Goal: Task Accomplishment & Management: Complete application form

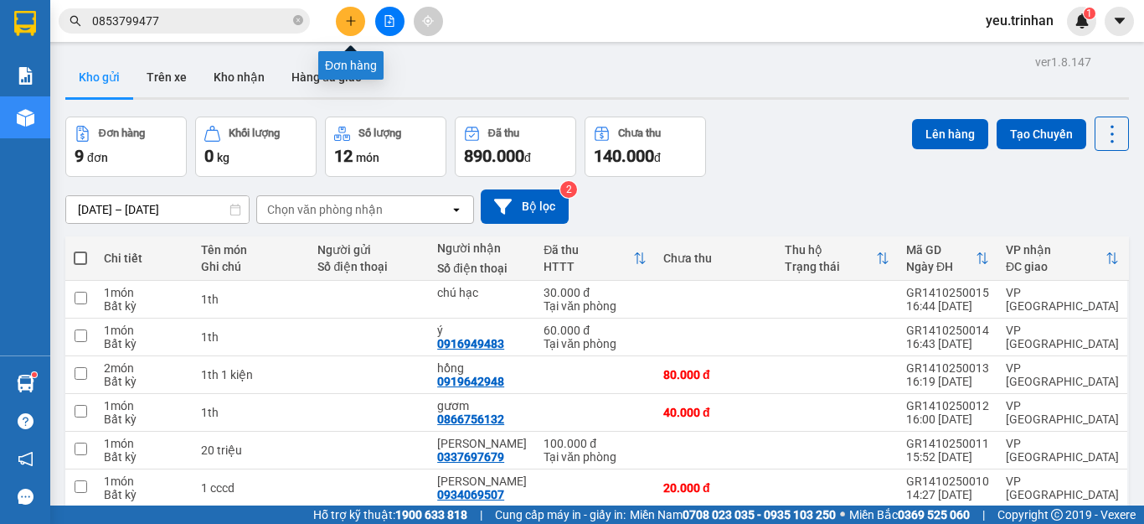
click at [346, 23] on icon "plus" at bounding box center [351, 21] width 12 height 12
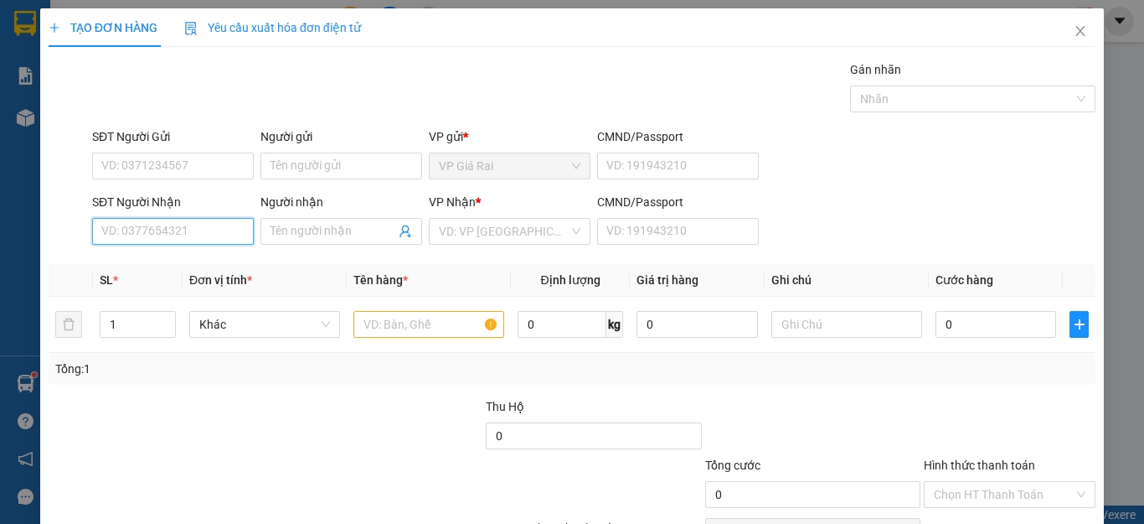
click at [180, 228] on input "SĐT Người Nhận" at bounding box center [173, 231] width 162 height 27
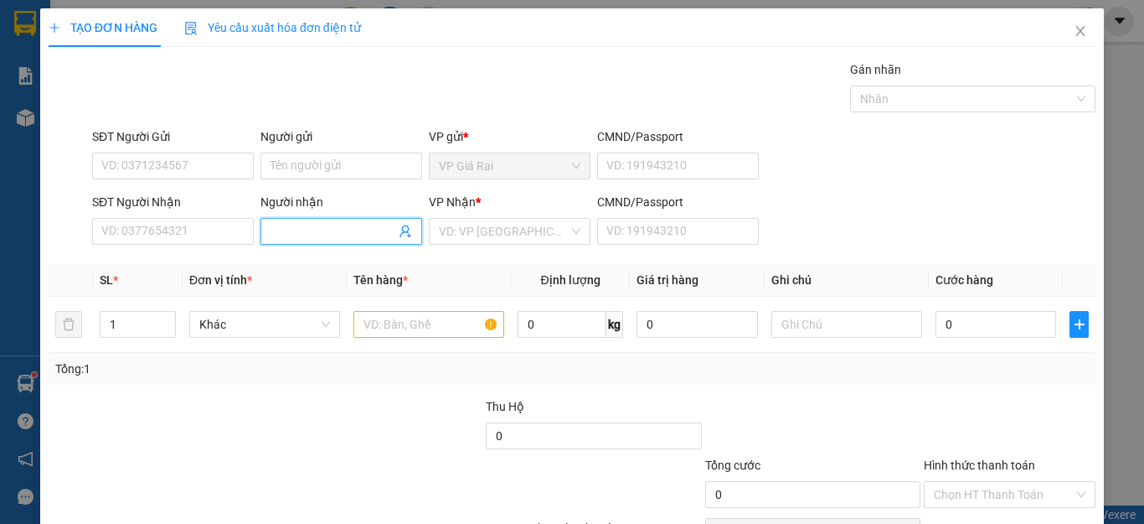
click at [296, 240] on input "Người nhận" at bounding box center [333, 231] width 125 height 18
type input "d"
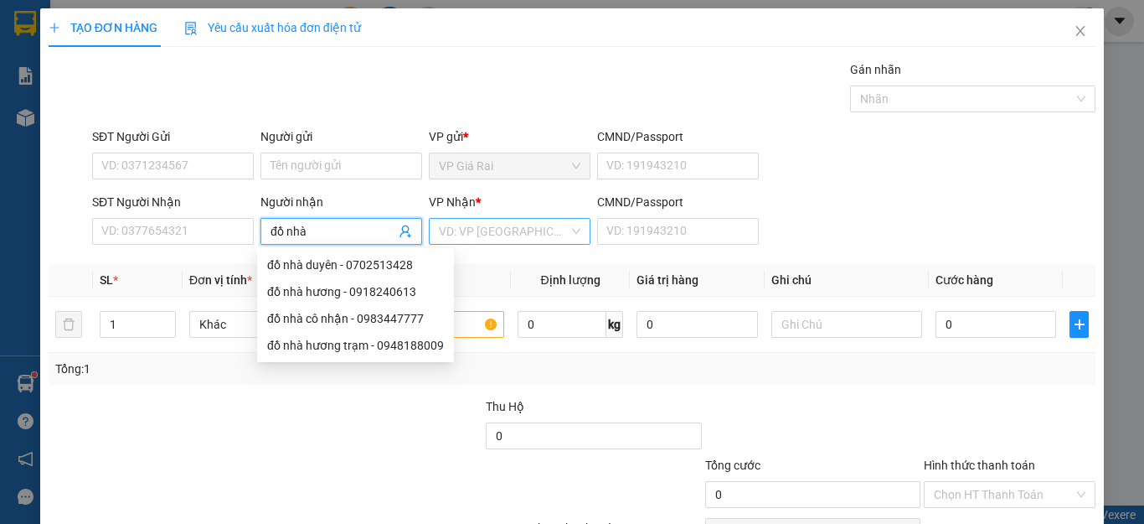
type input "đồ nhà"
click at [473, 231] on input "search" at bounding box center [504, 231] width 130 height 25
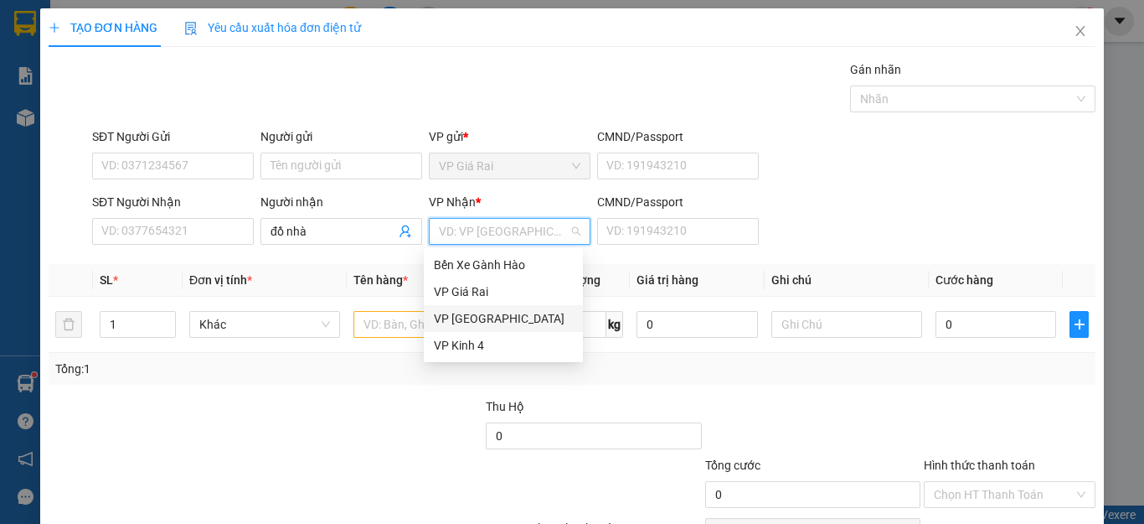
click at [457, 318] on div "VP [GEOGRAPHIC_DATA]" at bounding box center [503, 318] width 139 height 18
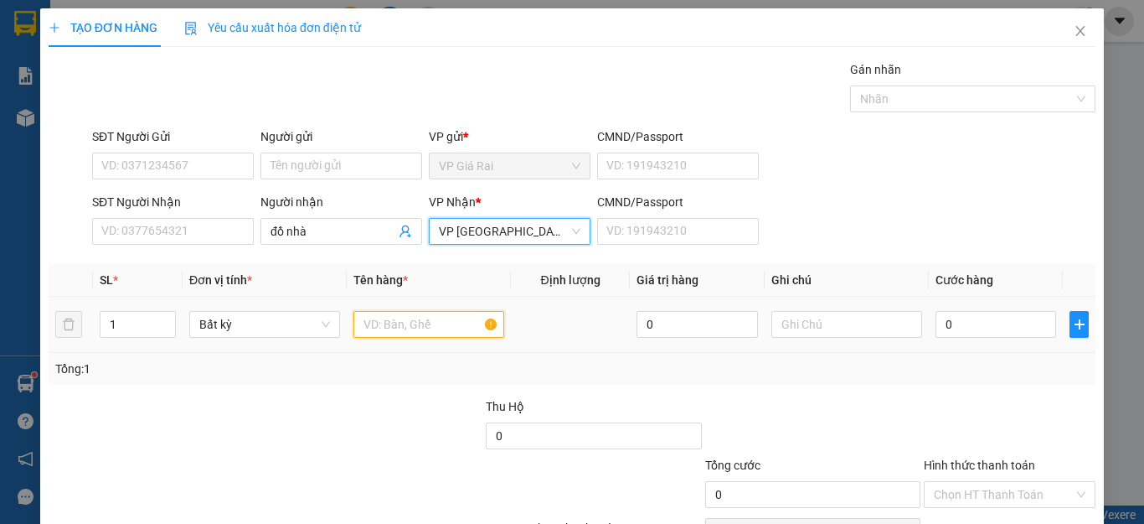
click at [398, 331] on input "text" at bounding box center [429, 324] width 151 height 27
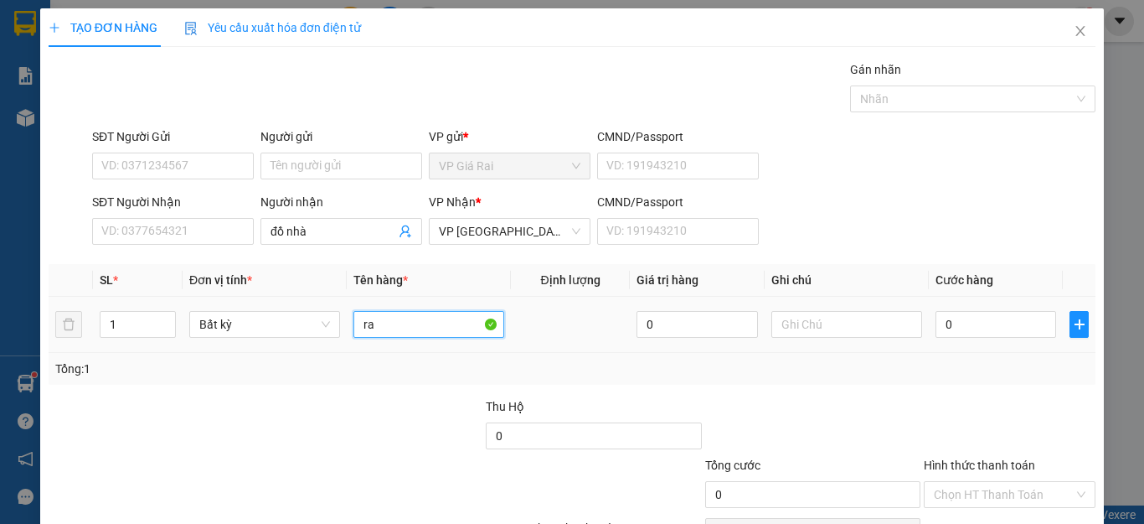
type input "r"
type input "1 ho so"
click at [988, 314] on input "0" at bounding box center [996, 324] width 121 height 27
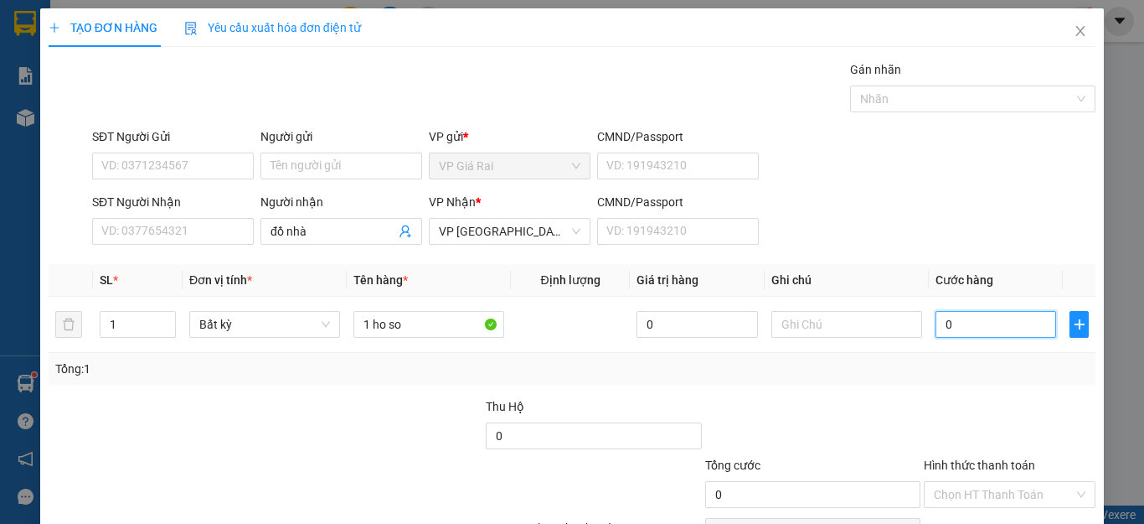
scroll to position [96, 0]
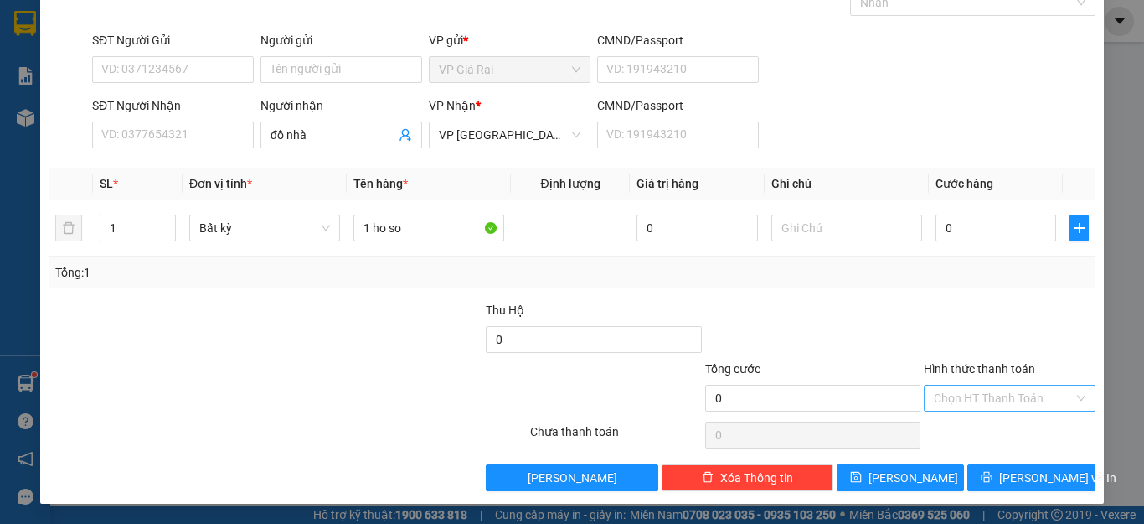
drag, startPoint x: 1000, startPoint y: 386, endPoint x: 999, endPoint y: 409, distance: 22.7
click at [1000, 388] on input "Hình thức thanh toán" at bounding box center [1004, 397] width 140 height 25
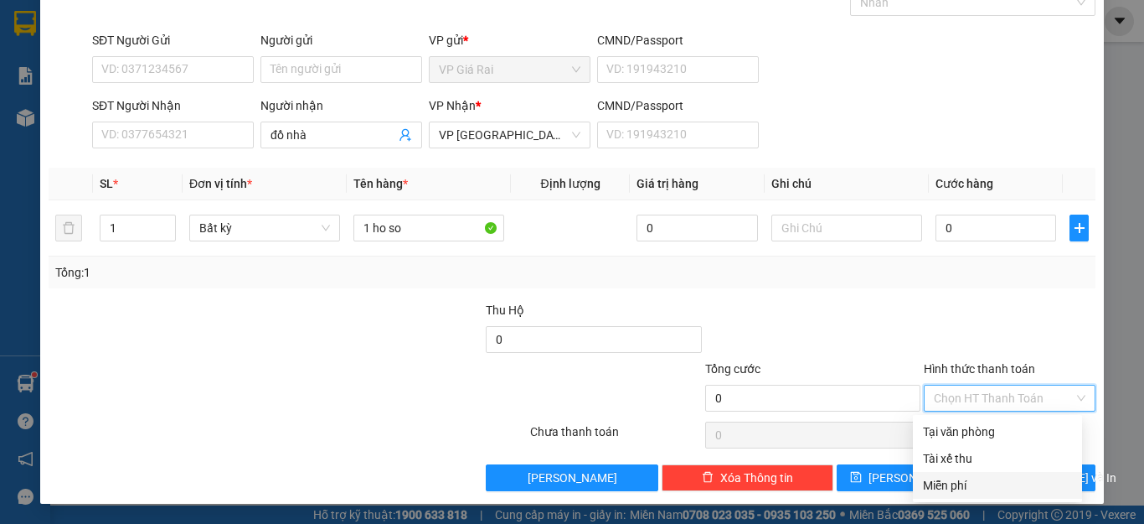
click at [960, 484] on div "Miễn phí" at bounding box center [997, 485] width 149 height 18
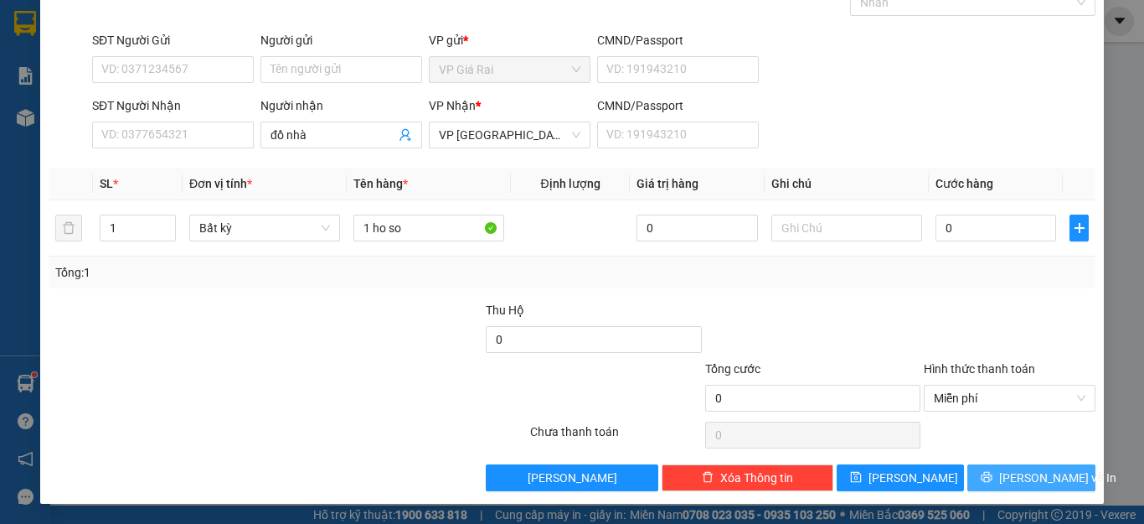
click at [1010, 472] on span "[PERSON_NAME] và In" at bounding box center [1058, 477] width 117 height 18
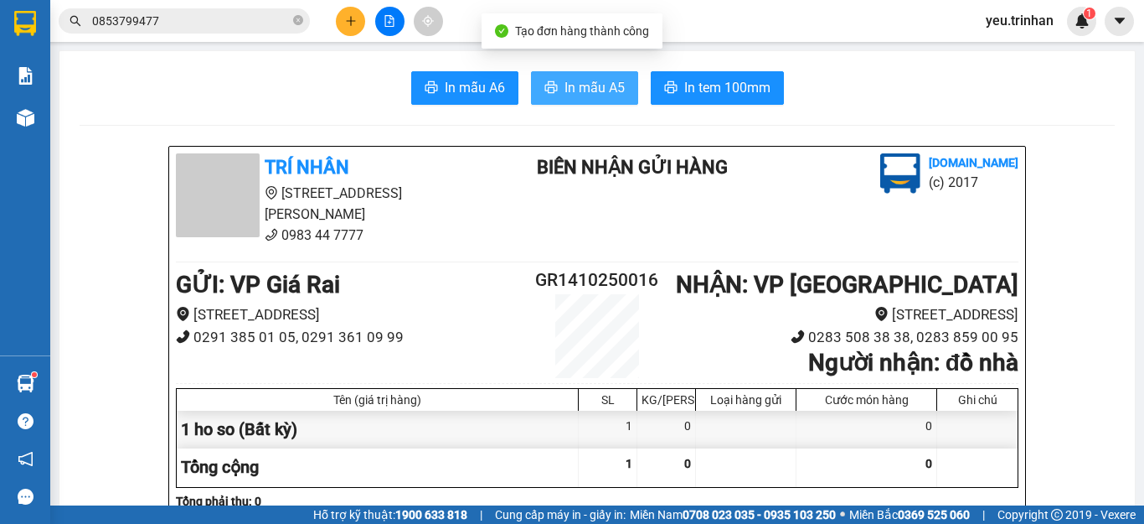
click at [580, 96] on span "In mẫu A5" at bounding box center [595, 87] width 60 height 21
click at [357, 25] on button at bounding box center [350, 21] width 29 height 29
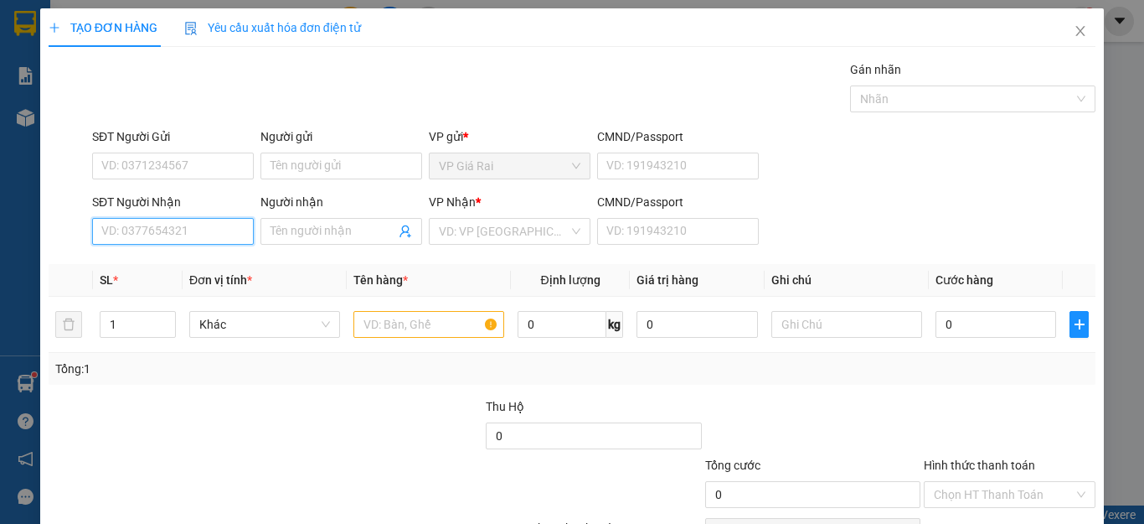
click at [174, 236] on input "SĐT Người Nhận" at bounding box center [173, 231] width 162 height 27
type input "0865118354"
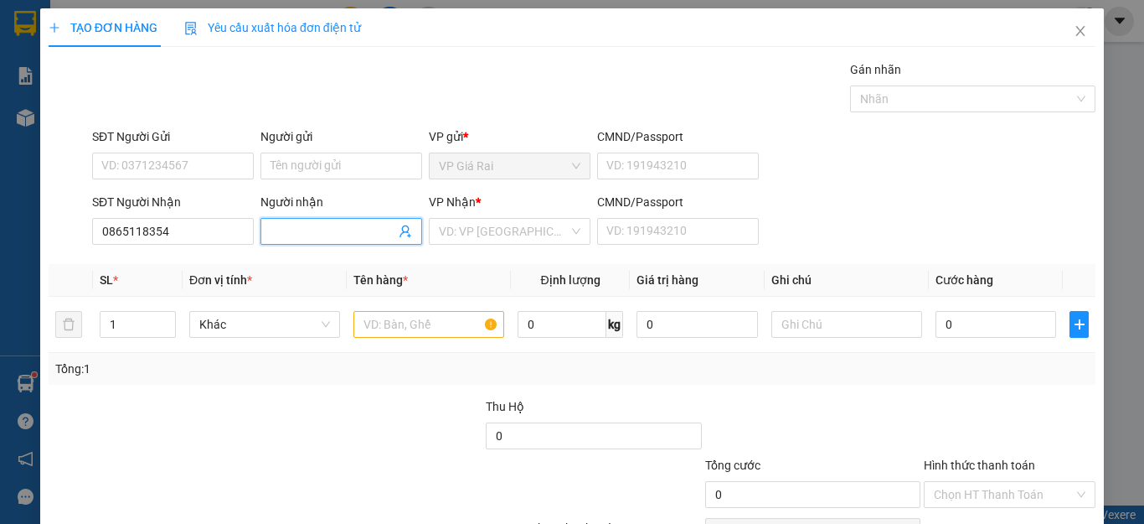
click at [320, 231] on input "Người nhận" at bounding box center [333, 231] width 125 height 18
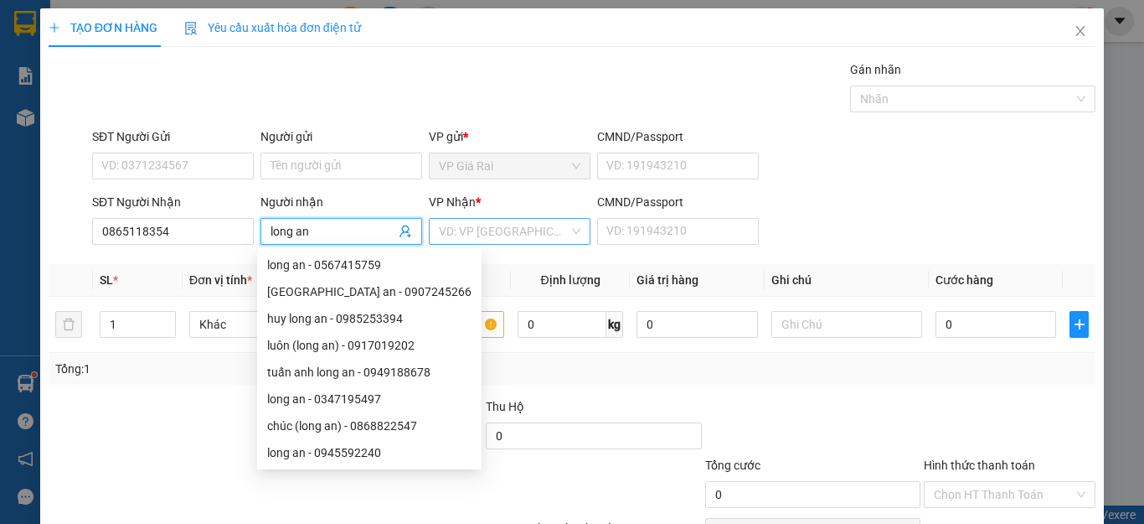
type input "long an"
click at [525, 235] on input "search" at bounding box center [504, 231] width 130 height 25
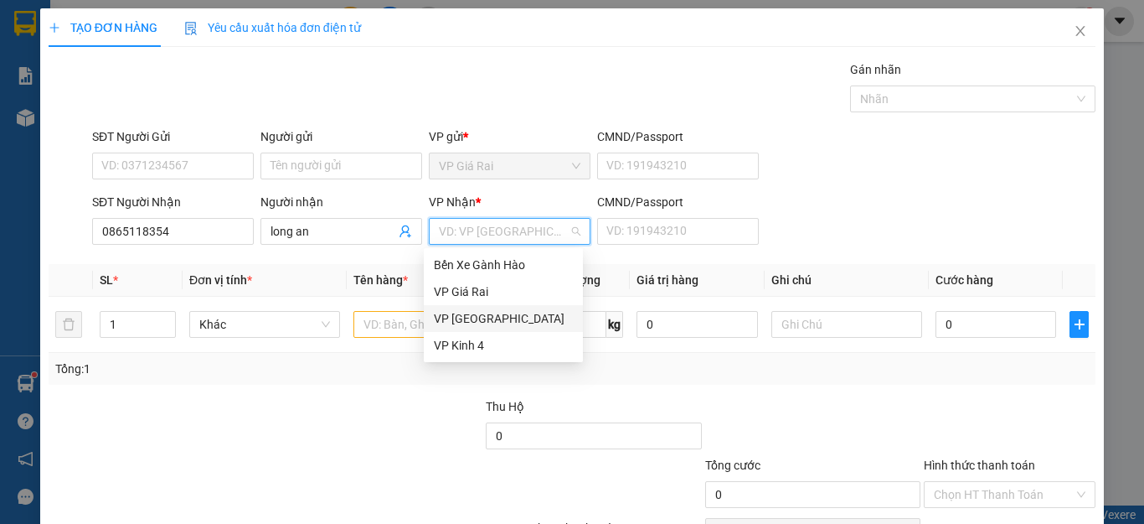
click at [469, 315] on div "VP [GEOGRAPHIC_DATA]" at bounding box center [503, 318] width 139 height 18
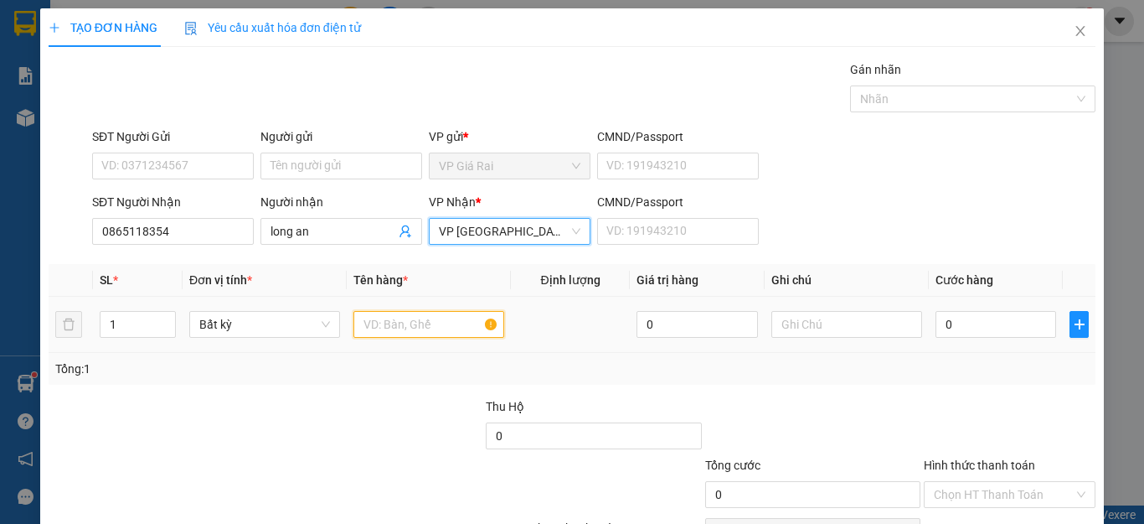
click at [410, 329] on input "text" at bounding box center [429, 324] width 151 height 27
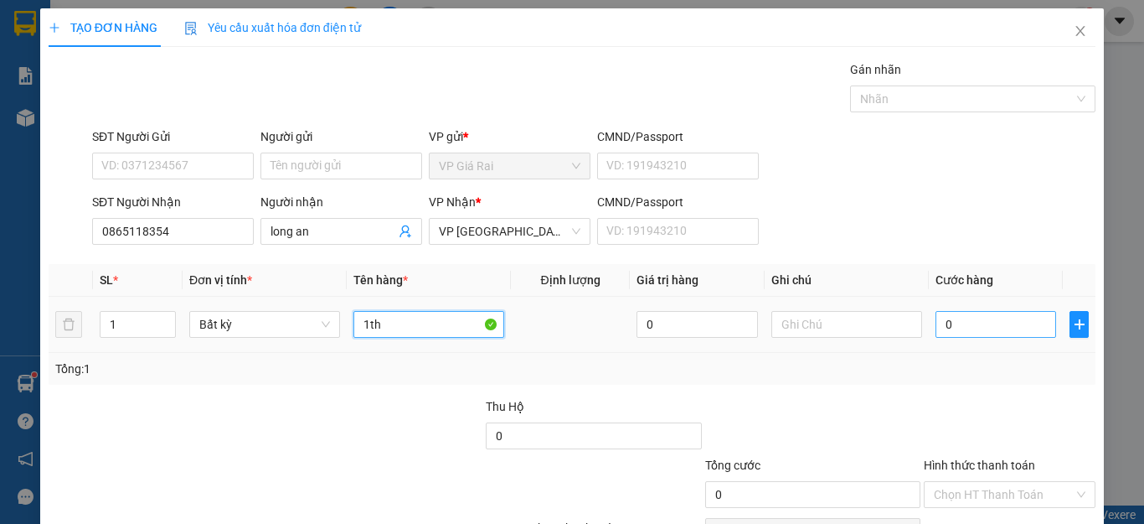
type input "1th"
click at [971, 332] on input "0" at bounding box center [996, 324] width 121 height 27
type input "4"
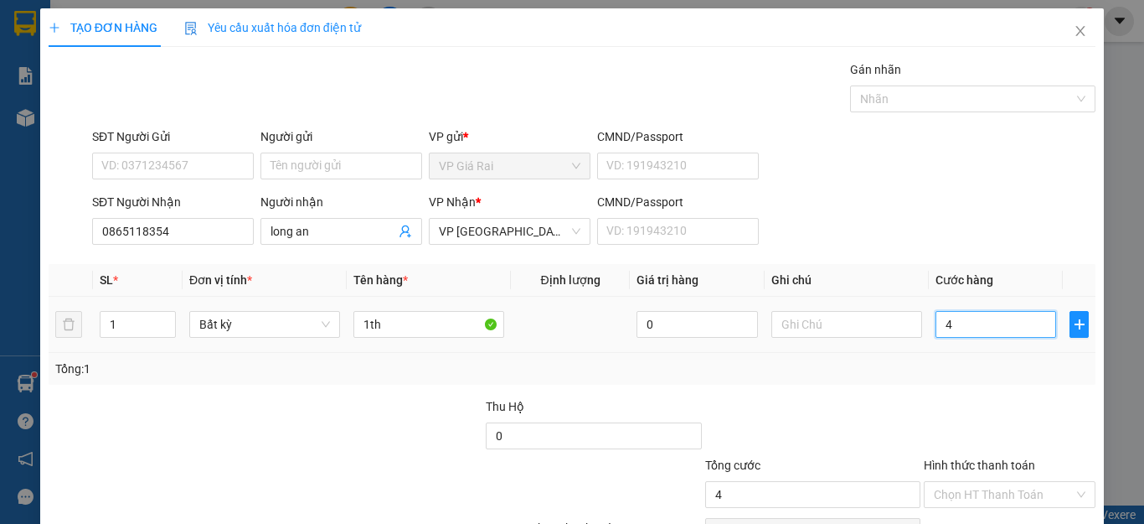
type input "40"
type input "40.000"
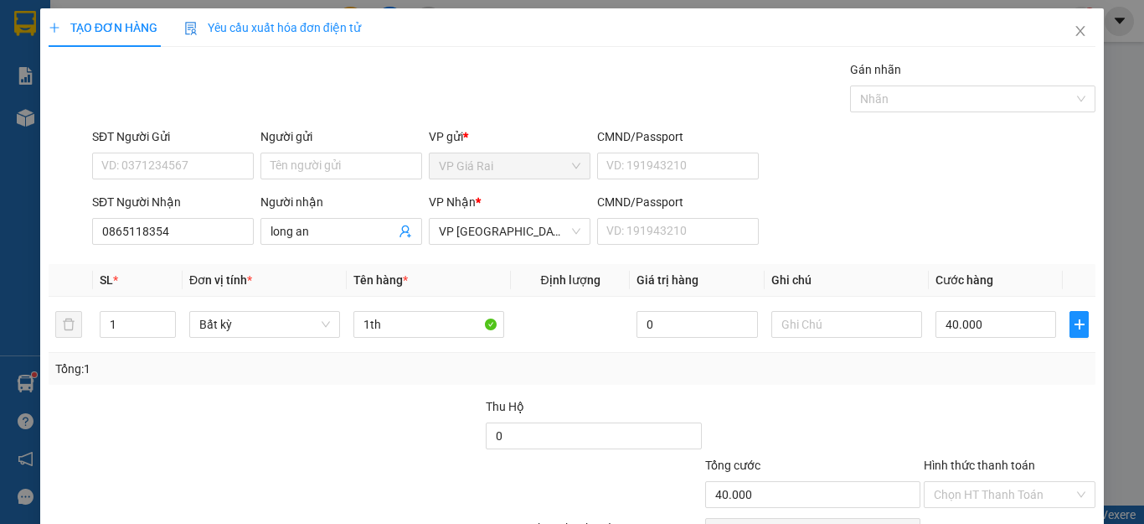
click at [969, 359] on div "Tổng: 1" at bounding box center [572, 368] width 1034 height 18
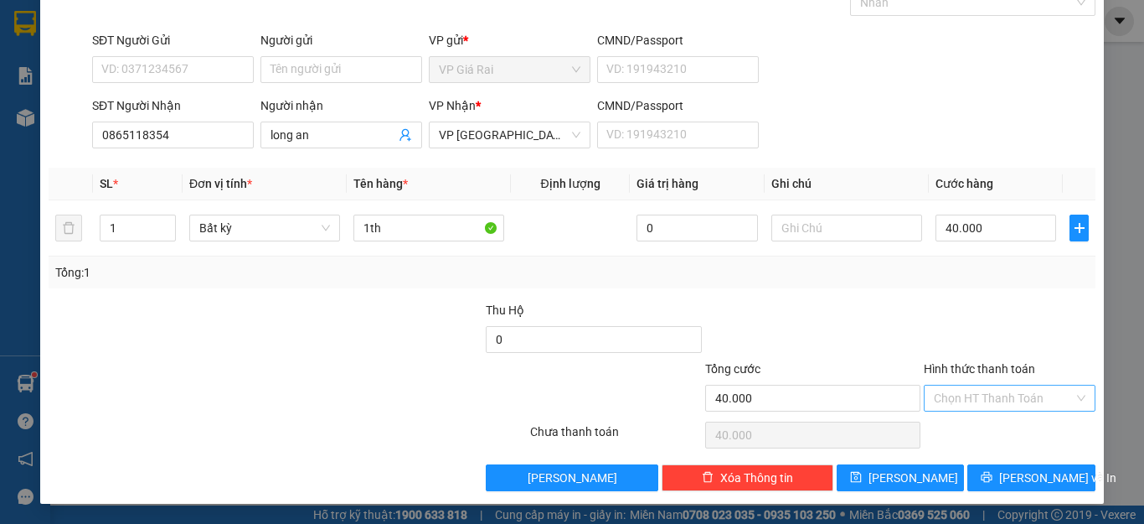
click at [1009, 396] on input "Hình thức thanh toán" at bounding box center [1004, 397] width 140 height 25
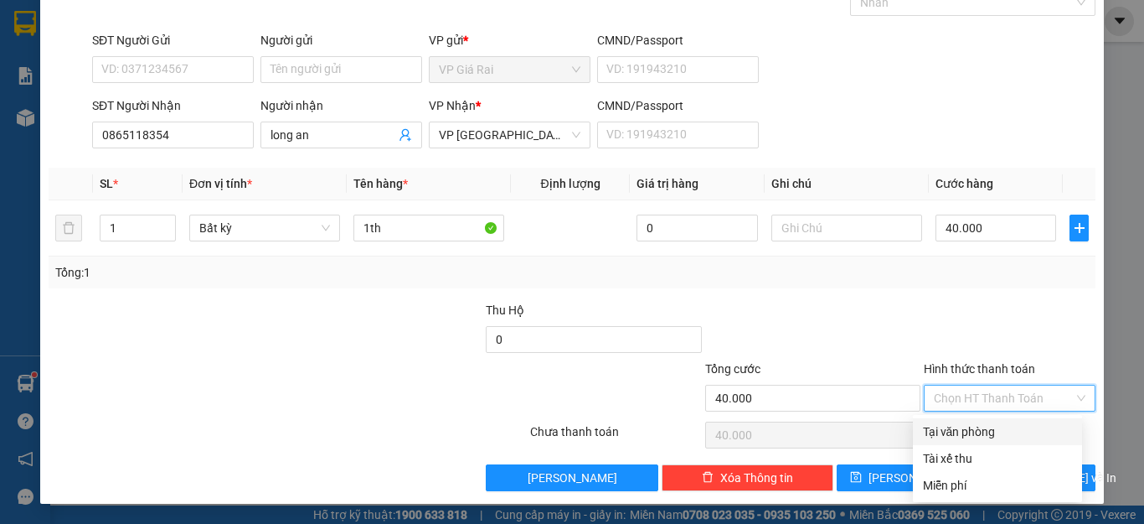
click at [973, 425] on div "Tại văn phòng" at bounding box center [997, 431] width 149 height 18
type input "0"
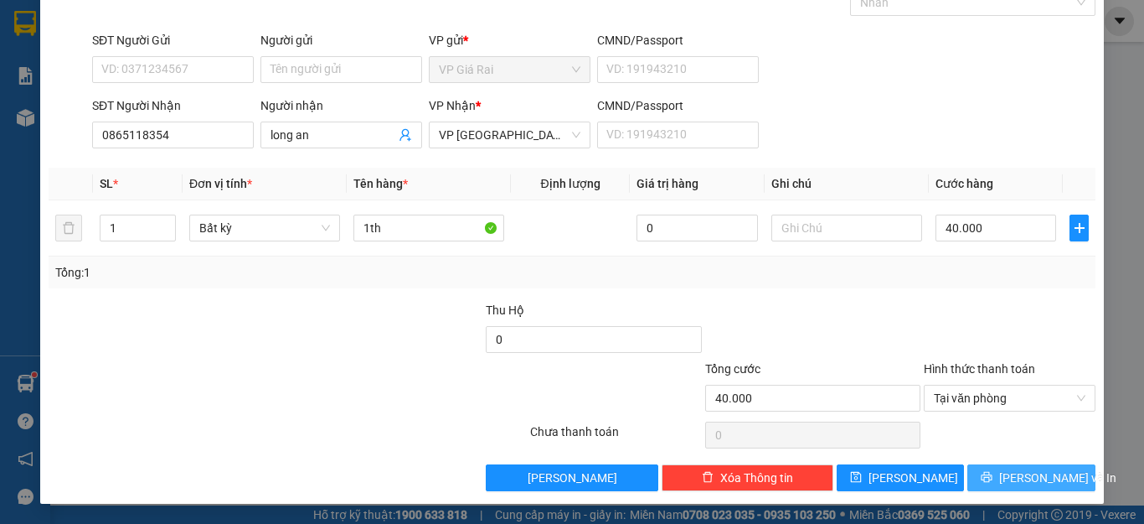
click at [1031, 472] on span "[PERSON_NAME] và In" at bounding box center [1058, 477] width 117 height 18
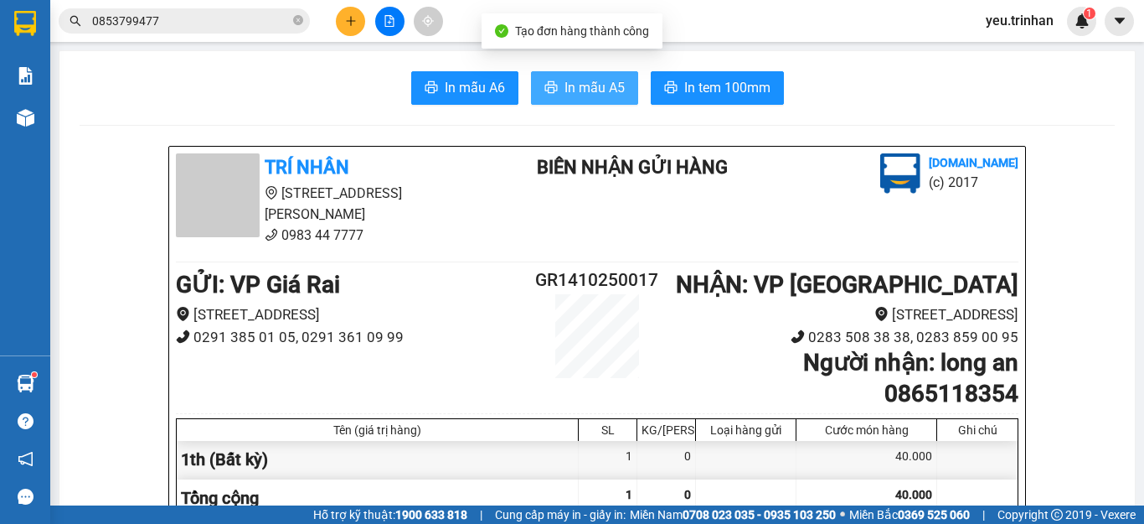
click at [576, 85] on span "In mẫu A5" at bounding box center [595, 87] width 60 height 21
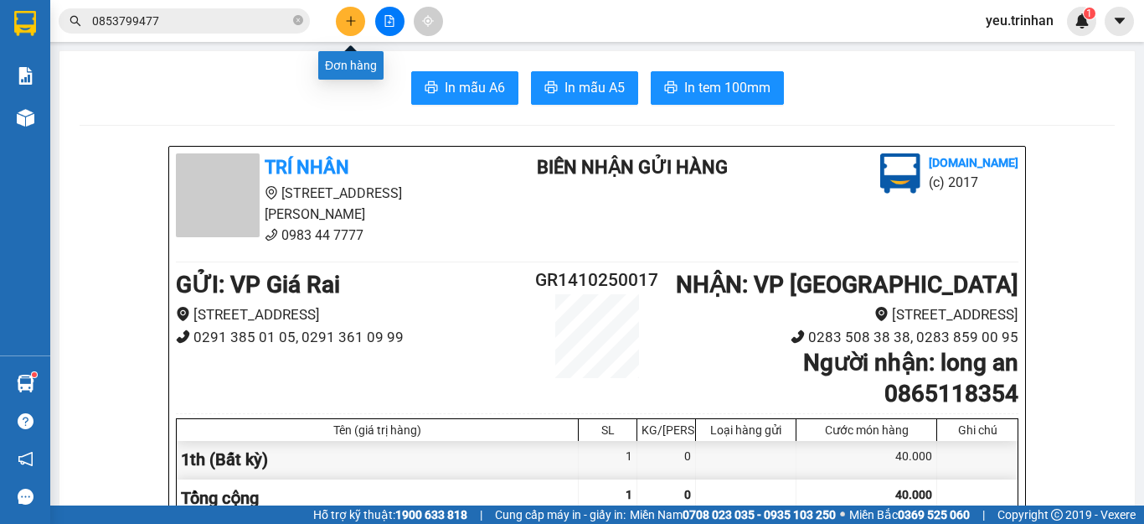
click at [345, 19] on icon "plus" at bounding box center [351, 21] width 12 height 12
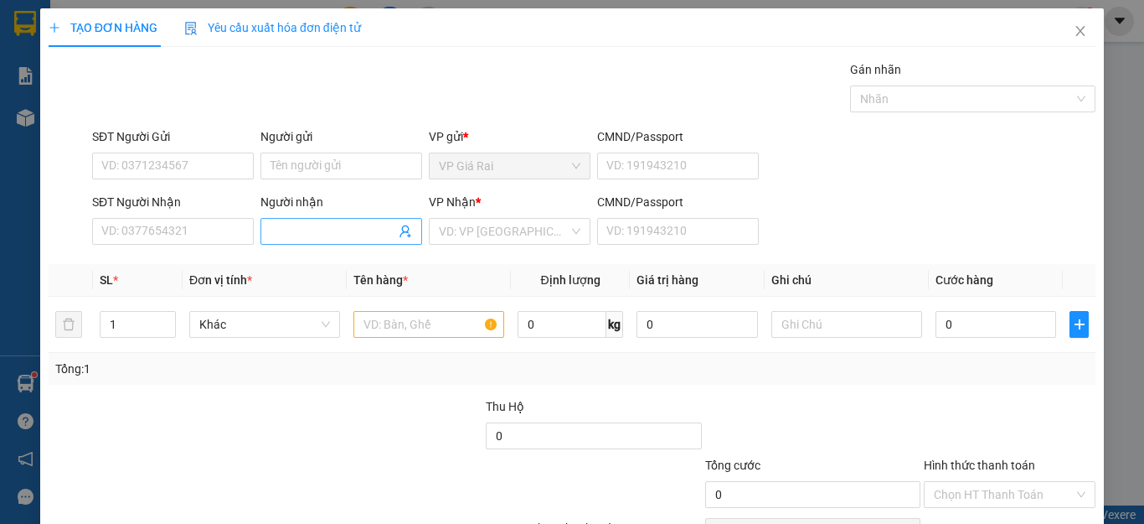
click at [314, 227] on input "Người nhận" at bounding box center [333, 231] width 125 height 18
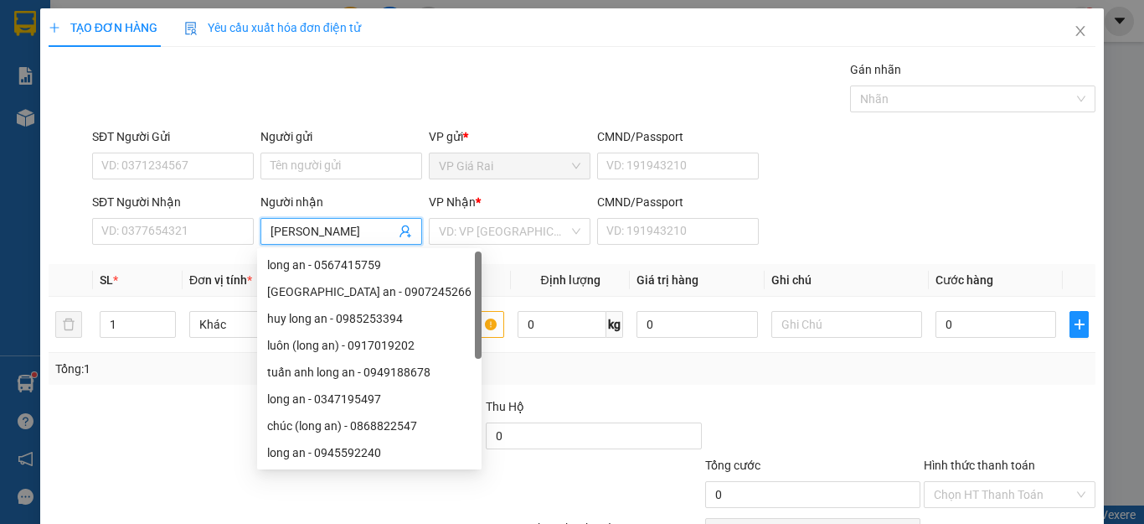
type input "[PERSON_NAME]"
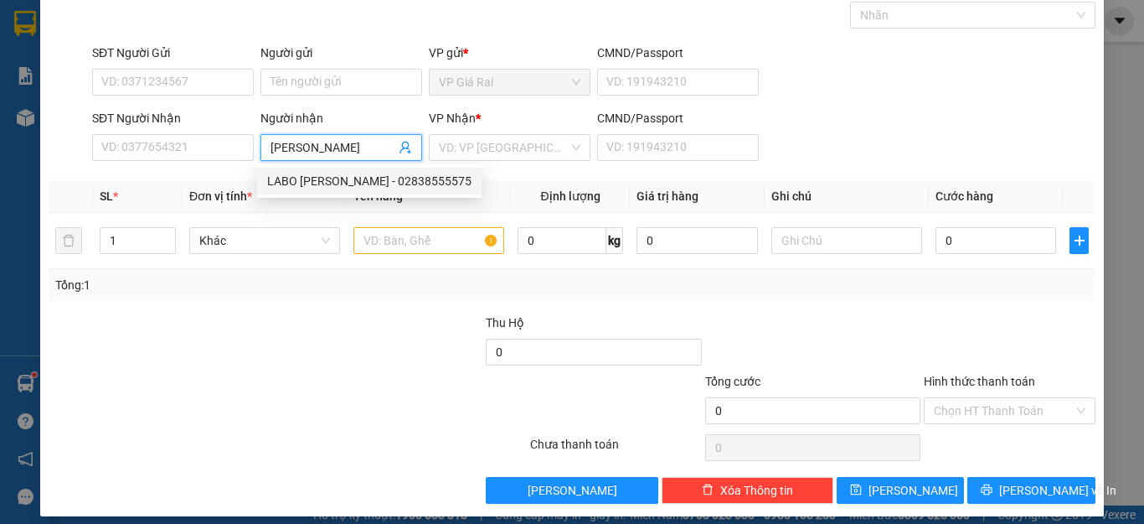
click at [307, 173] on div "LABO [PERSON_NAME] - 02838555575" at bounding box center [369, 181] width 204 height 18
type input "02838555575"
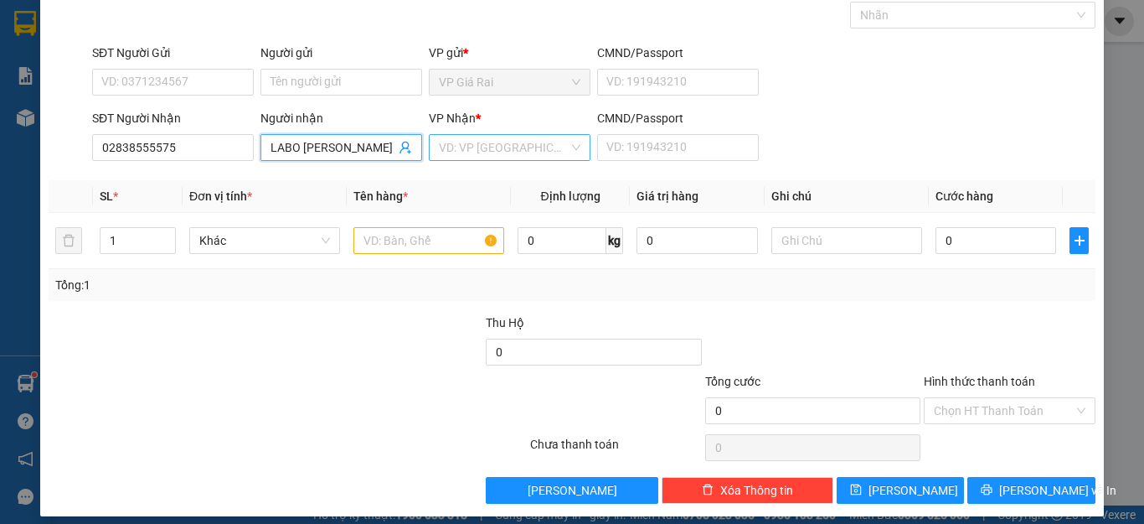
type input "LABO [PERSON_NAME]"
click at [514, 151] on input "search" at bounding box center [504, 147] width 130 height 25
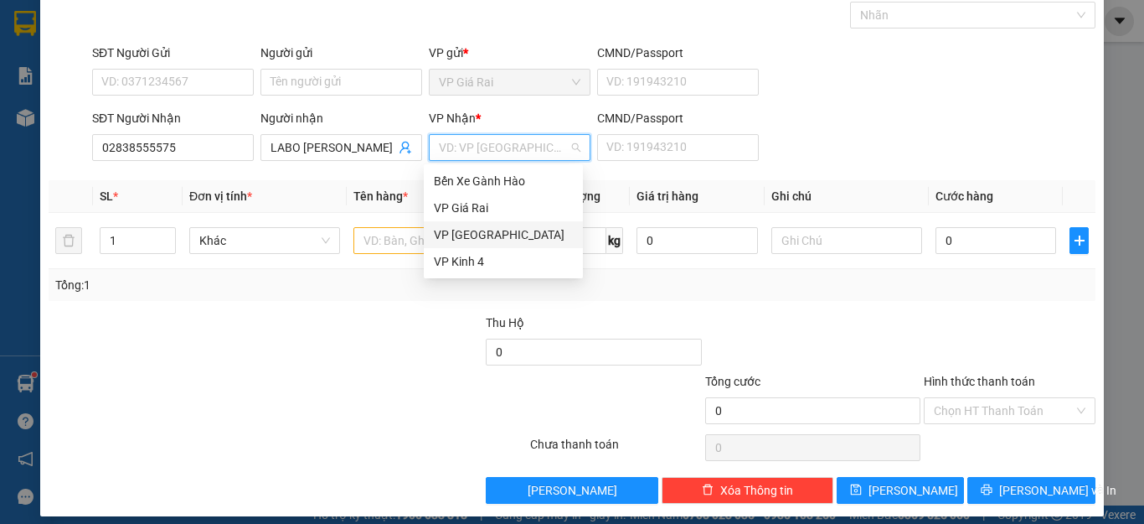
click at [460, 236] on div "VP [GEOGRAPHIC_DATA]" at bounding box center [503, 234] width 139 height 18
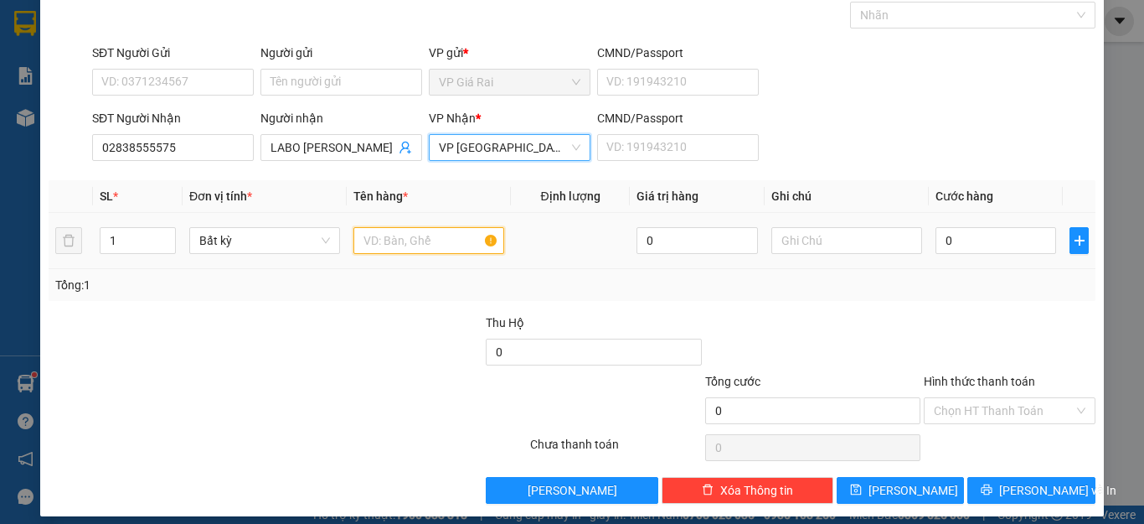
click at [397, 240] on input "text" at bounding box center [429, 240] width 151 height 27
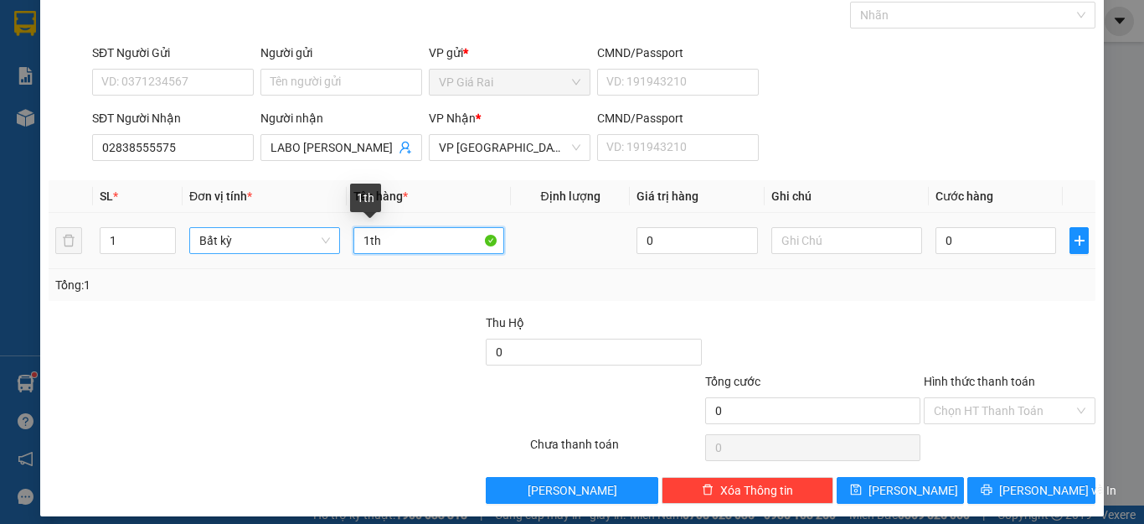
drag, startPoint x: 308, startPoint y: 240, endPoint x: 294, endPoint y: 242, distance: 14.5
click at [294, 242] on tr "1 Bất kỳ 1th 0 0" at bounding box center [572, 241] width 1047 height 56
type input "răng"
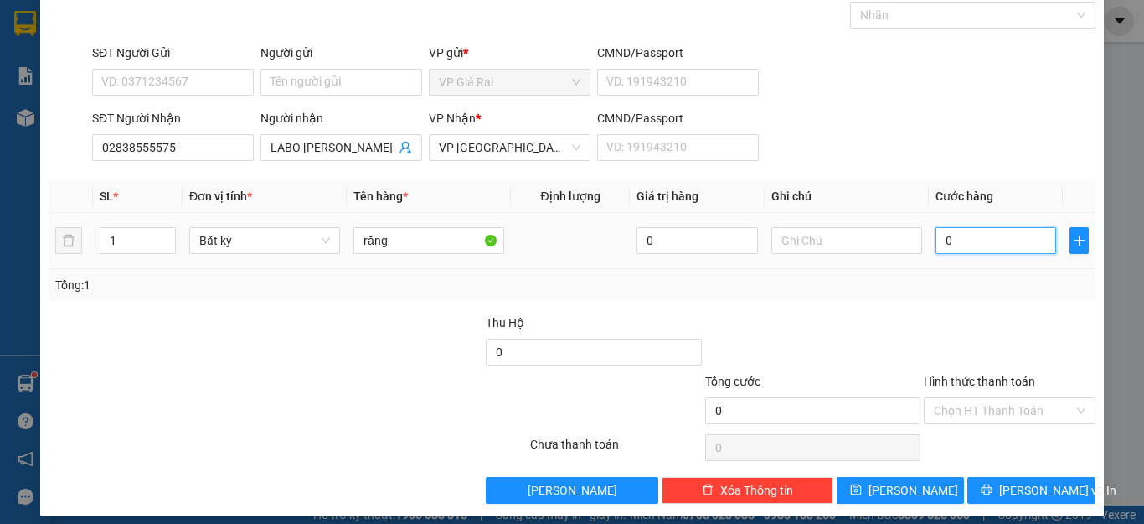
click at [977, 248] on input "0" at bounding box center [996, 240] width 121 height 27
type input "2"
type input "20"
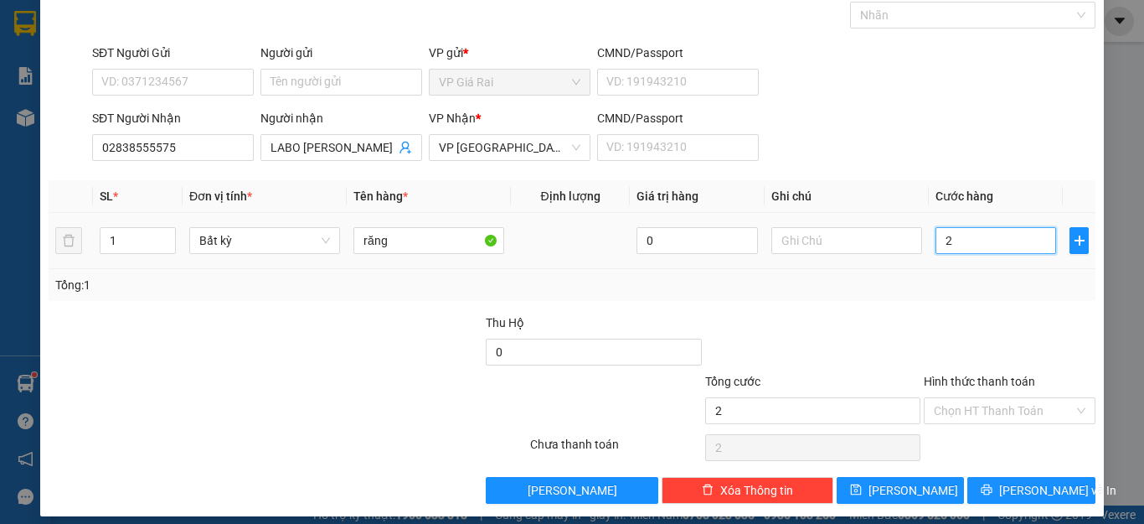
type input "20"
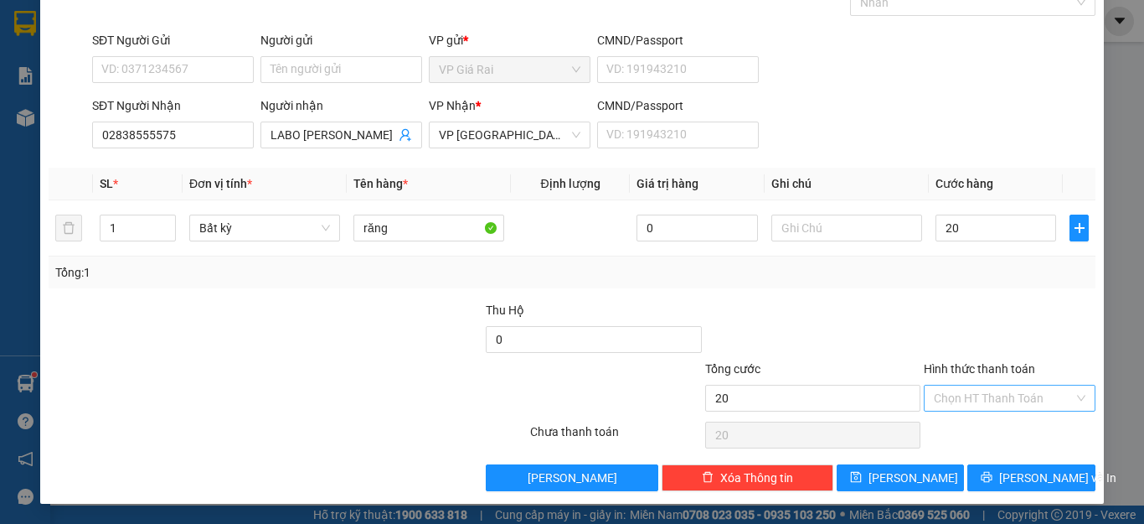
type input "20.000"
click at [965, 389] on input "Hình thức thanh toán" at bounding box center [1004, 397] width 140 height 25
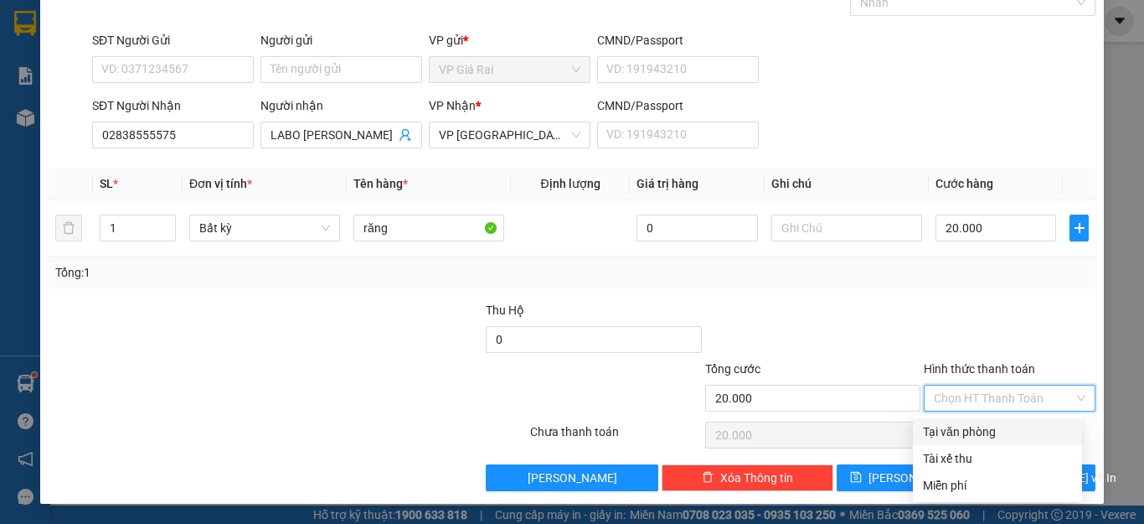
click at [962, 417] on div "Transit Pickup Surcharge Ids Transit Deliver Surcharge Ids Transit Deliver Surc…" at bounding box center [572, 227] width 1047 height 527
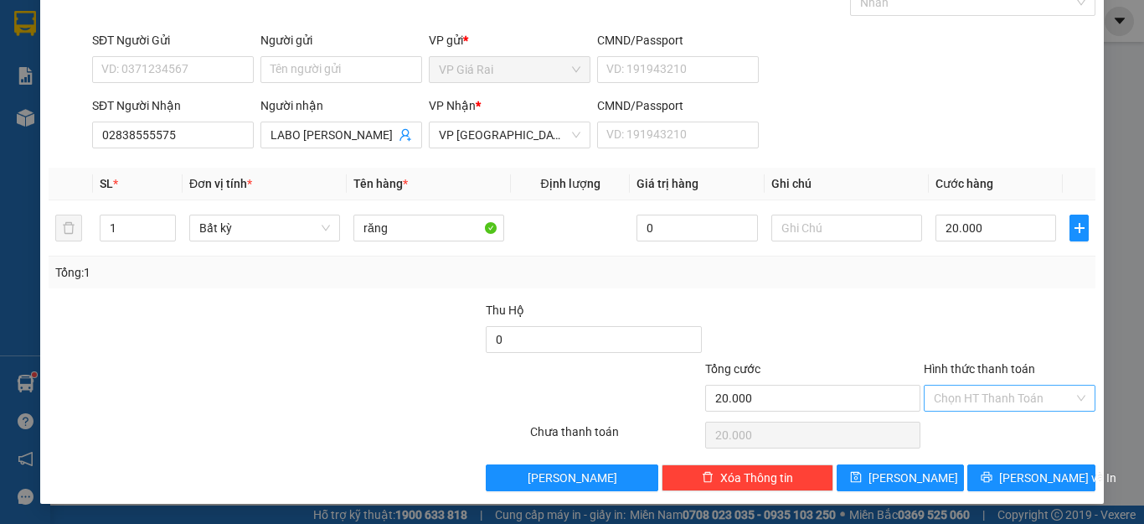
click at [990, 394] on input "Hình thức thanh toán" at bounding box center [1004, 397] width 140 height 25
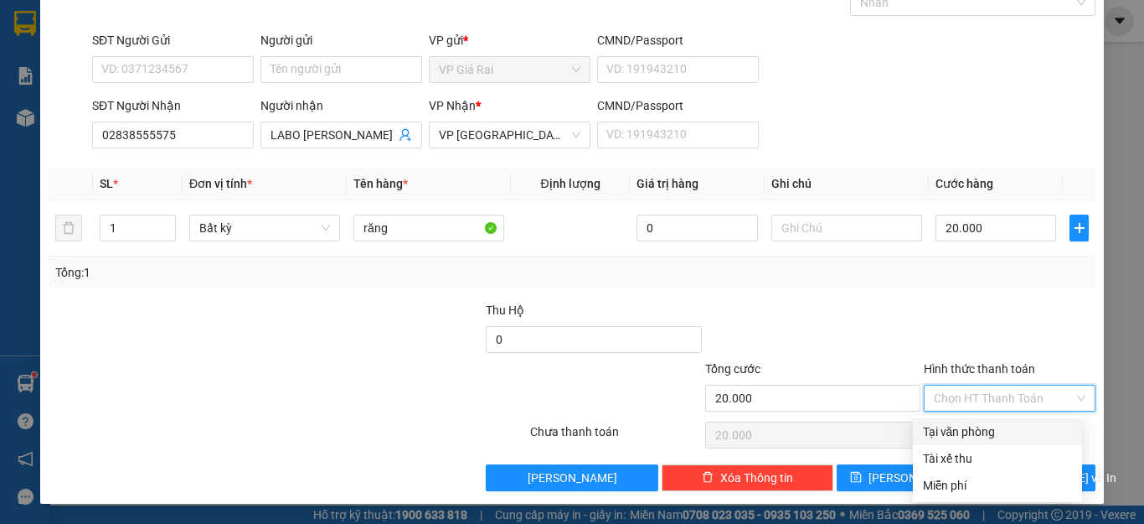
click at [976, 429] on div "Tại văn phòng" at bounding box center [997, 431] width 149 height 18
type input "0"
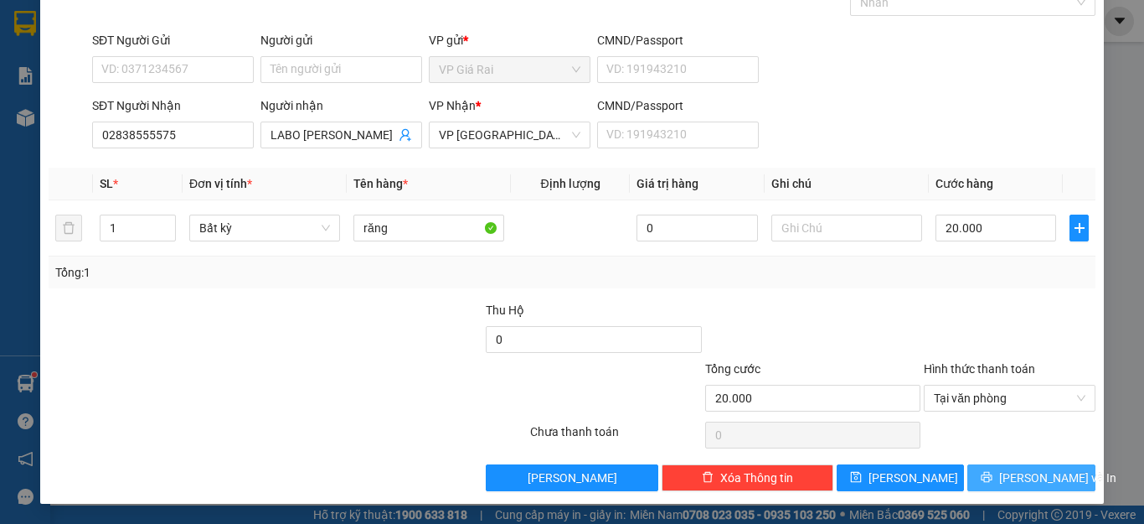
click at [1028, 489] on button "[PERSON_NAME] và In" at bounding box center [1032, 477] width 128 height 27
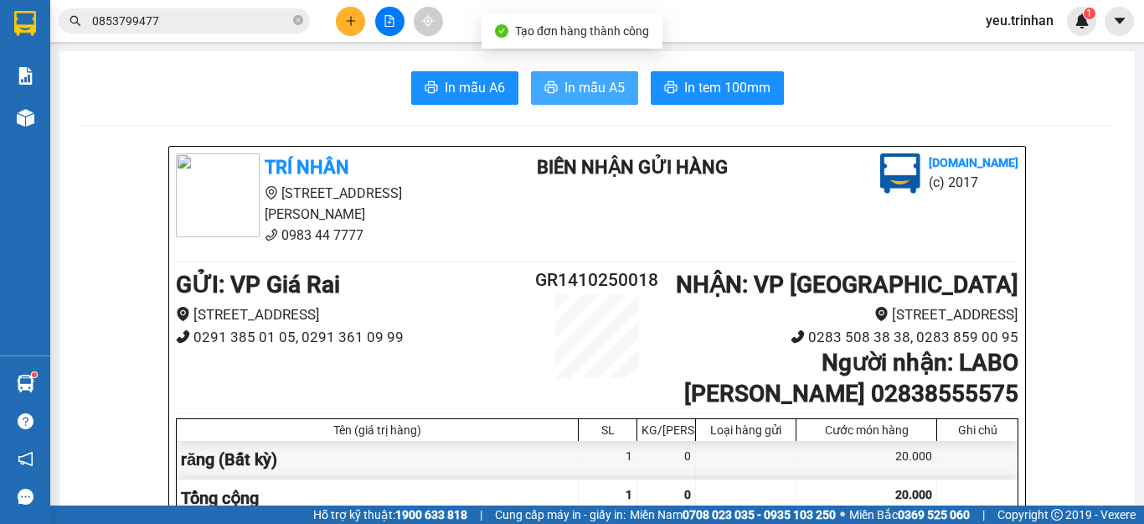
click at [582, 82] on span "In mẫu A5" at bounding box center [595, 87] width 60 height 21
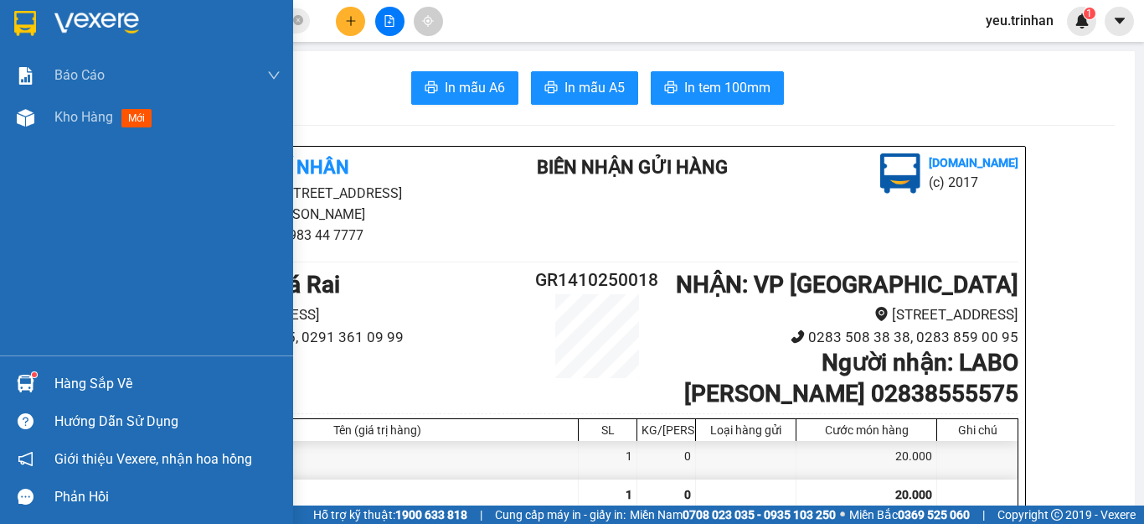
click at [18, 23] on img at bounding box center [25, 23] width 22 height 25
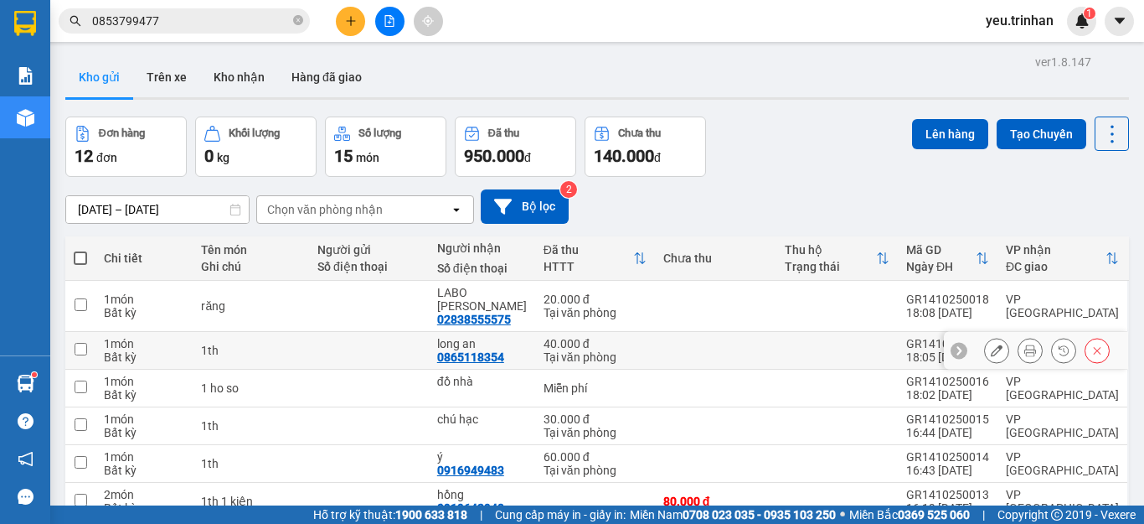
click at [1086, 336] on button at bounding box center [1097, 350] width 23 height 29
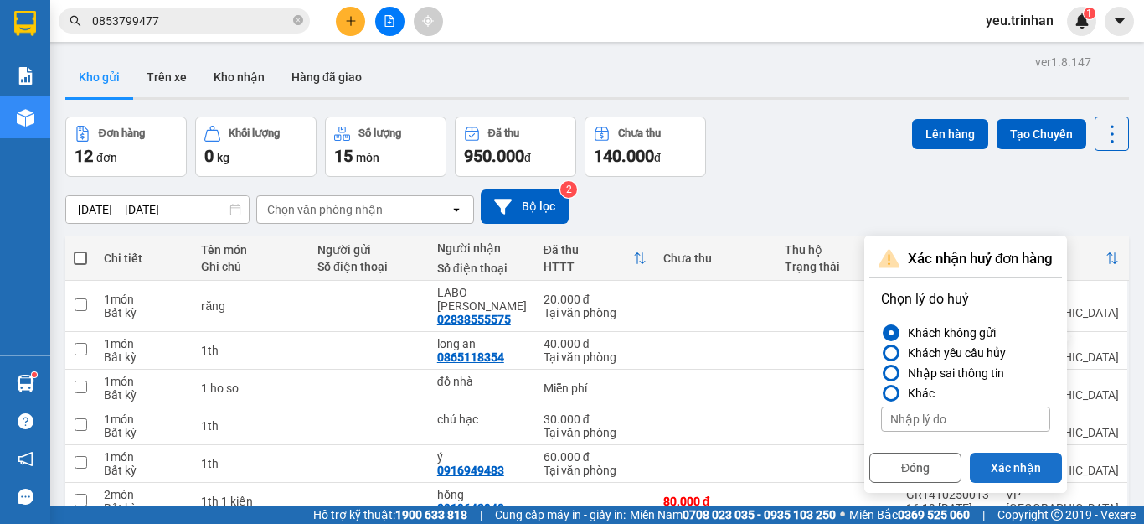
click at [1019, 464] on button "Xác nhận" at bounding box center [1016, 467] width 92 height 30
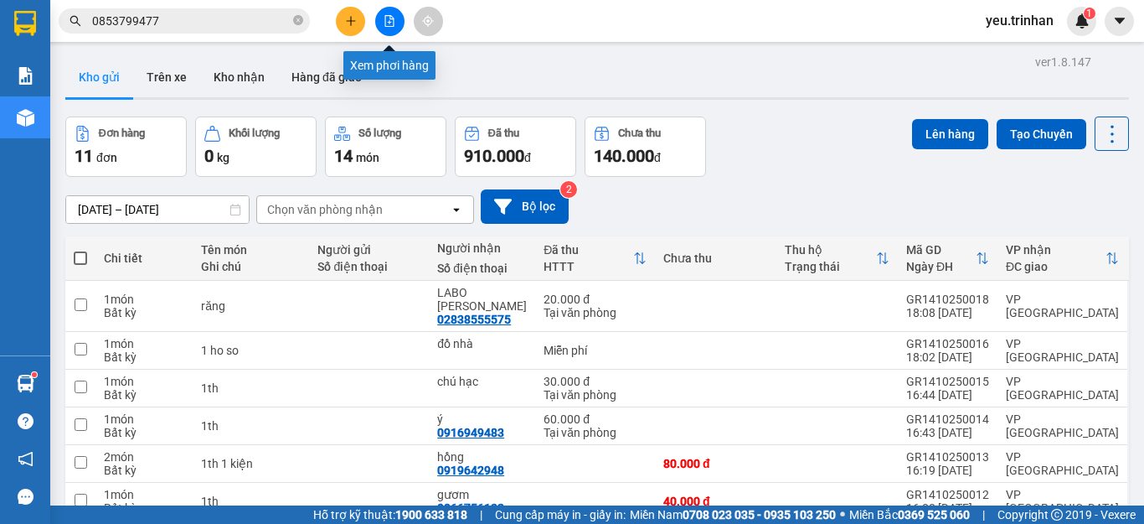
click at [383, 30] on button at bounding box center [389, 21] width 29 height 29
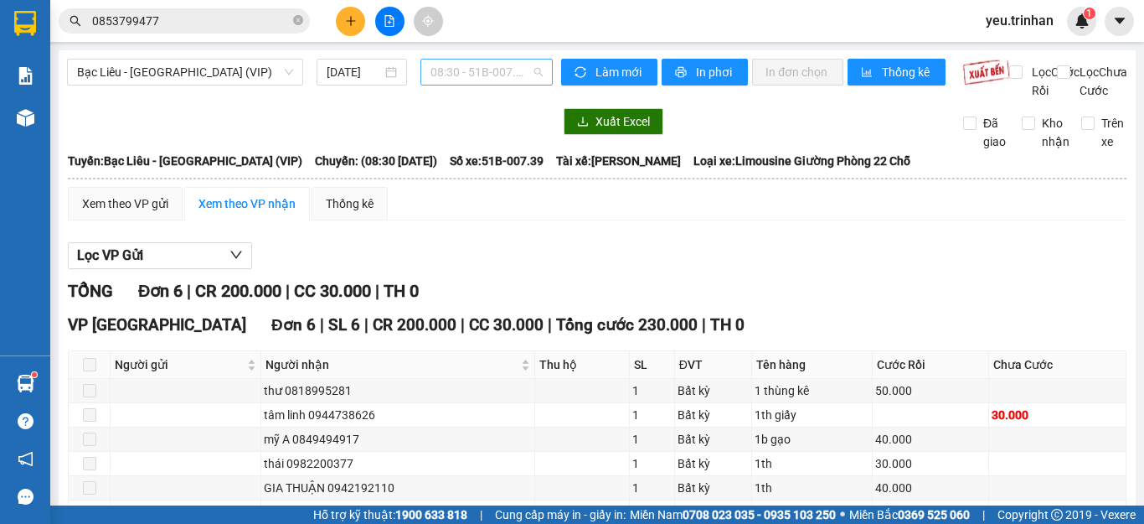
click at [486, 74] on span "08:30 - 51B-007.39" at bounding box center [487, 71] width 112 height 25
click at [196, 73] on span "Bạc Liêu - [GEOGRAPHIC_DATA] (VIP)" at bounding box center [185, 71] width 216 height 25
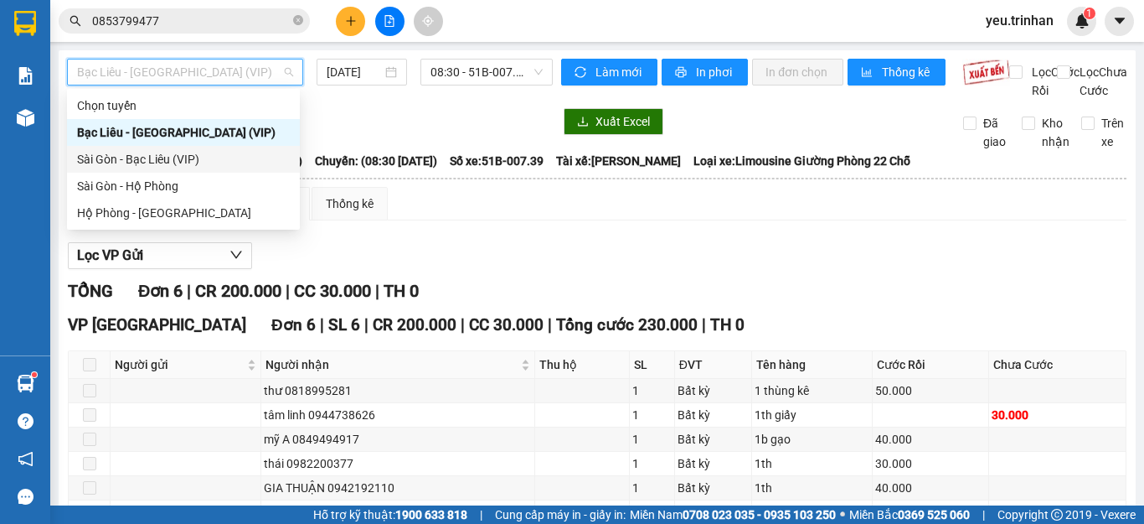
click at [127, 156] on div "Sài Gòn - Bạc Liêu (VIP)" at bounding box center [183, 159] width 213 height 18
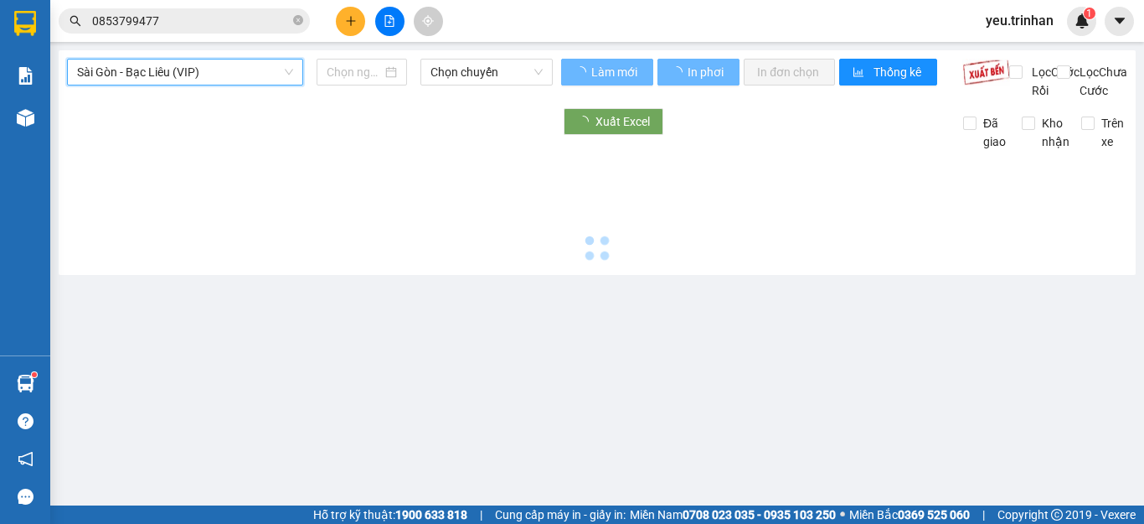
type input "[DATE]"
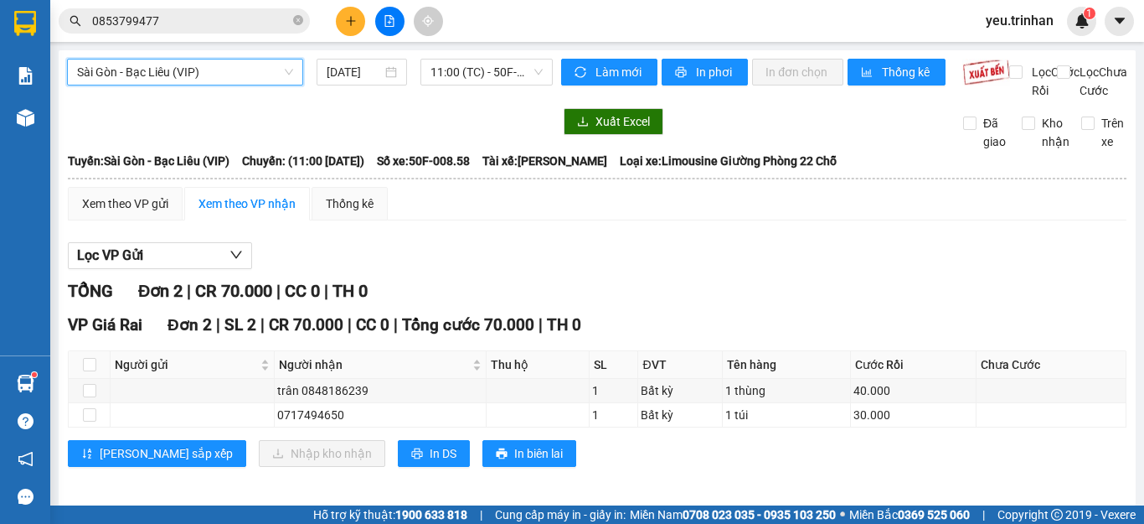
scroll to position [27, 0]
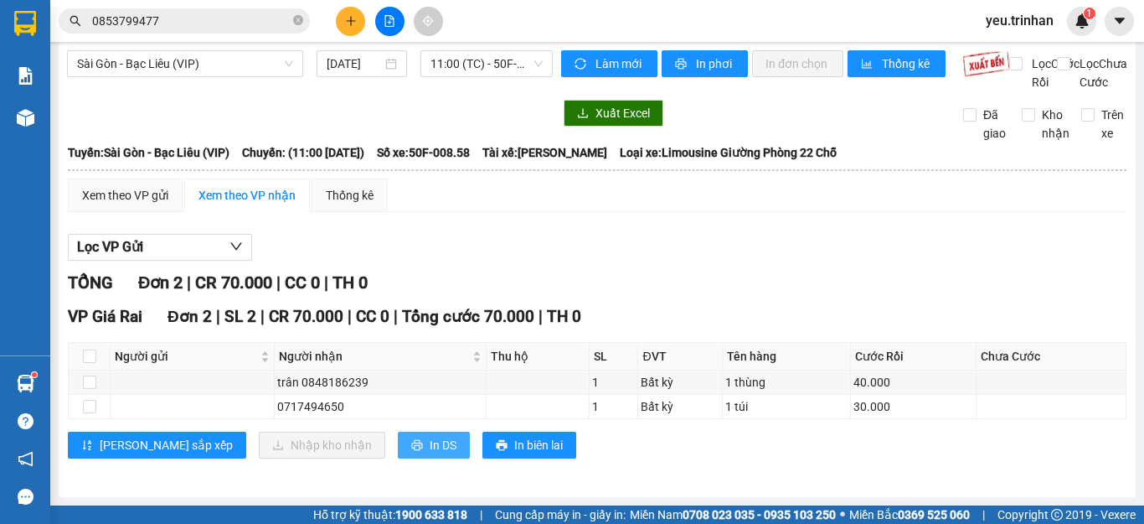
click at [430, 448] on span "In DS" at bounding box center [443, 445] width 27 height 18
click at [419, 101] on div at bounding box center [310, 113] width 486 height 27
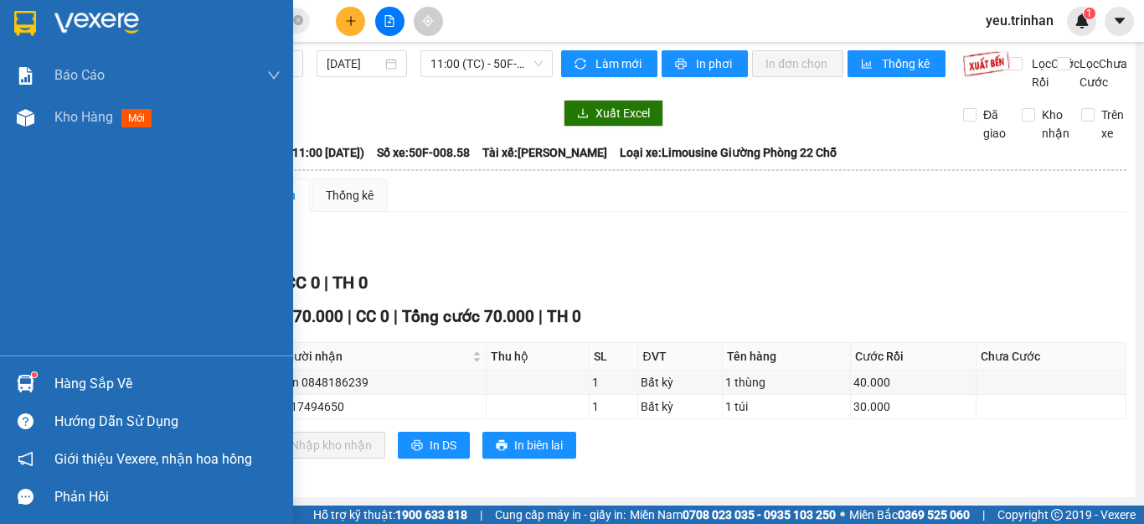
click at [24, 20] on img at bounding box center [25, 23] width 22 height 25
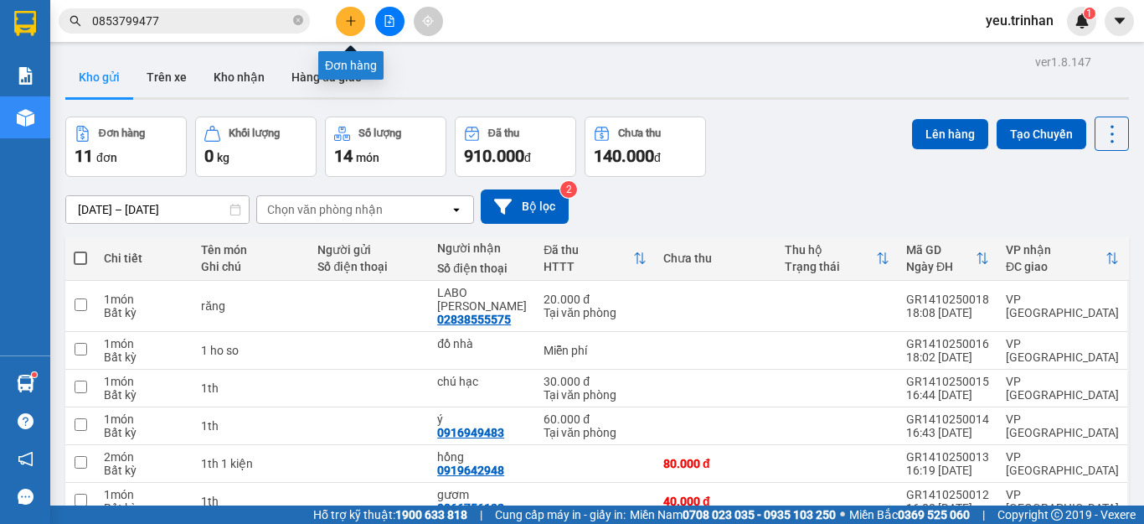
click at [347, 16] on icon "plus" at bounding box center [351, 21] width 12 height 12
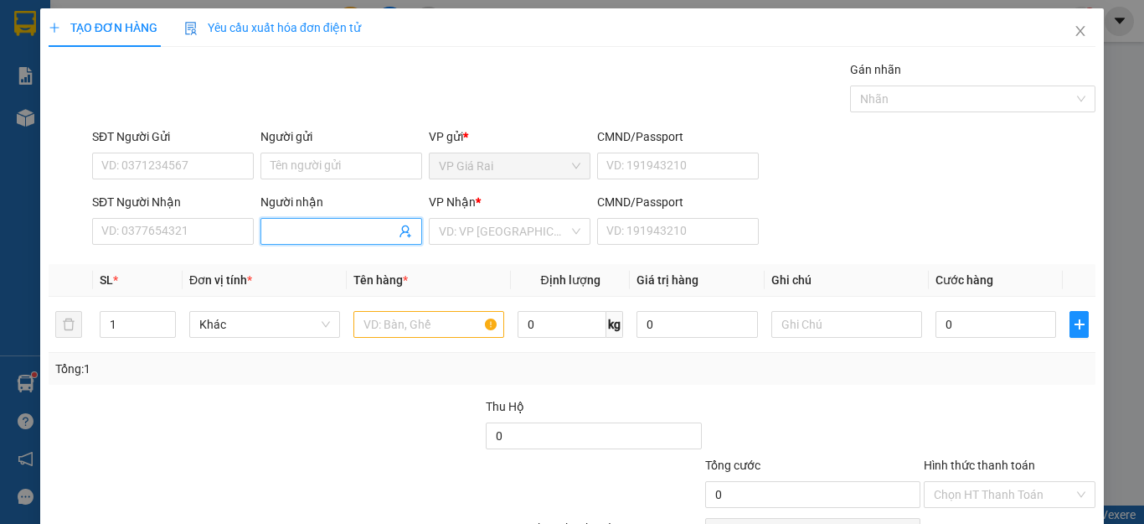
click at [305, 226] on input "Người nhận" at bounding box center [333, 231] width 125 height 18
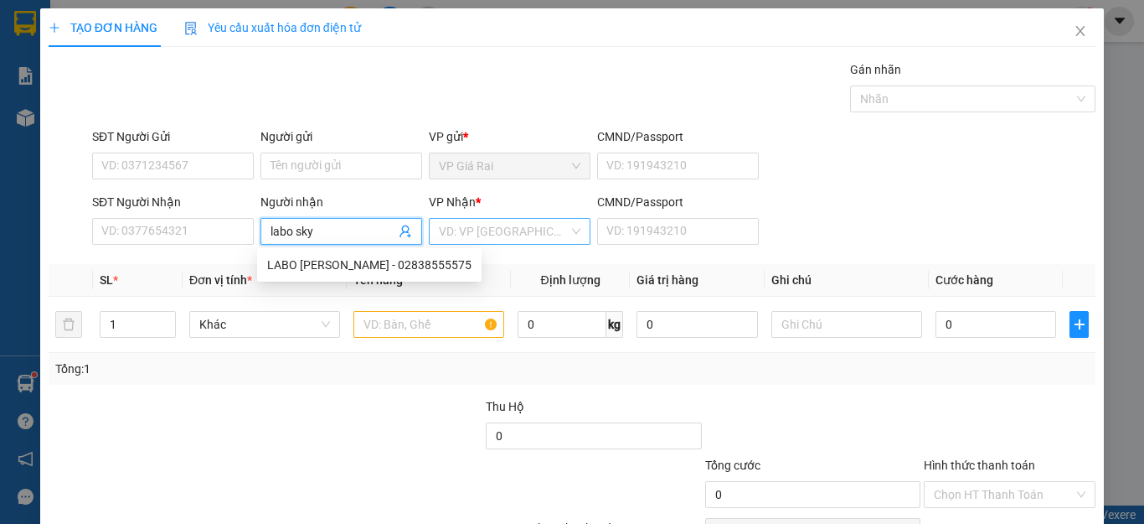
type input "labo sky"
click at [503, 225] on input "search" at bounding box center [504, 231] width 130 height 25
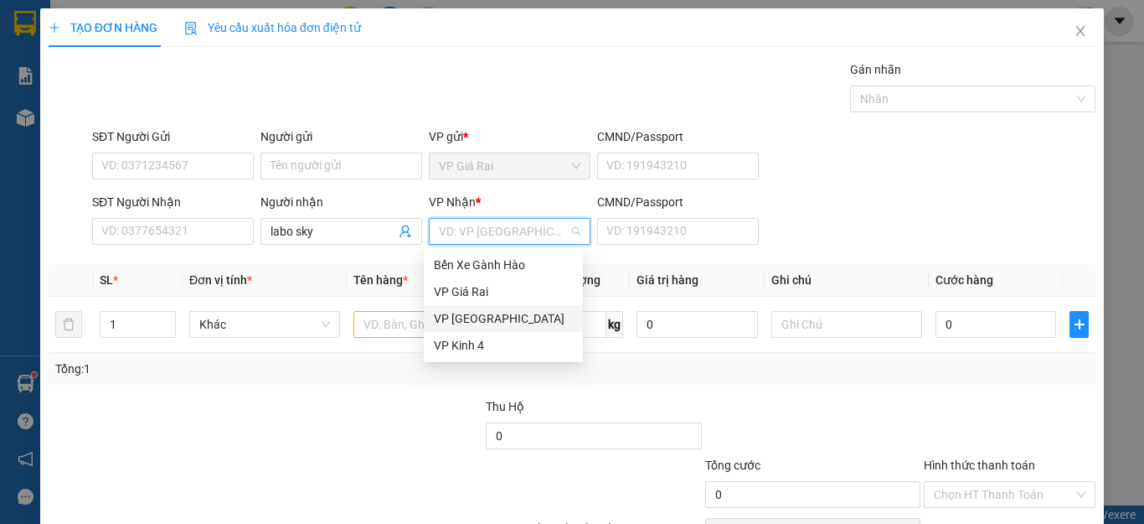
click at [446, 318] on div "VP [GEOGRAPHIC_DATA]" at bounding box center [503, 318] width 139 height 18
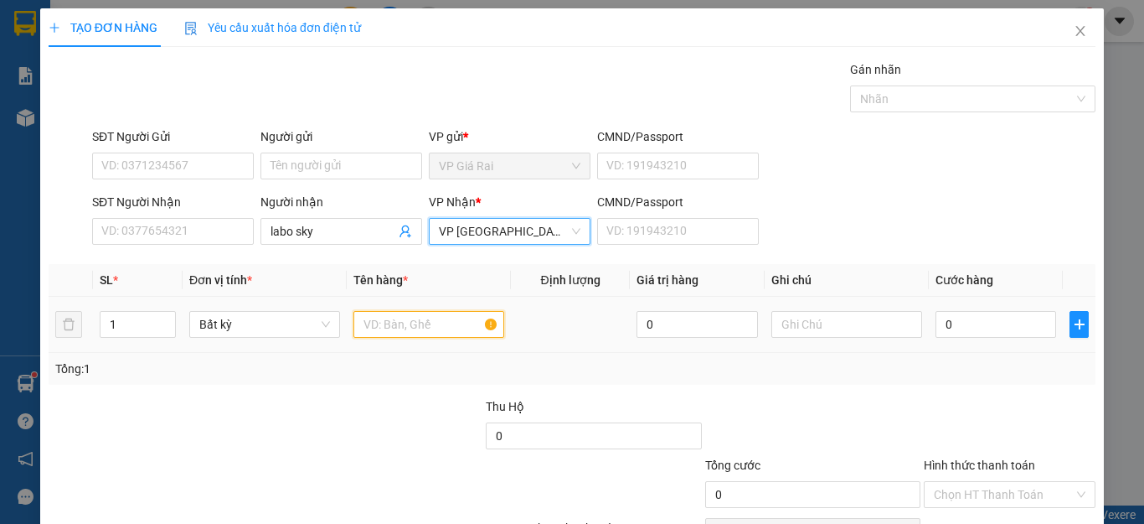
click at [359, 330] on input "text" at bounding box center [429, 324] width 151 height 27
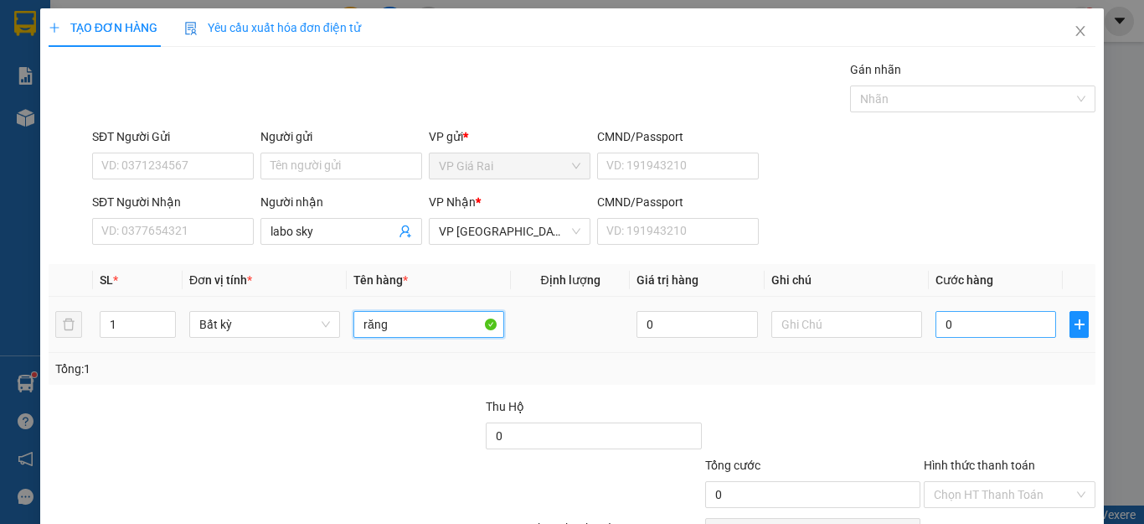
type input "răng"
click at [1005, 320] on input "0" at bounding box center [996, 324] width 121 height 27
type input "2"
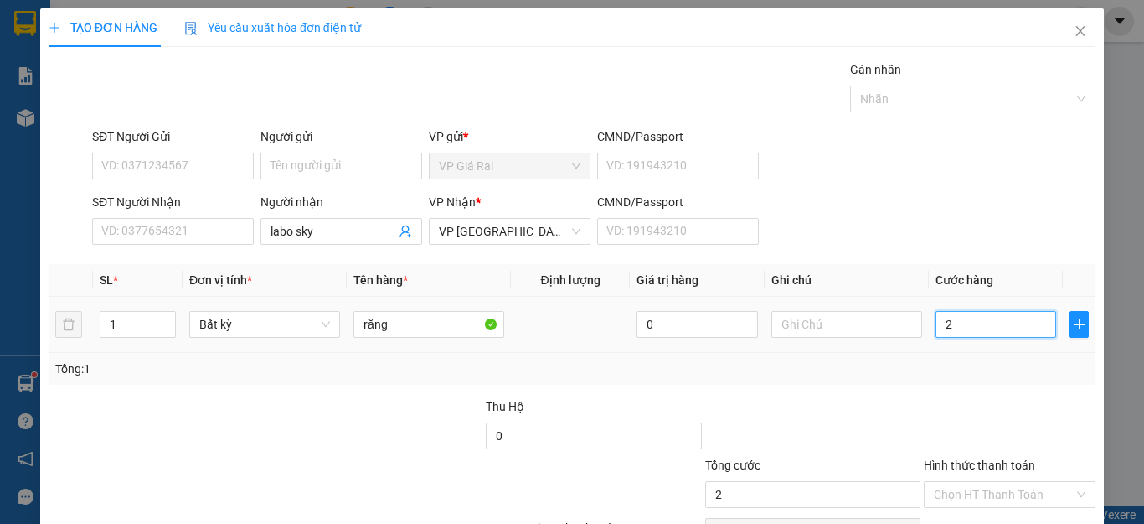
type input "20"
drag, startPoint x: 1005, startPoint y: 320, endPoint x: 836, endPoint y: 352, distance: 171.4
click at [836, 352] on tr "1 Bất kỳ răng 0 20" at bounding box center [572, 325] width 1047 height 56
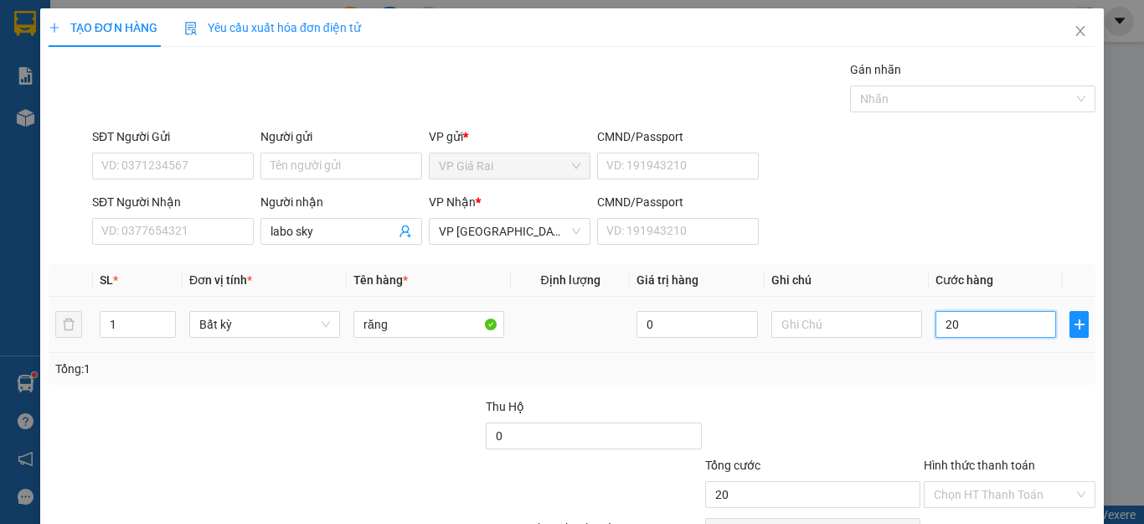
type input "3"
type input "30"
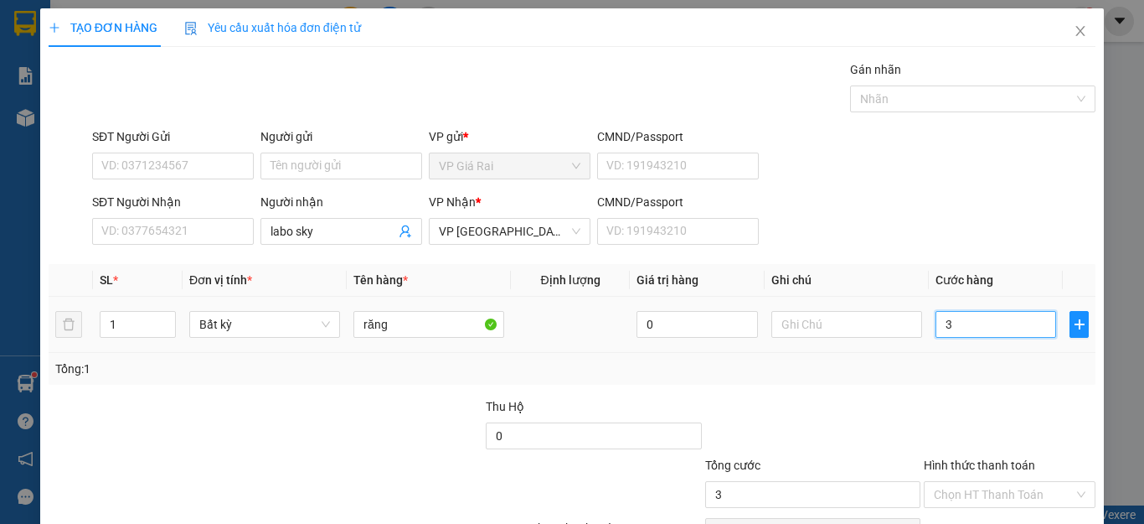
type input "30"
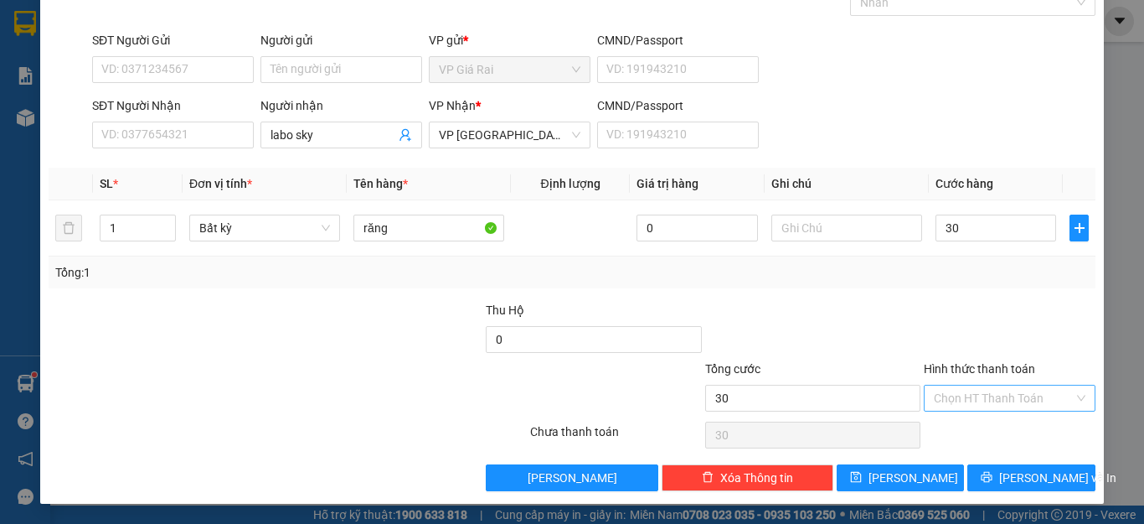
type input "30.000"
click at [1000, 398] on input "Hình thức thanh toán" at bounding box center [1004, 397] width 140 height 25
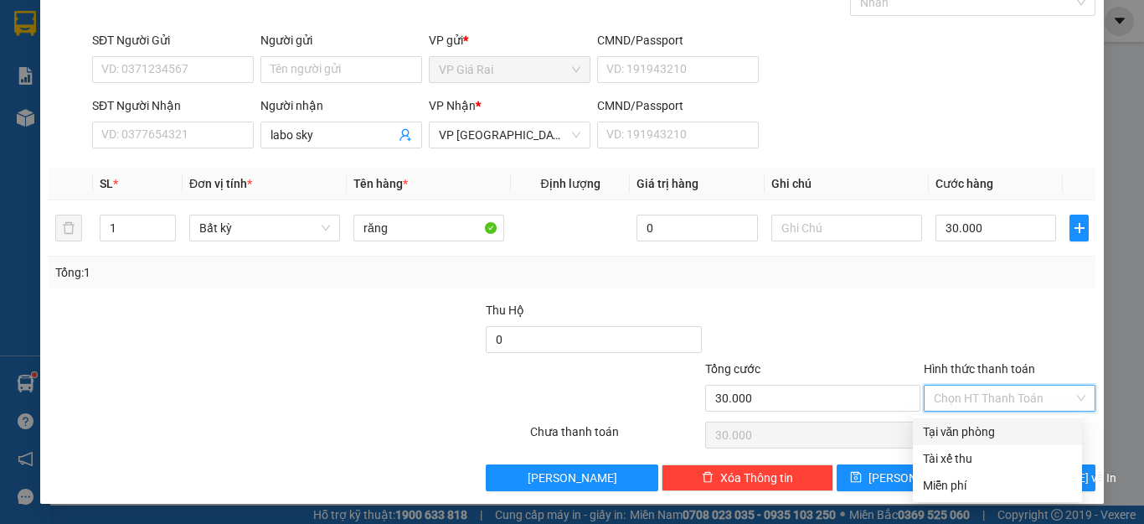
click at [982, 429] on div "Tại văn phòng" at bounding box center [997, 431] width 149 height 18
type input "0"
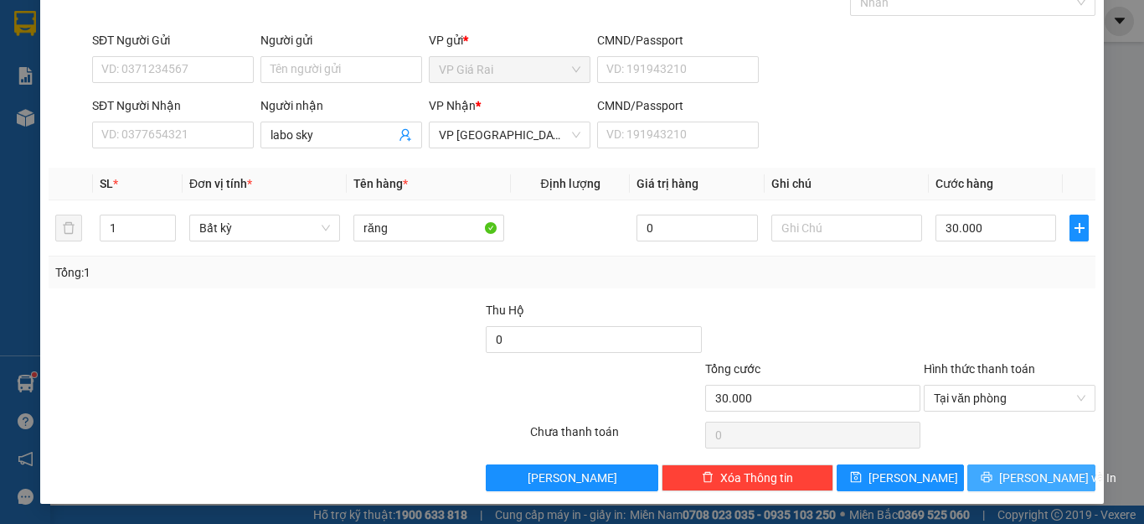
click at [1015, 471] on span "[PERSON_NAME] và In" at bounding box center [1058, 477] width 117 height 18
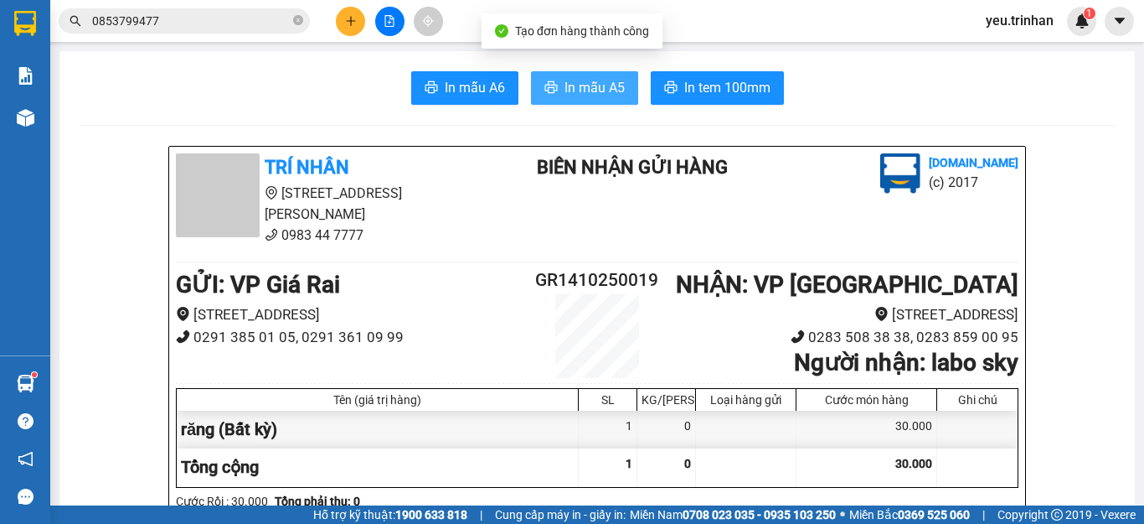
click at [575, 92] on span "In mẫu A5" at bounding box center [595, 87] width 60 height 21
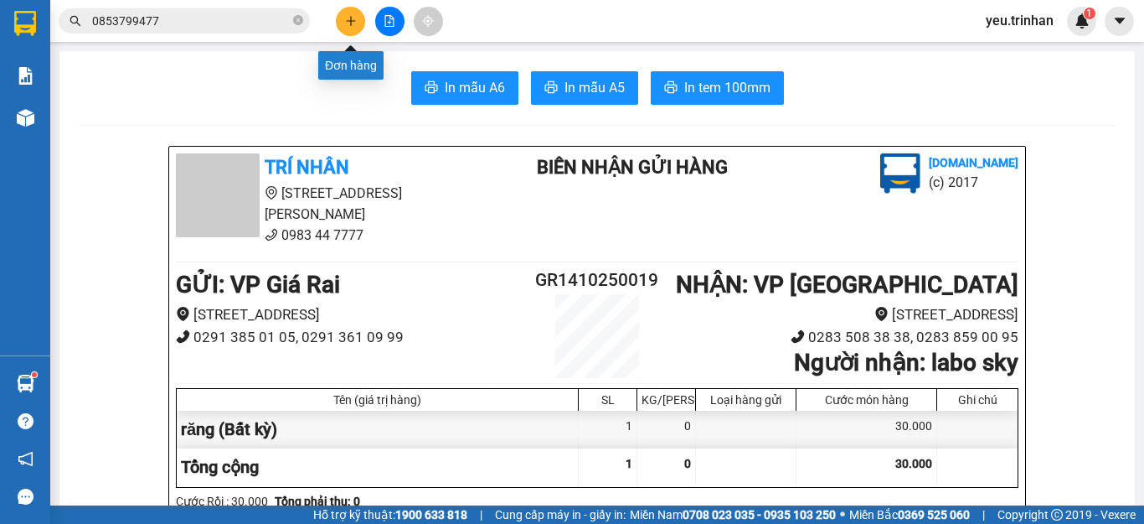
click at [344, 18] on button at bounding box center [350, 21] width 29 height 29
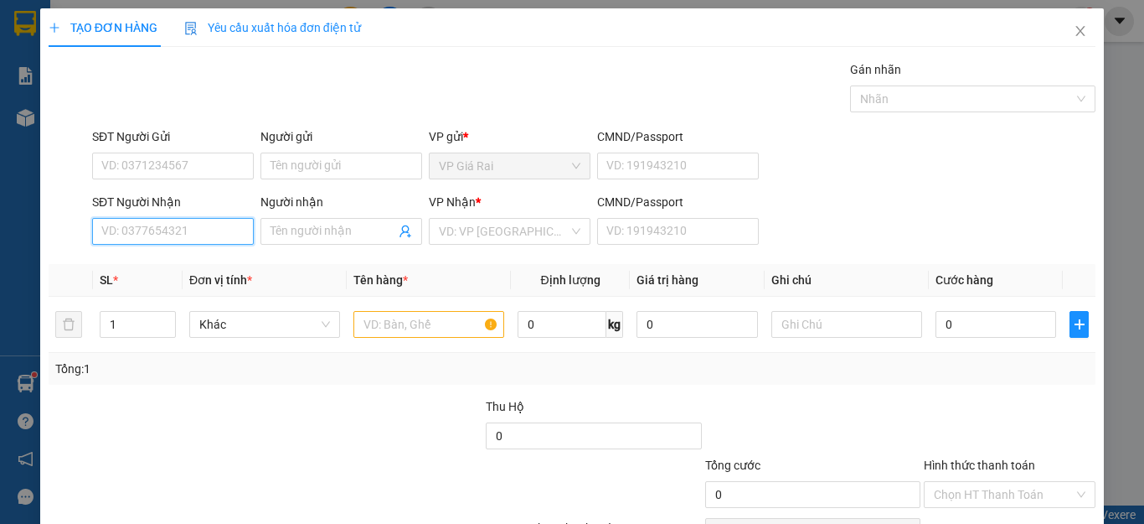
click at [148, 231] on input "SĐT Người Nhận" at bounding box center [173, 231] width 162 height 27
type input "0931764493"
click at [182, 269] on div "0931764493 - út tài" at bounding box center [170, 265] width 139 height 18
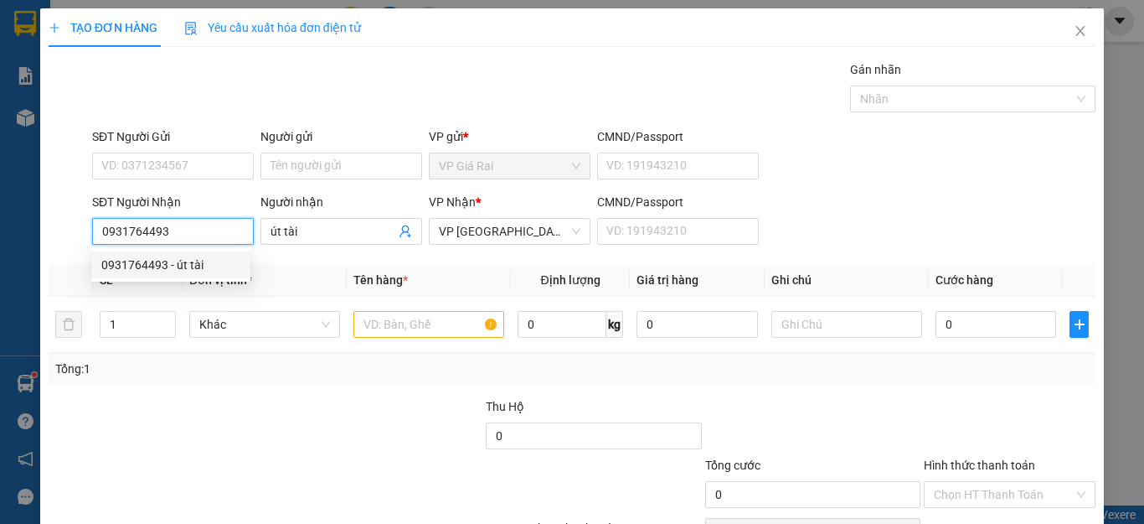
type input "út tài"
type input "30.000"
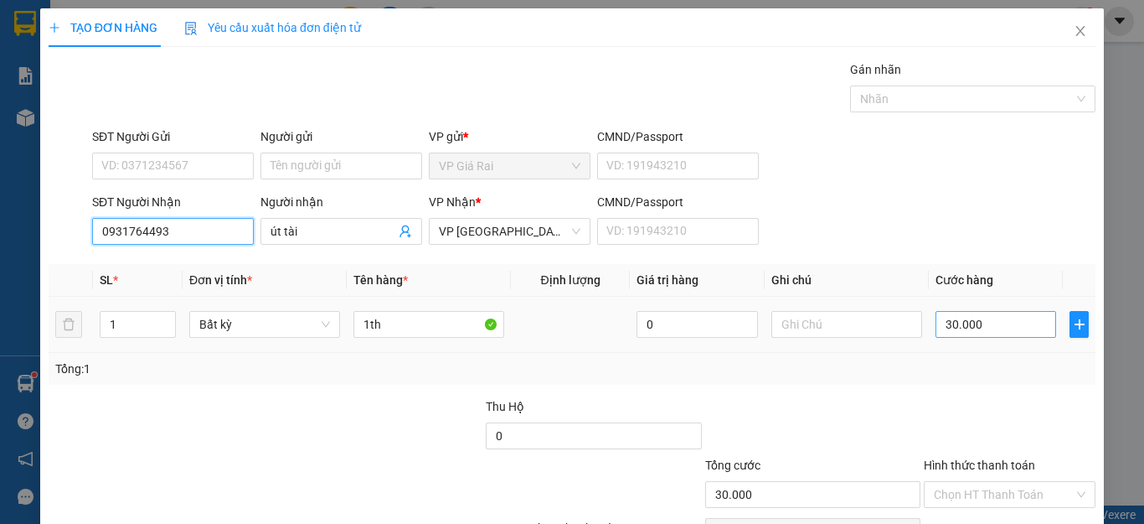
type input "0931764493"
click at [960, 334] on input "30.000" at bounding box center [996, 324] width 121 height 27
type input "4"
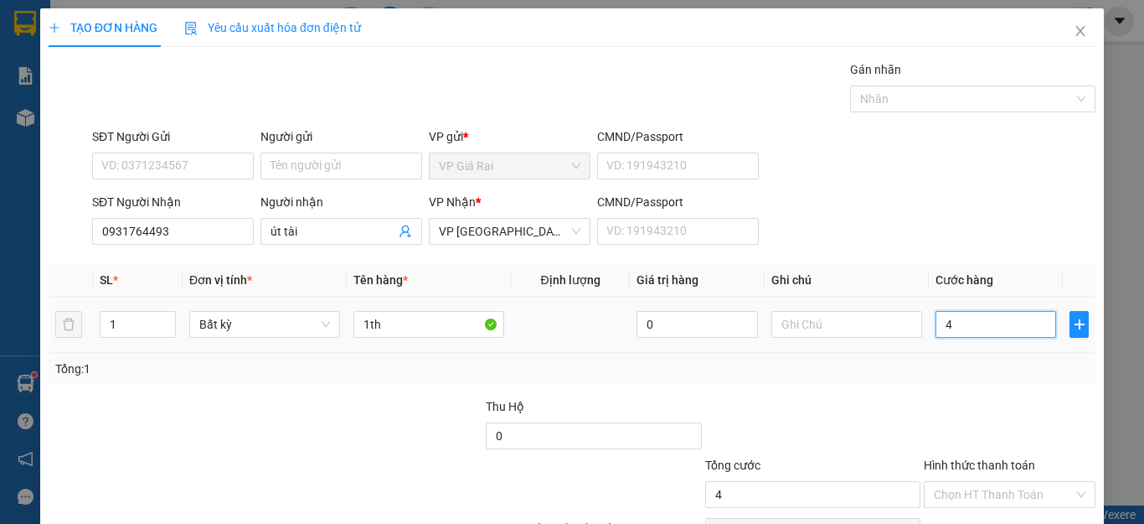
type input "40"
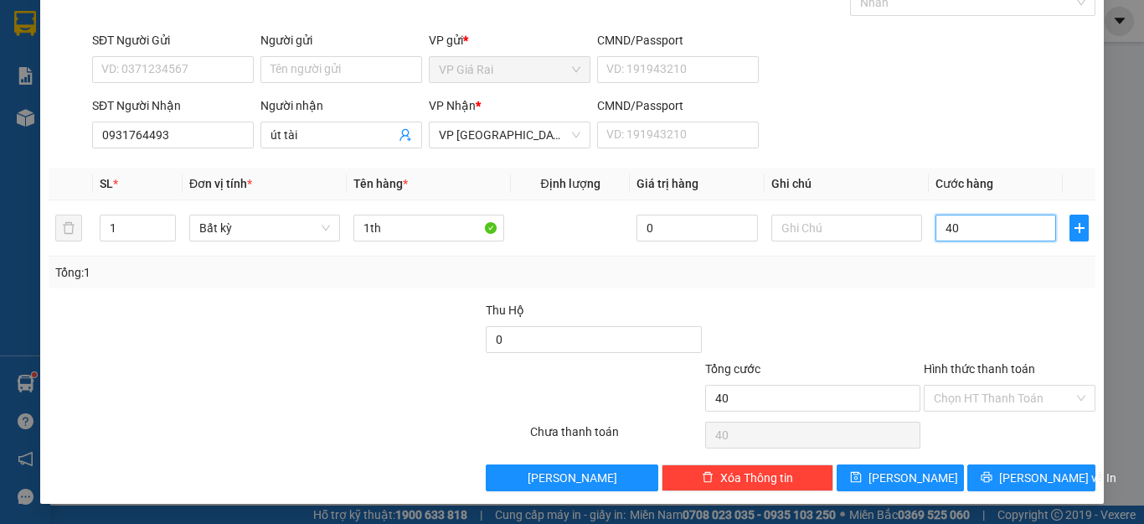
type input "40"
type input "40.000"
click at [951, 377] on div "Hình thức thanh toán" at bounding box center [1010, 371] width 172 height 25
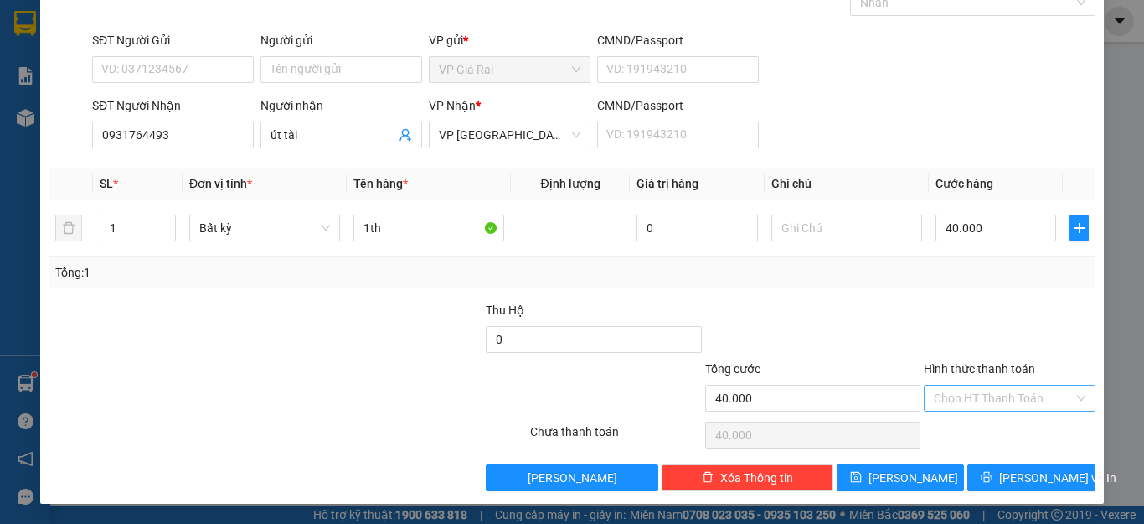
click at [961, 395] on input "Hình thức thanh toán" at bounding box center [1004, 397] width 140 height 25
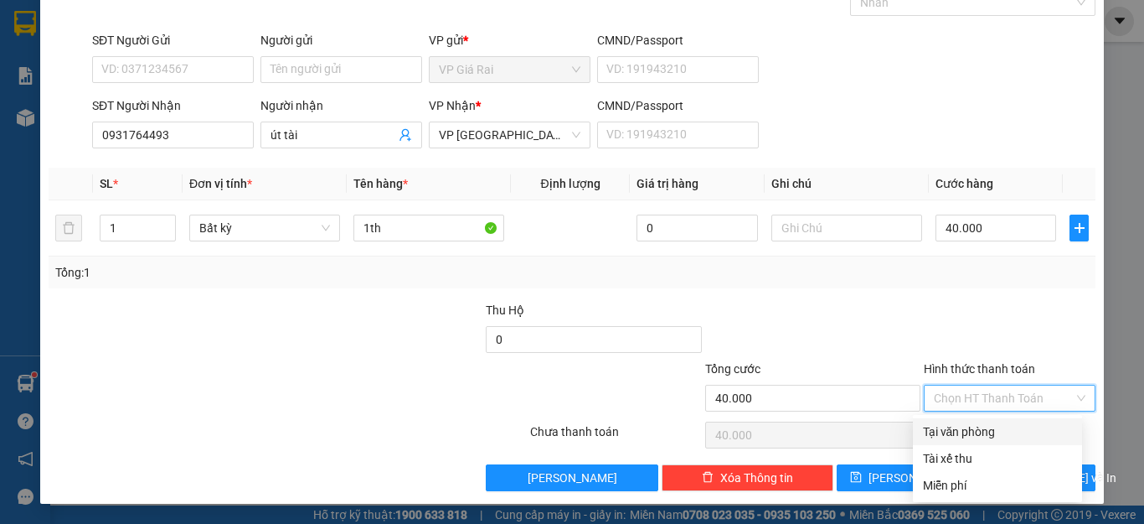
click at [961, 319] on div at bounding box center [1009, 330] width 175 height 59
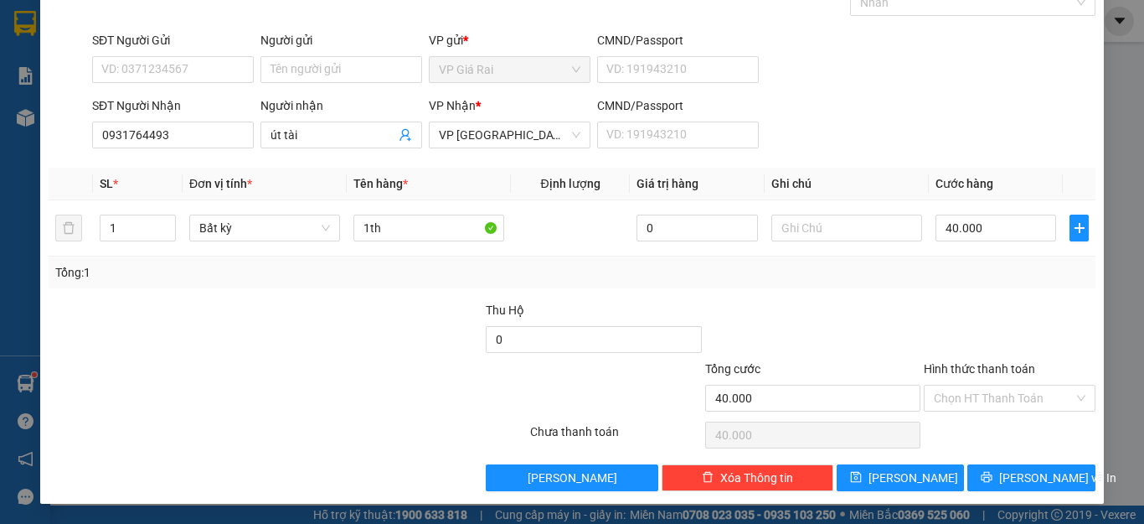
click at [1014, 493] on div "TẠO ĐƠN HÀNG Yêu cầu xuất hóa đơn điện tử Transit Pickup Surcharge Ids Transit …" at bounding box center [572, 207] width 1064 height 591
click at [1022, 486] on span "[PERSON_NAME] và In" at bounding box center [1058, 477] width 117 height 18
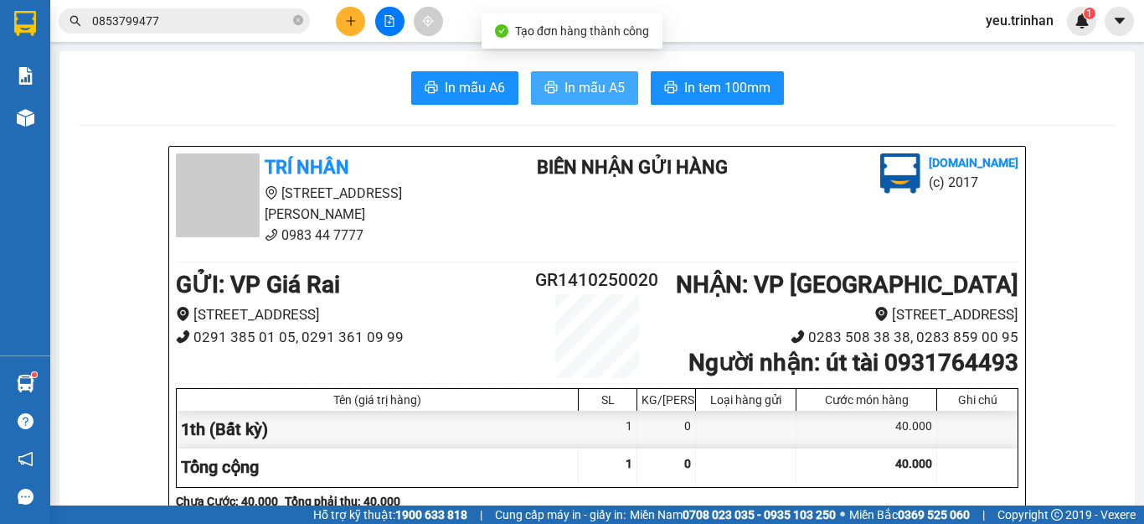
click at [545, 90] on icon "printer" at bounding box center [551, 86] width 13 height 13
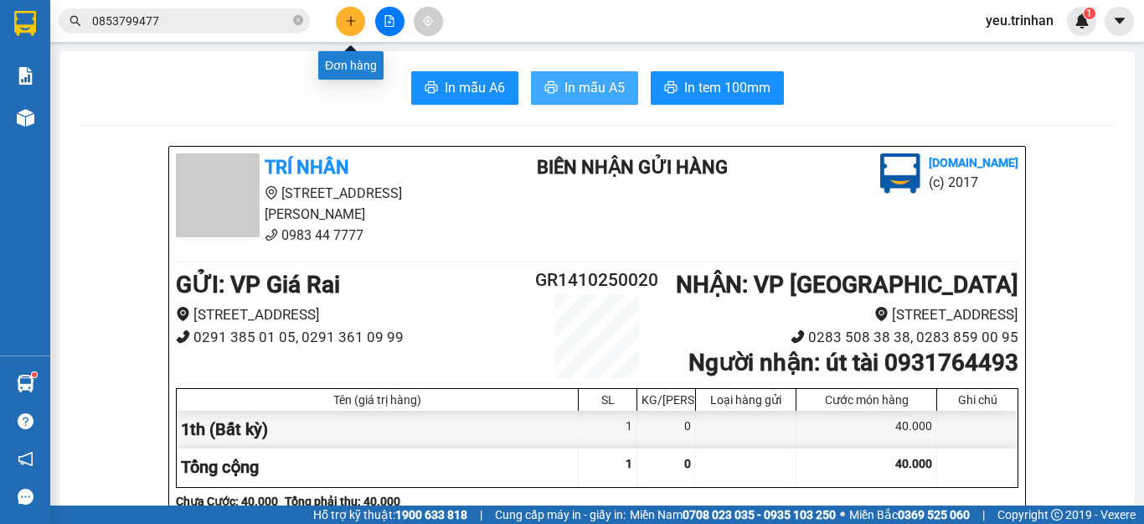
click at [357, 18] on button at bounding box center [350, 21] width 29 height 29
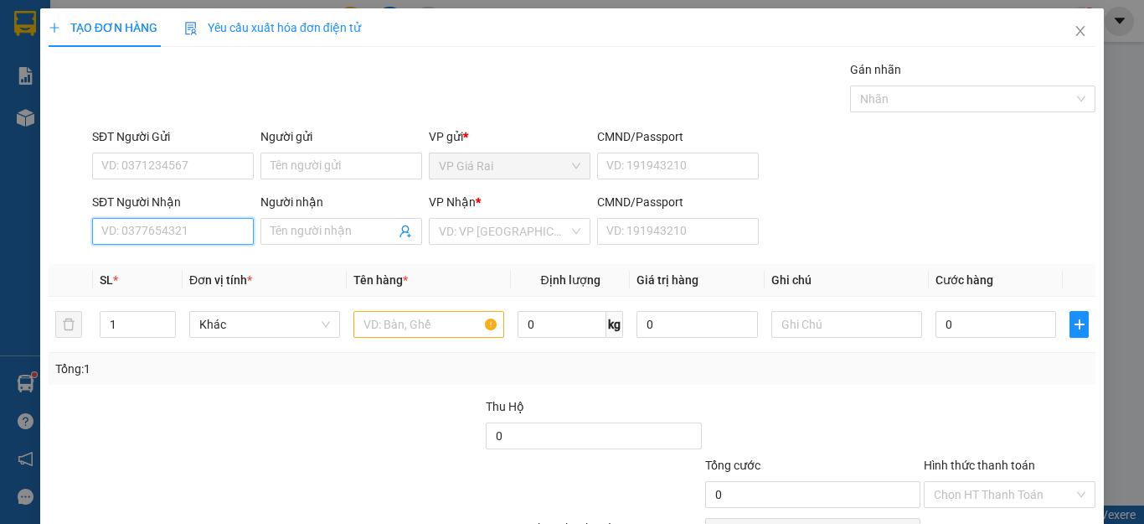
click at [153, 238] on input "SĐT Người Nhận" at bounding box center [173, 231] width 162 height 27
type input "0388650076"
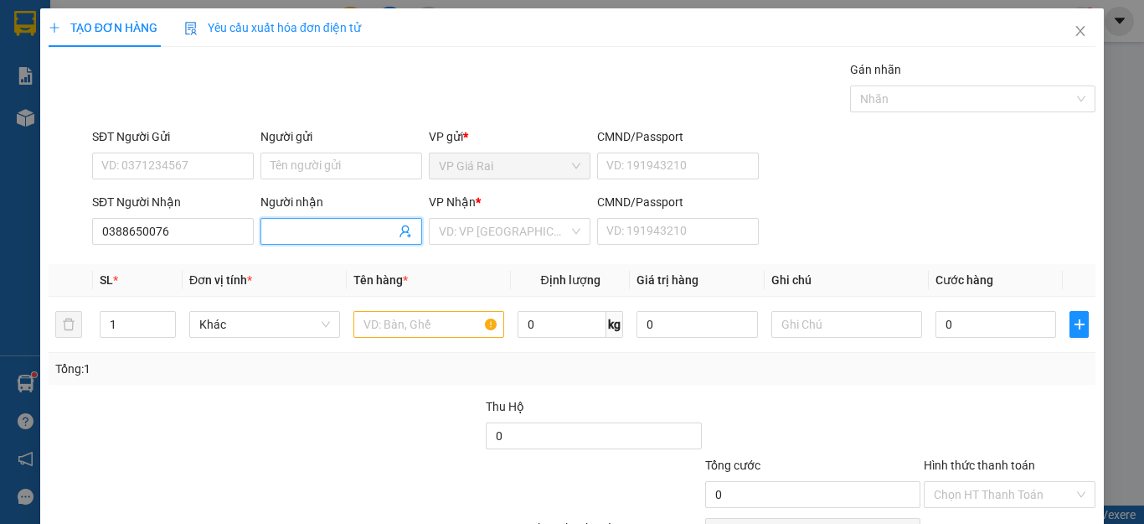
click at [307, 229] on input "Người nhận" at bounding box center [333, 231] width 125 height 18
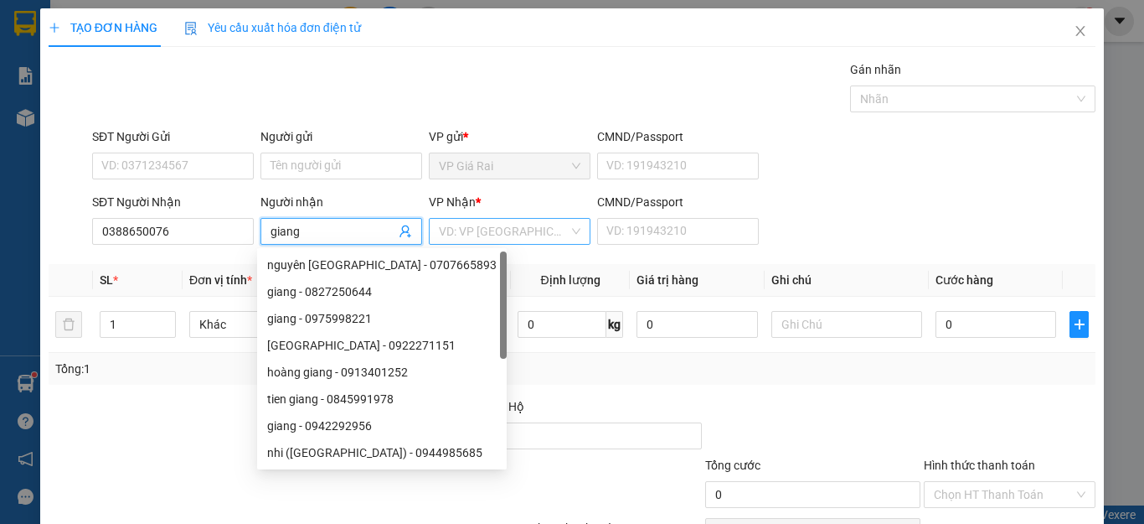
type input "giang"
click at [460, 241] on input "search" at bounding box center [504, 231] width 130 height 25
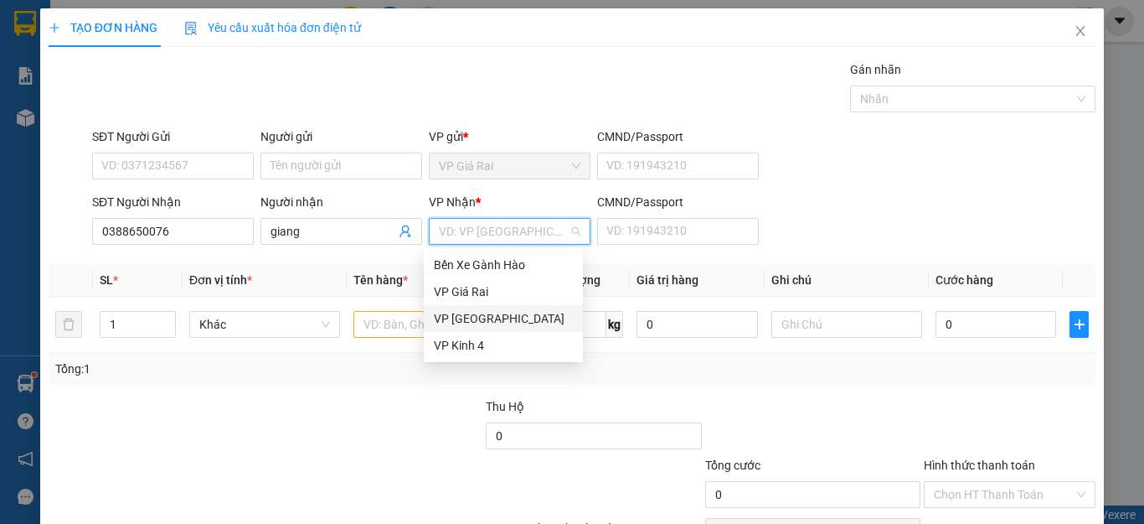
click at [466, 317] on div "VP [GEOGRAPHIC_DATA]" at bounding box center [503, 318] width 139 height 18
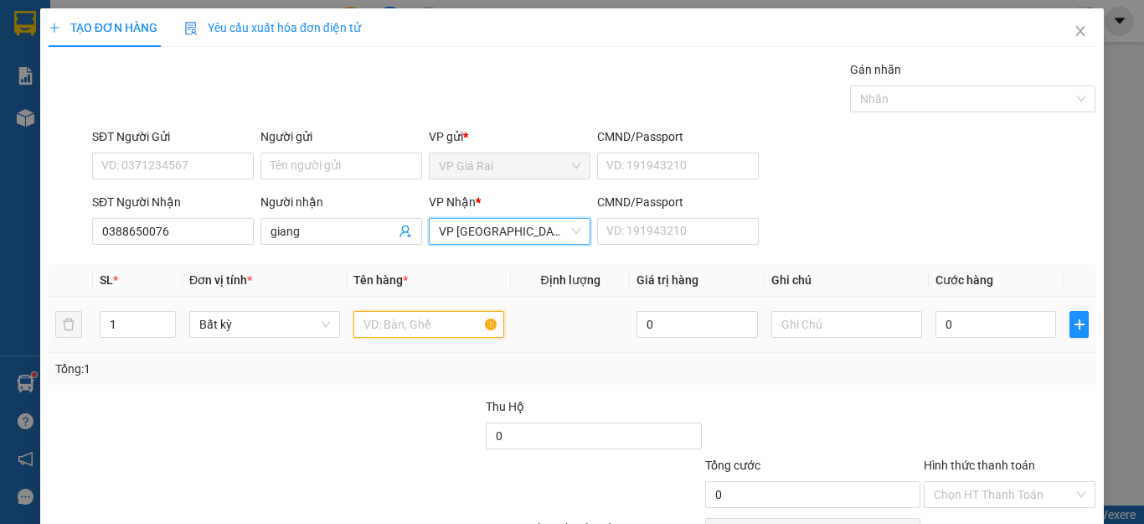
click at [385, 328] on input "text" at bounding box center [429, 324] width 151 height 27
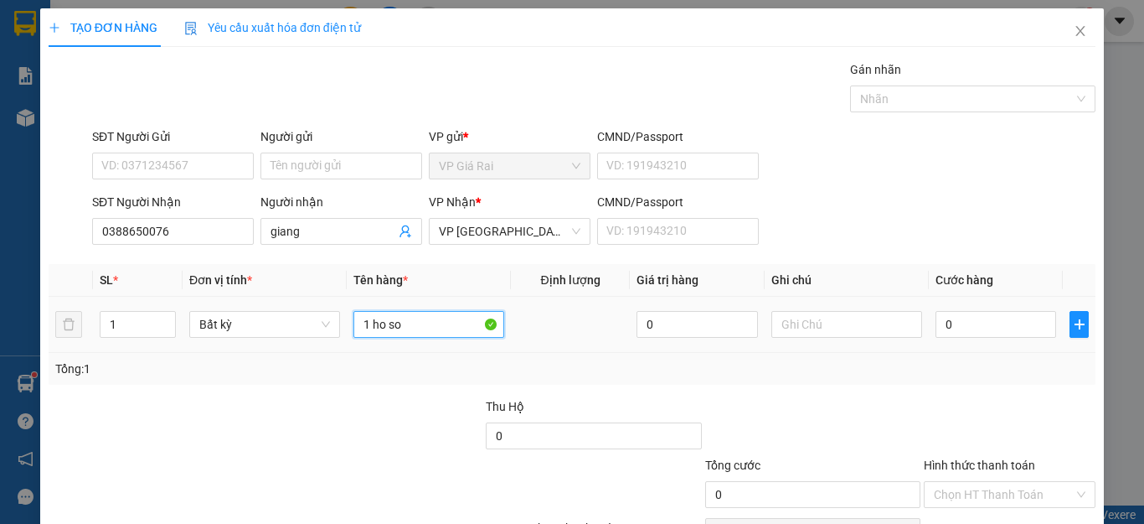
scroll to position [96, 0]
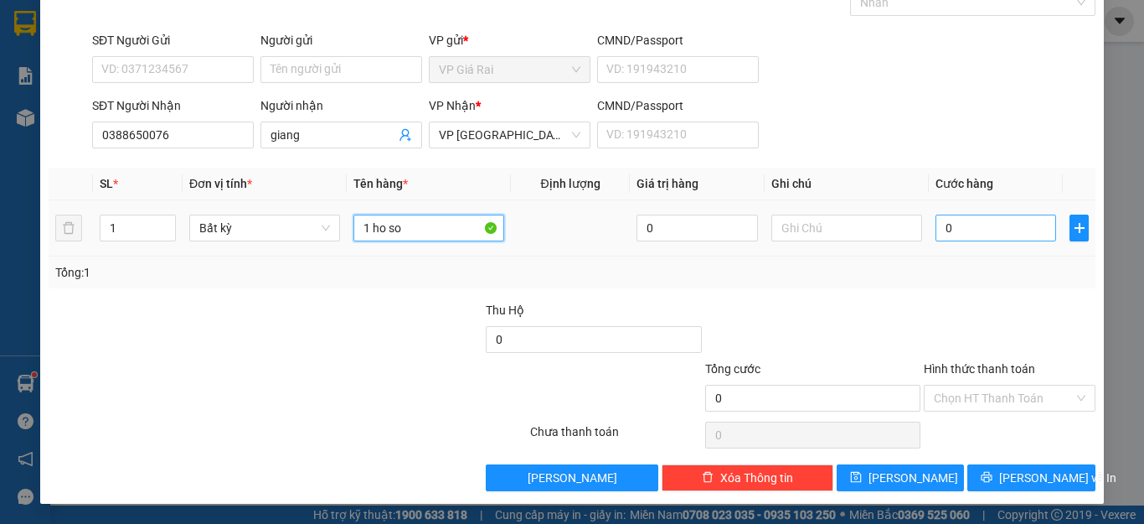
type input "1 ho so"
click at [962, 224] on input "0" at bounding box center [996, 227] width 121 height 27
type input "2"
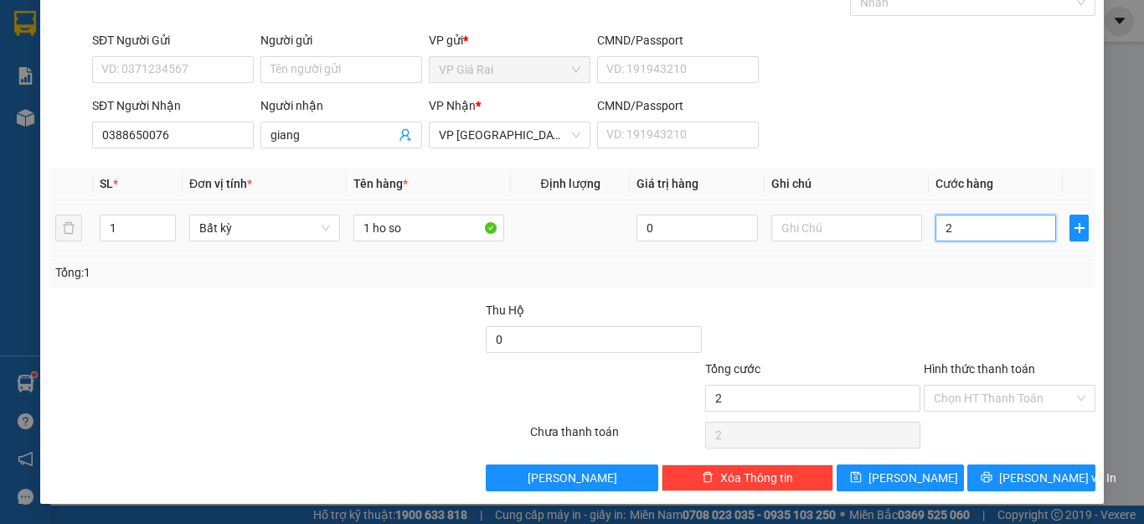
type input "20"
type input "20.000"
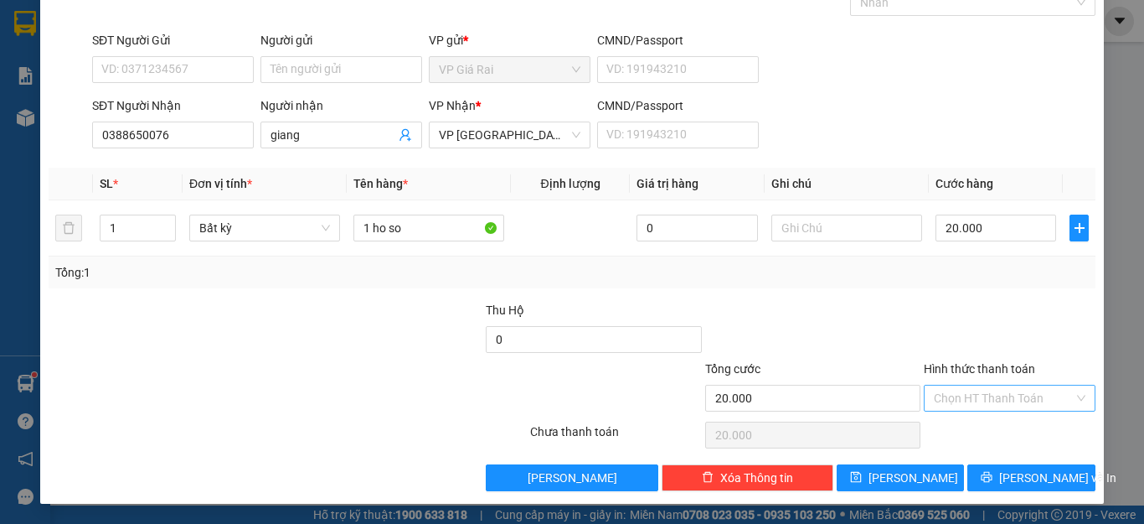
click at [959, 394] on input "Hình thức thanh toán" at bounding box center [1004, 397] width 140 height 25
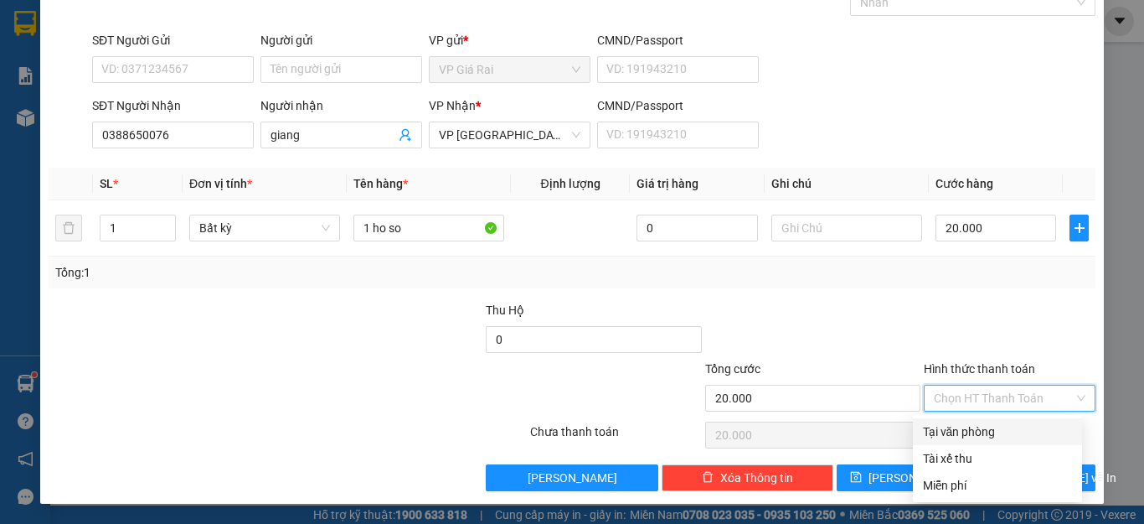
click at [950, 439] on div "Tại văn phòng" at bounding box center [997, 431] width 149 height 18
type input "0"
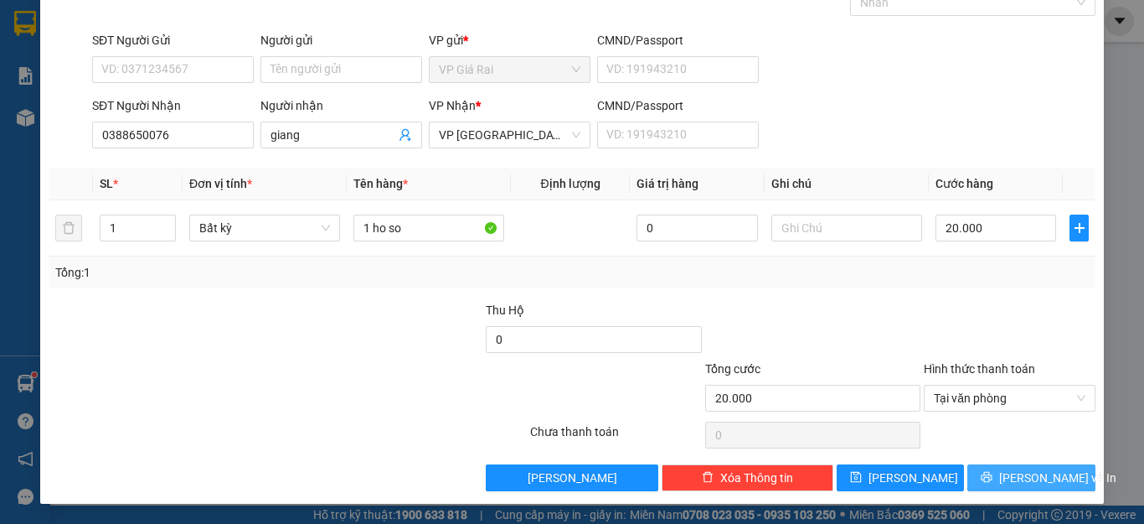
click at [982, 477] on button "[PERSON_NAME] và In" at bounding box center [1032, 477] width 128 height 27
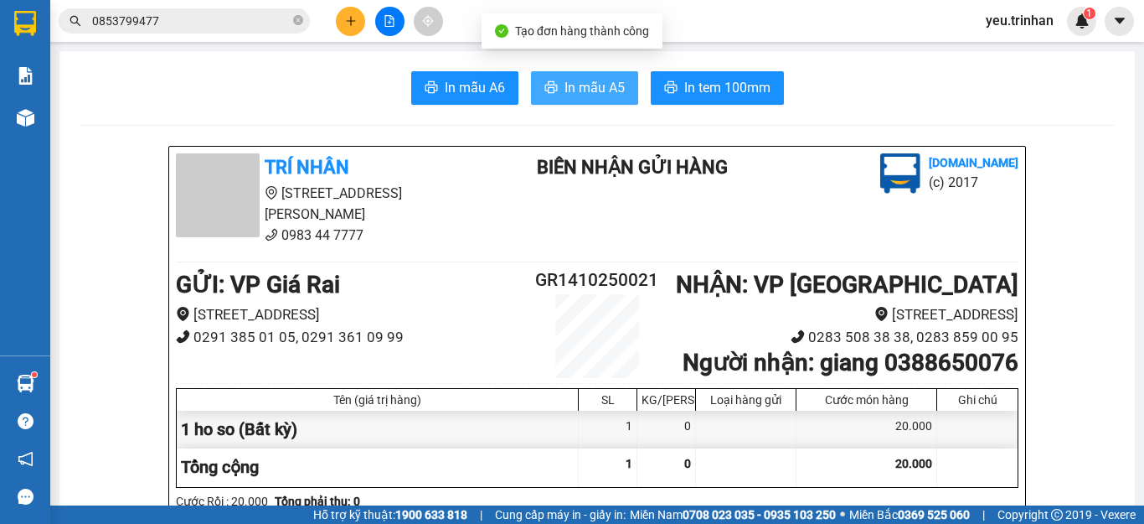
click at [552, 82] on button "In mẫu A5" at bounding box center [584, 88] width 107 height 34
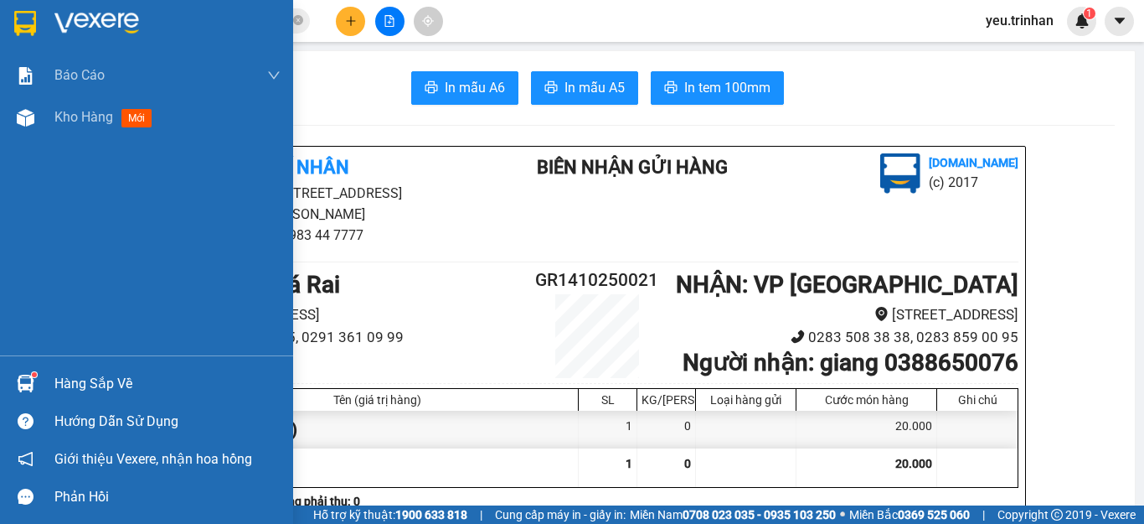
click at [27, 23] on img at bounding box center [25, 23] width 22 height 25
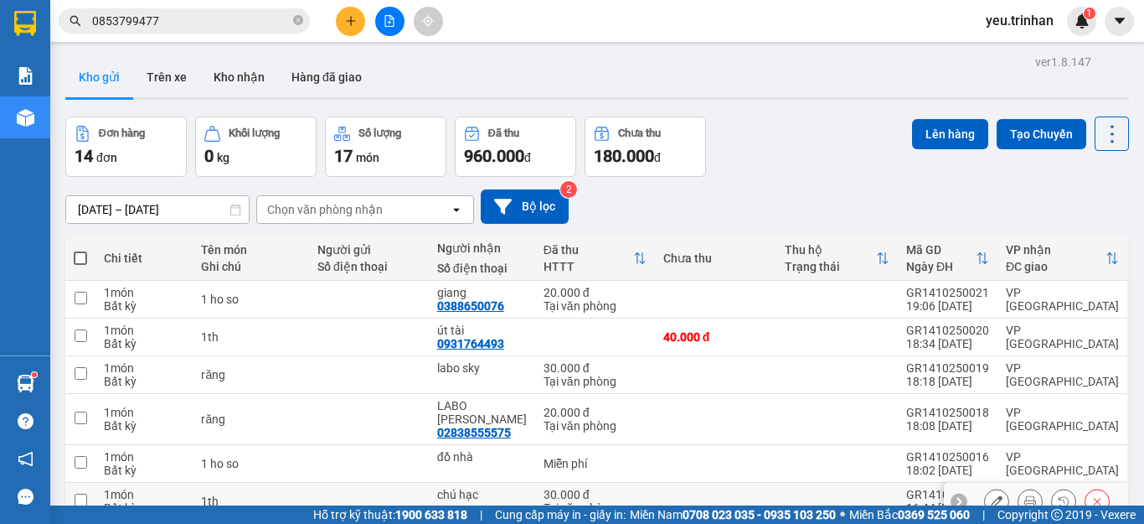
scroll to position [221, 0]
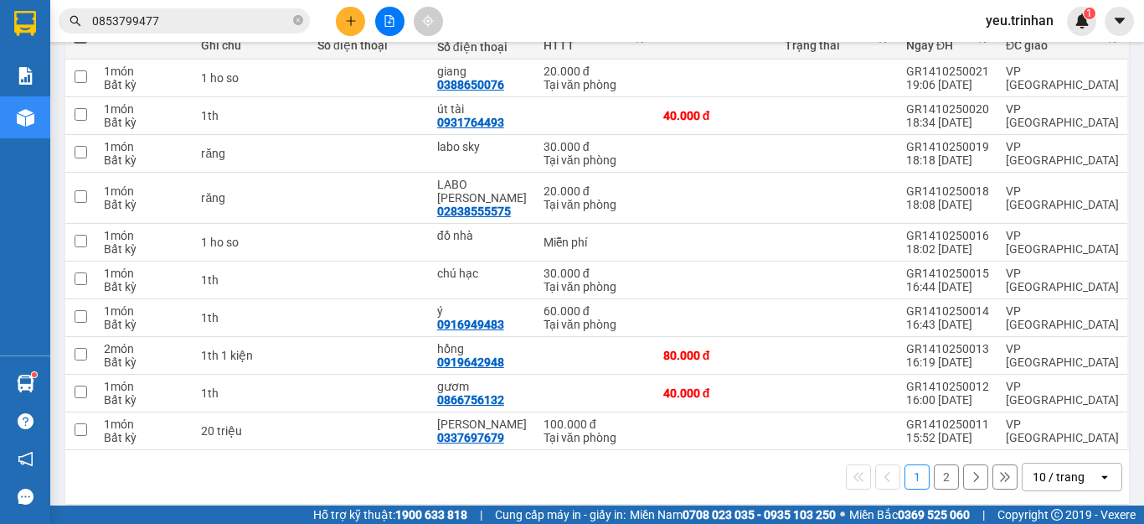
click at [939, 464] on button "2" at bounding box center [946, 476] width 25 height 25
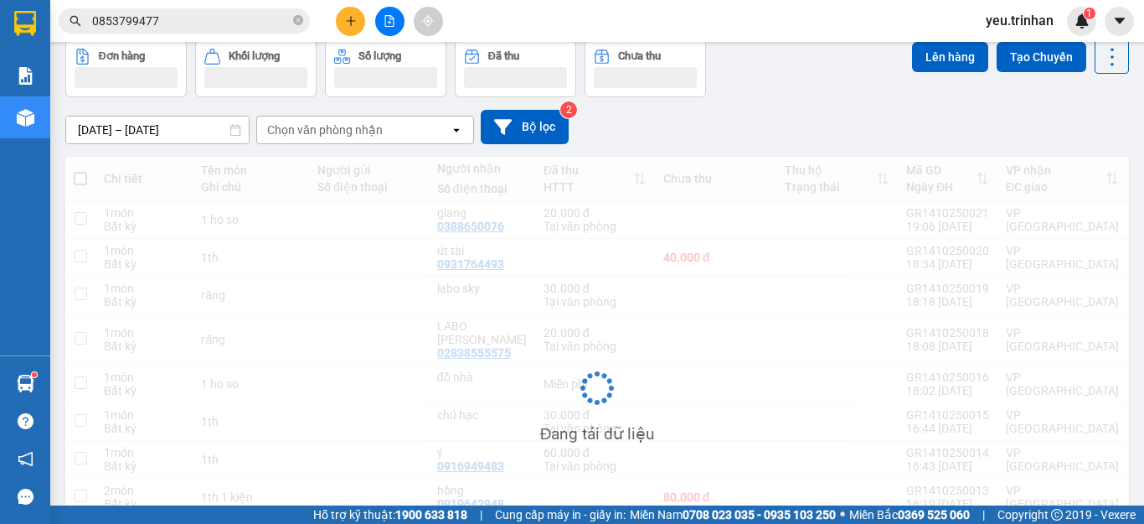
scroll to position [77, 0]
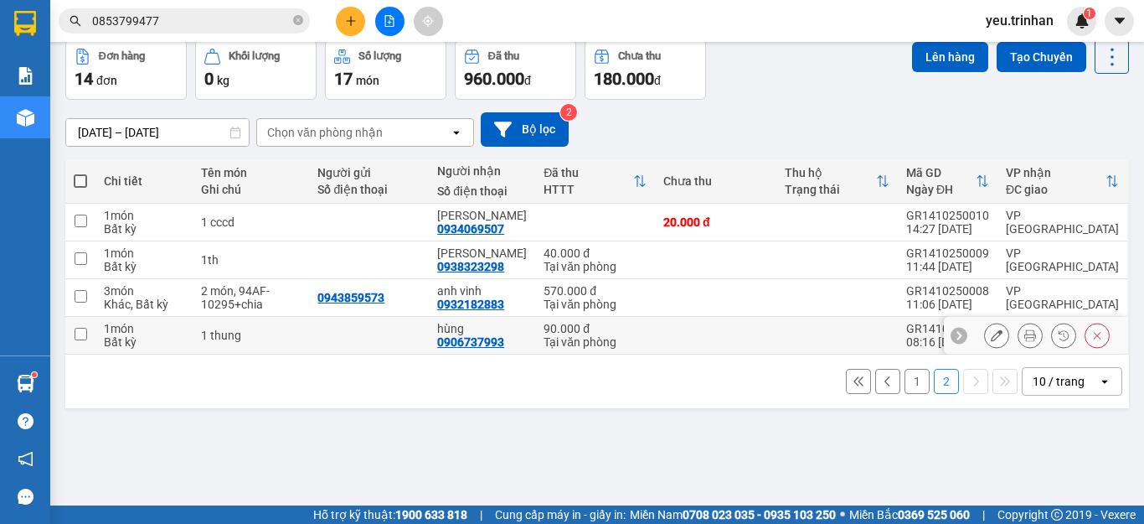
click at [84, 336] on input "checkbox" at bounding box center [81, 334] width 13 height 13
checkbox input "true"
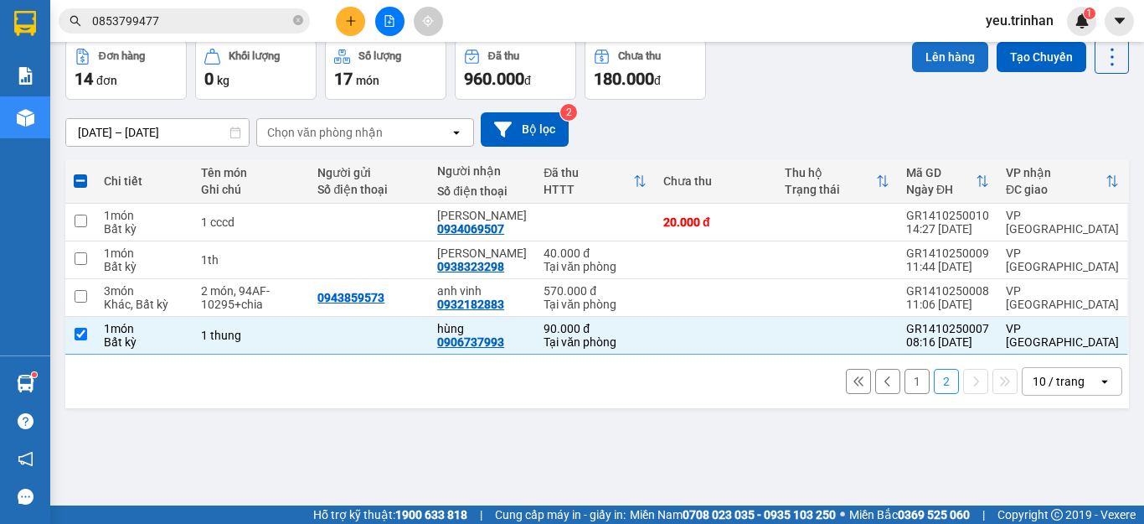
click at [932, 61] on button "Lên hàng" at bounding box center [950, 57] width 76 height 30
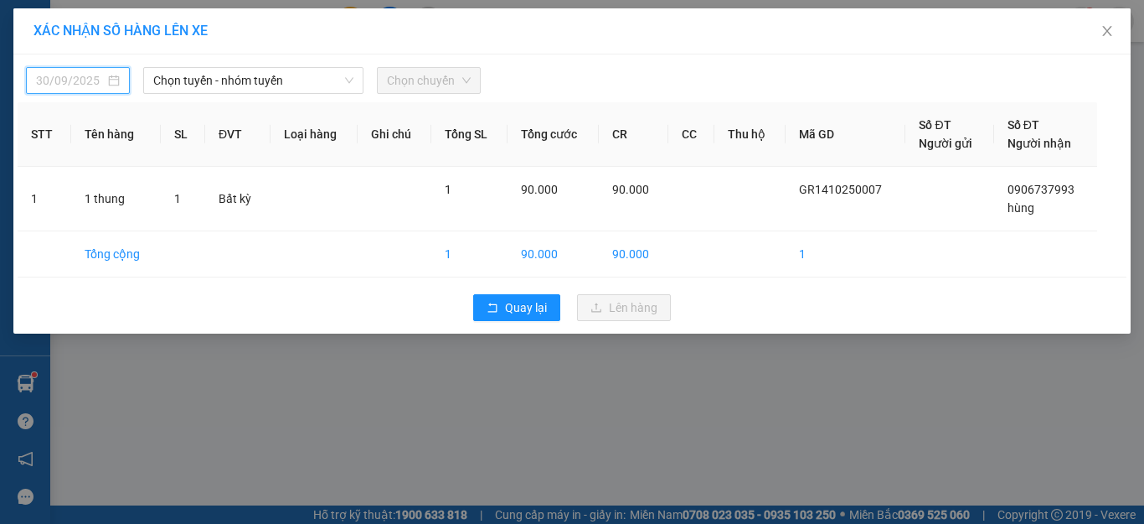
click at [80, 79] on input "[DATE]" at bounding box center [70, 80] width 69 height 18
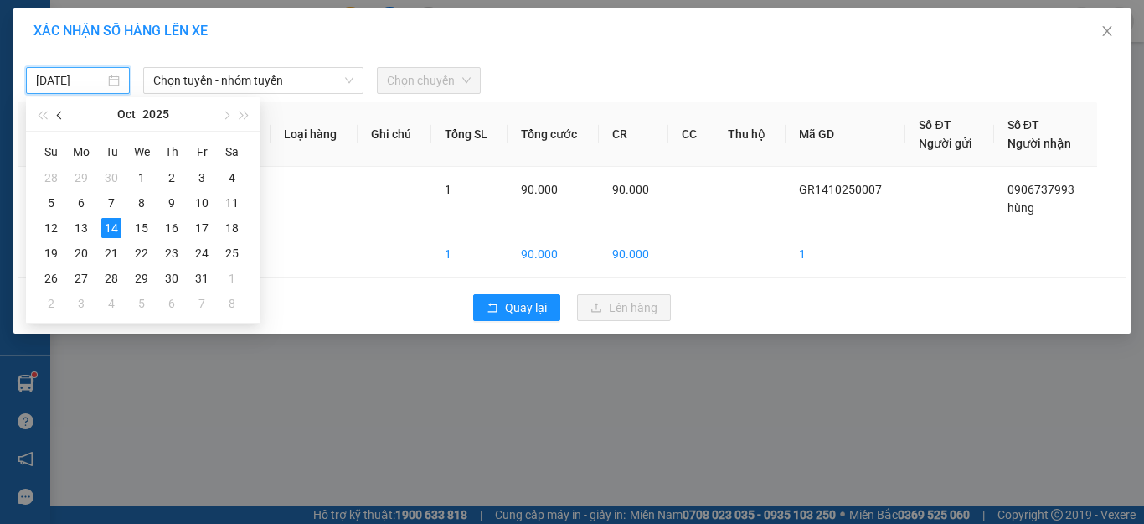
click at [60, 120] on button "button" at bounding box center [60, 114] width 18 height 34
click at [54, 229] on div "14" at bounding box center [51, 228] width 20 height 20
type input "[DATE]"
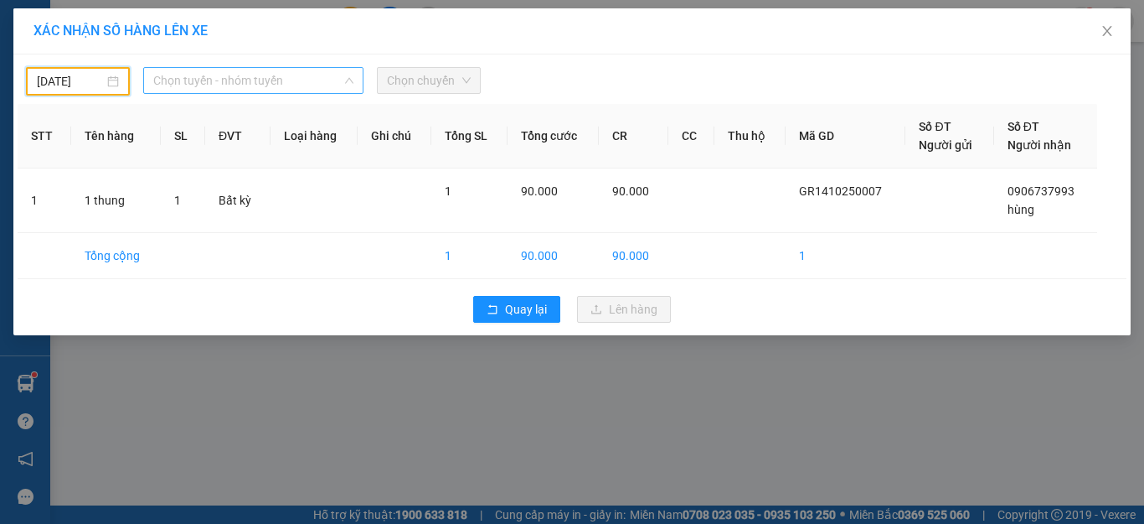
click at [271, 86] on span "Chọn tuyến - nhóm tuyến" at bounding box center [253, 80] width 200 height 25
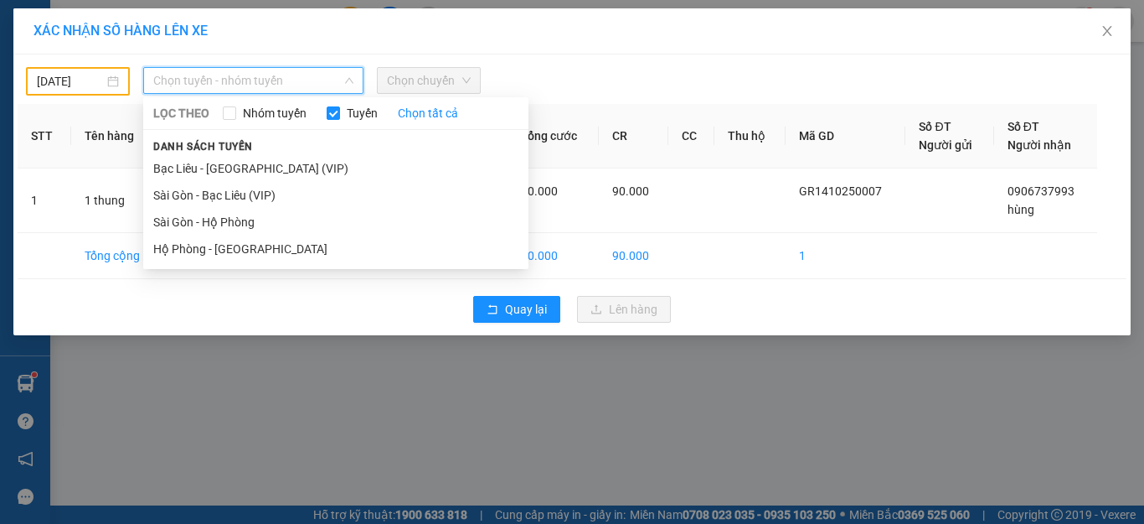
click at [189, 165] on li "Bạc Liêu - [GEOGRAPHIC_DATA] (VIP)" at bounding box center [335, 168] width 385 height 27
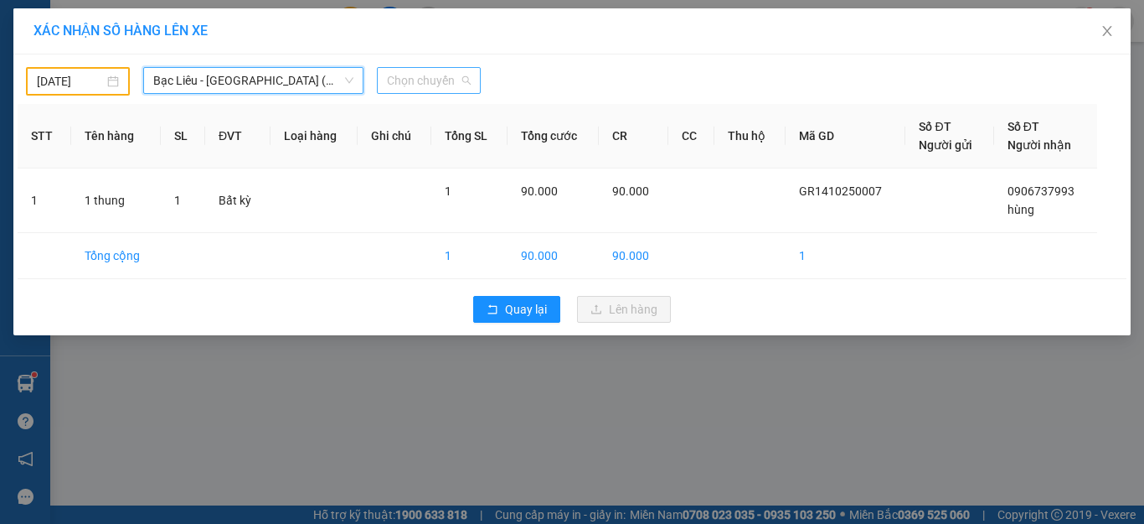
click at [434, 73] on span "Chọn chuyến" at bounding box center [429, 80] width 84 height 25
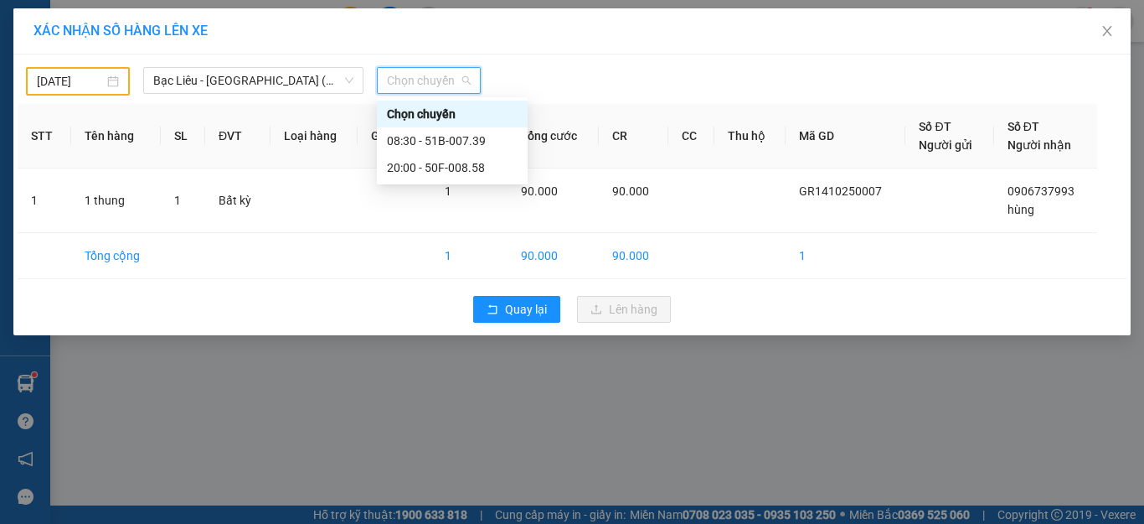
click at [421, 127] on div "Chọn chuyến" at bounding box center [452, 114] width 151 height 27
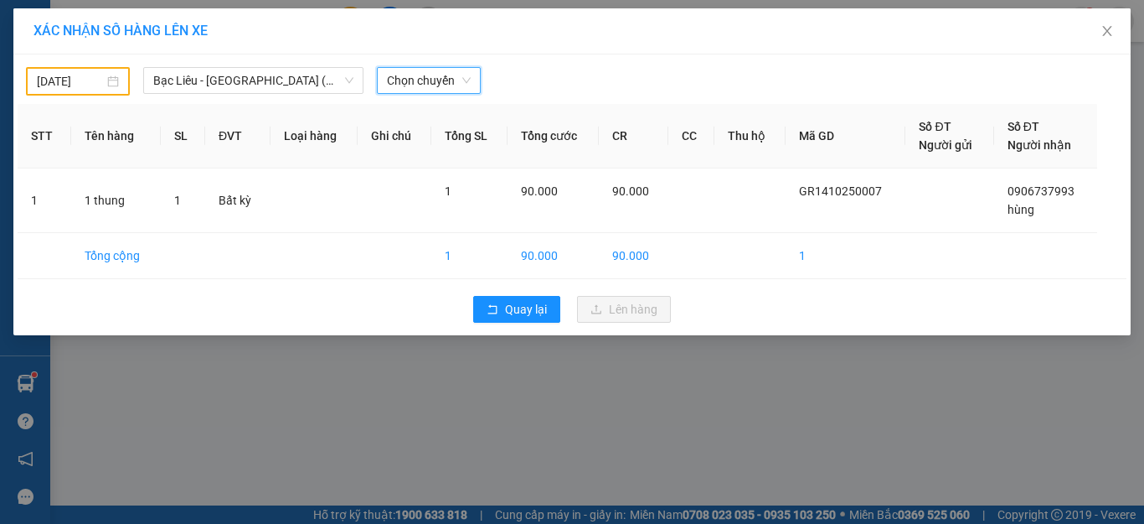
click at [423, 86] on span "Chọn chuyến" at bounding box center [429, 80] width 84 height 25
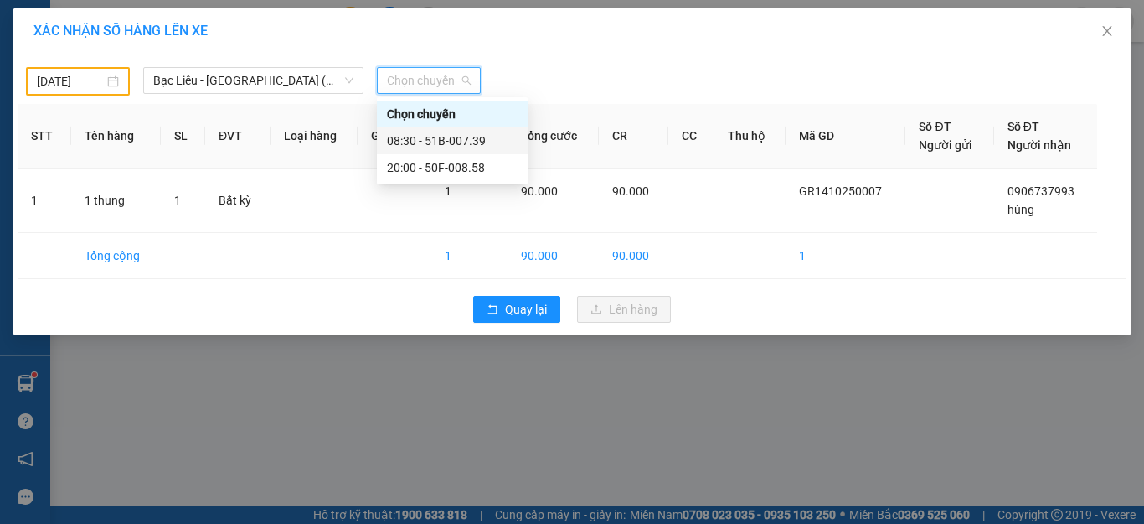
click at [426, 146] on div "08:30 - 51B-007.39" at bounding box center [452, 141] width 131 height 18
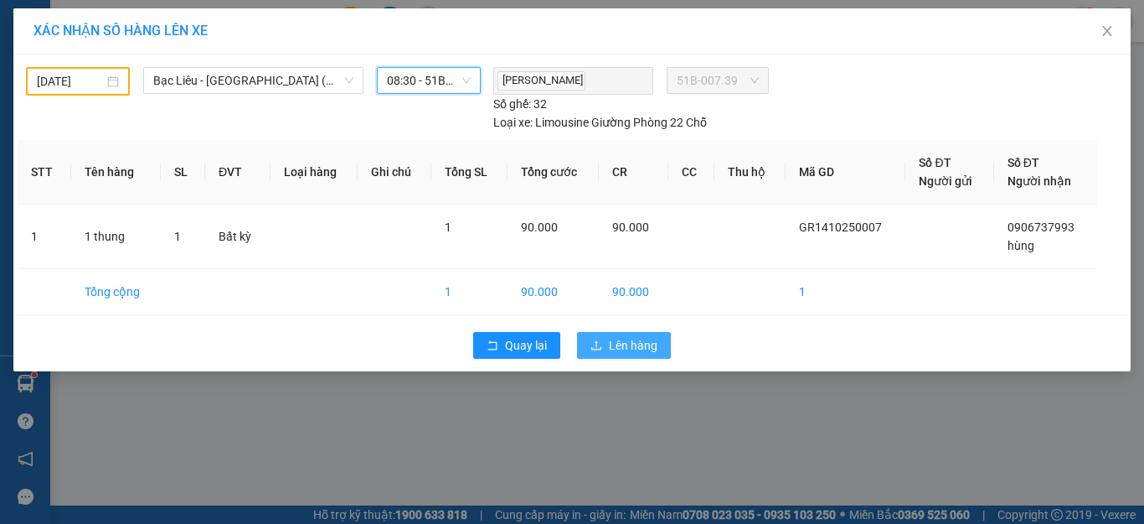
click at [610, 348] on span "Lên hàng" at bounding box center [633, 345] width 49 height 18
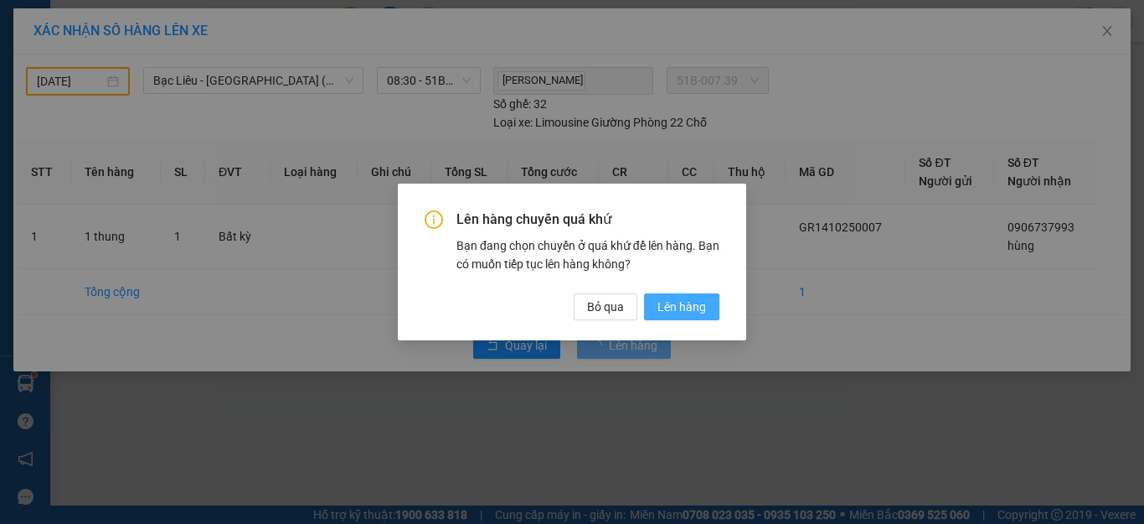
click at [691, 311] on span "Lên hàng" at bounding box center [682, 306] width 49 height 18
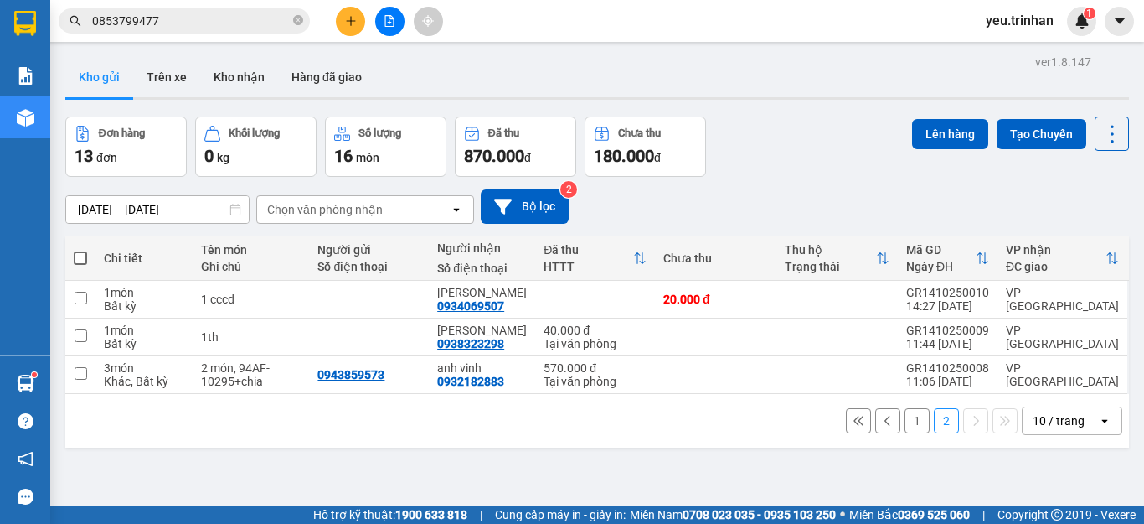
click at [905, 423] on button "1" at bounding box center [917, 420] width 25 height 25
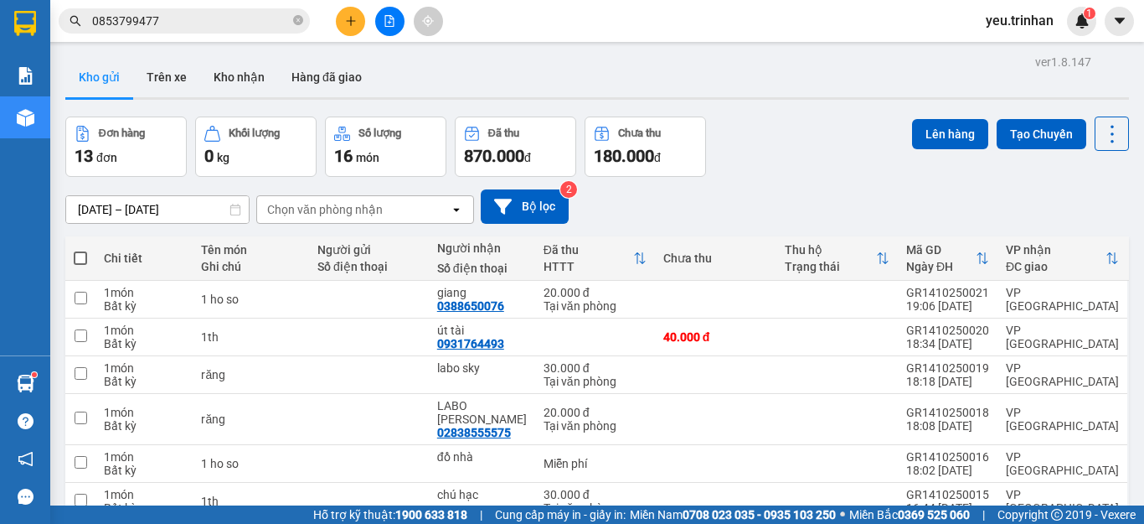
click at [80, 259] on span at bounding box center [80, 257] width 13 height 13
click at [80, 250] on input "checkbox" at bounding box center [80, 250] width 0 height 0
checkbox input "true"
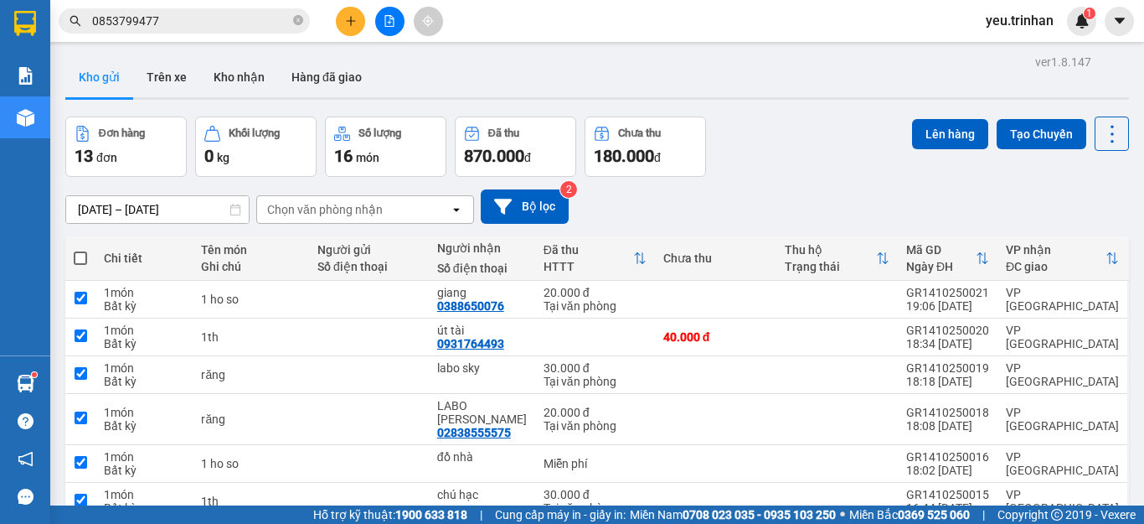
checkbox input "true"
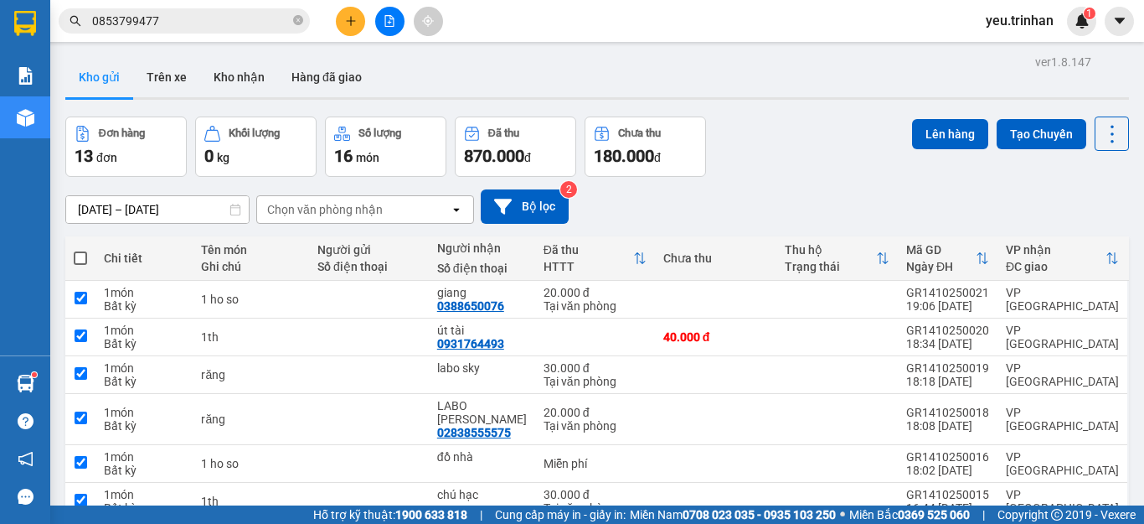
checkbox input "true"
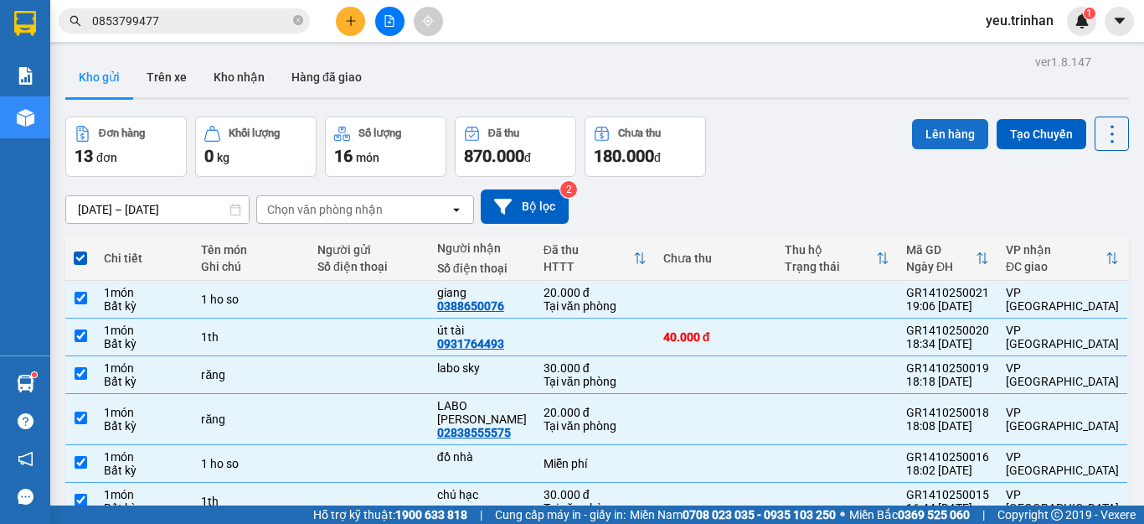
click at [937, 140] on button "Lên hàng" at bounding box center [950, 134] width 76 height 30
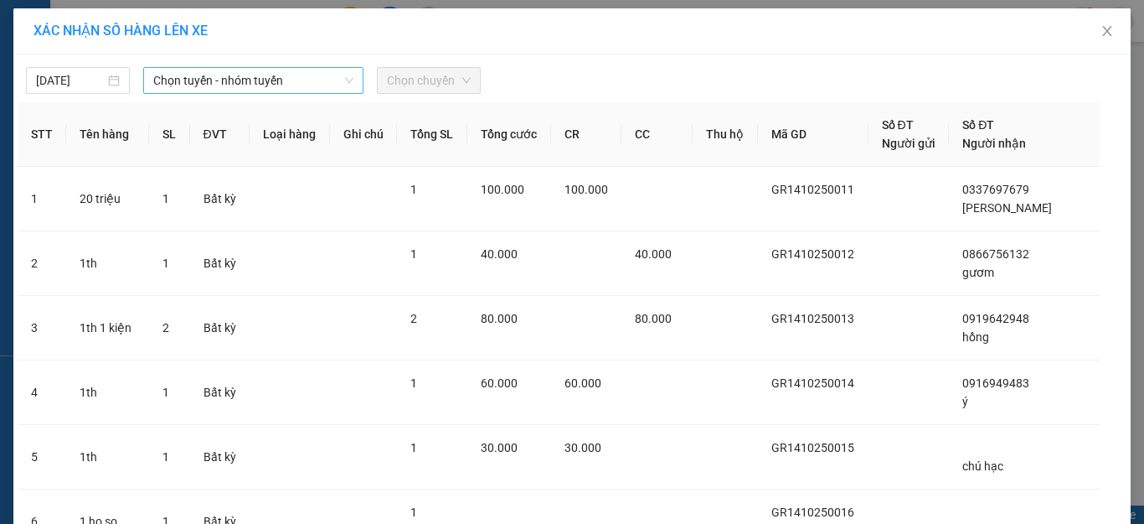
click at [197, 84] on span "Chọn tuyến - nhóm tuyến" at bounding box center [253, 80] width 200 height 25
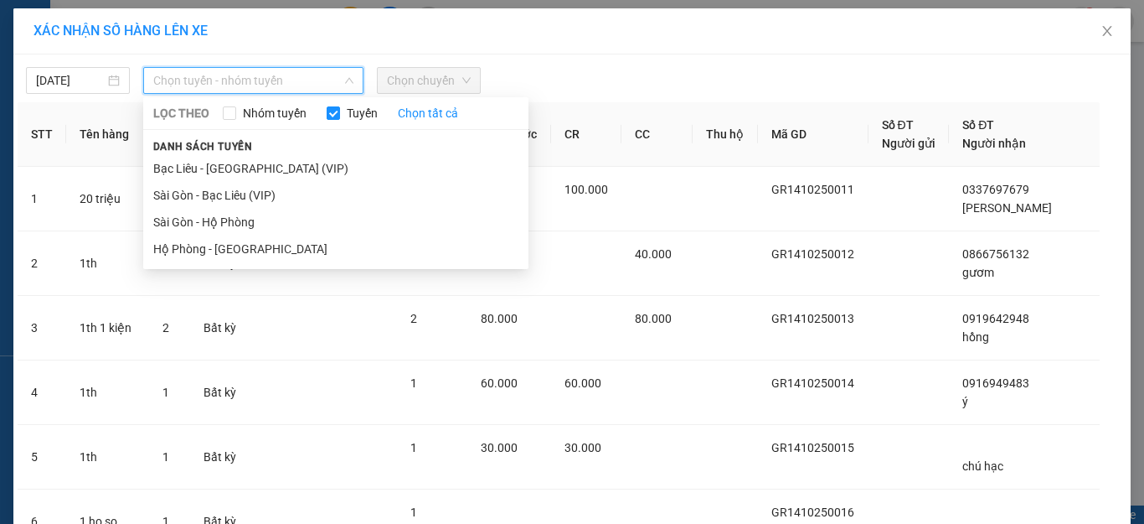
drag, startPoint x: 185, startPoint y: 168, endPoint x: 229, endPoint y: 130, distance: 58.2
click at [185, 169] on li "Bạc Liêu - [GEOGRAPHIC_DATA] (VIP)" at bounding box center [335, 168] width 385 height 27
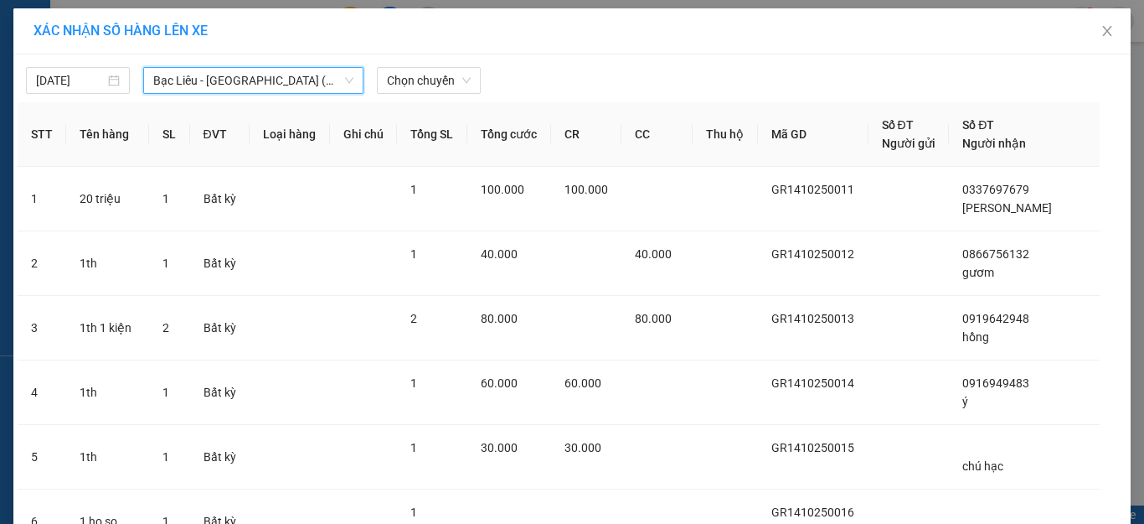
click at [491, 77] on div at bounding box center [714, 80] width 459 height 27
click at [389, 85] on span "Chọn chuyến" at bounding box center [429, 80] width 84 height 25
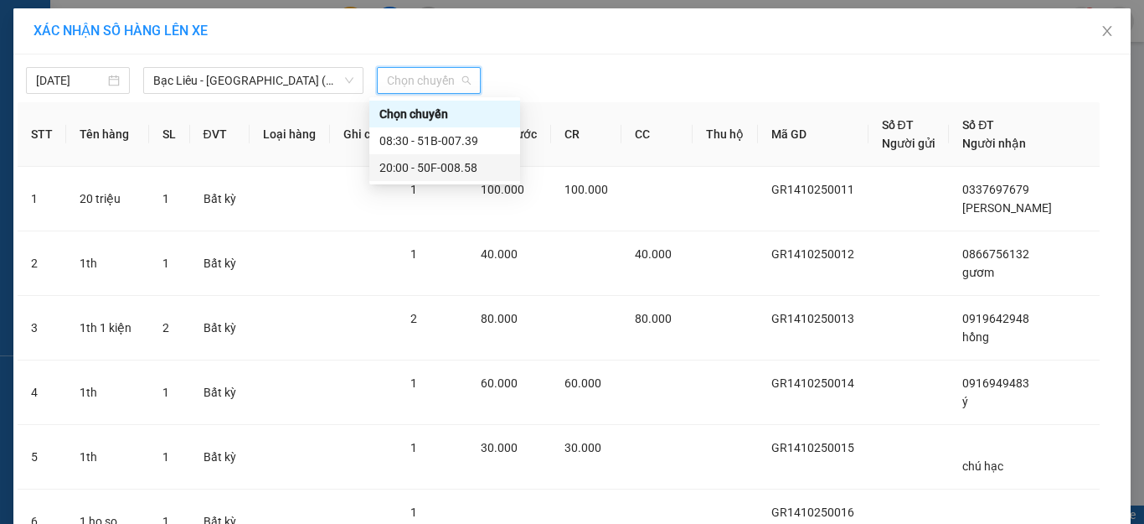
click at [406, 173] on div "20:00 - 50F-008.58" at bounding box center [445, 167] width 131 height 18
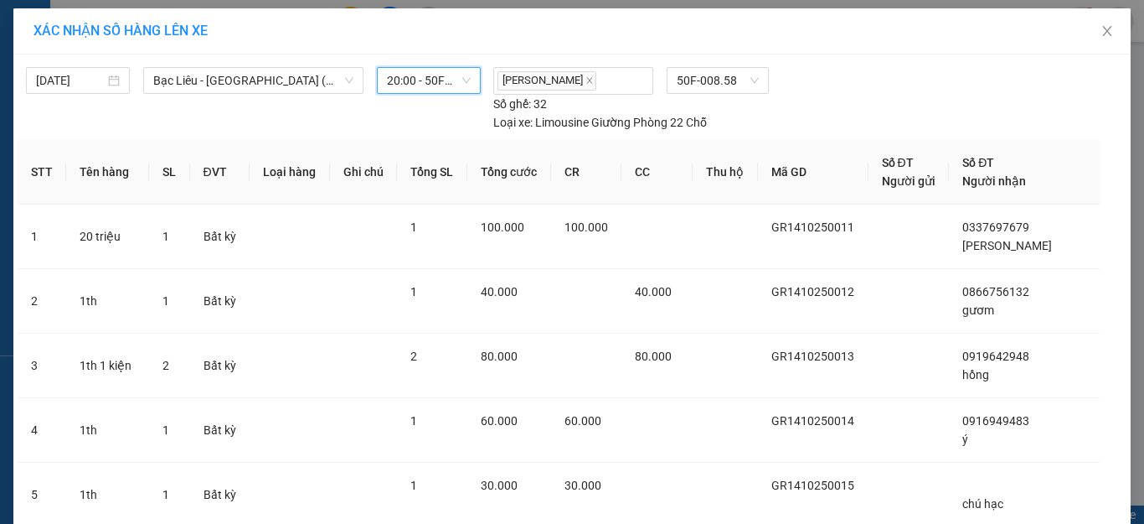
scroll to position [448, 0]
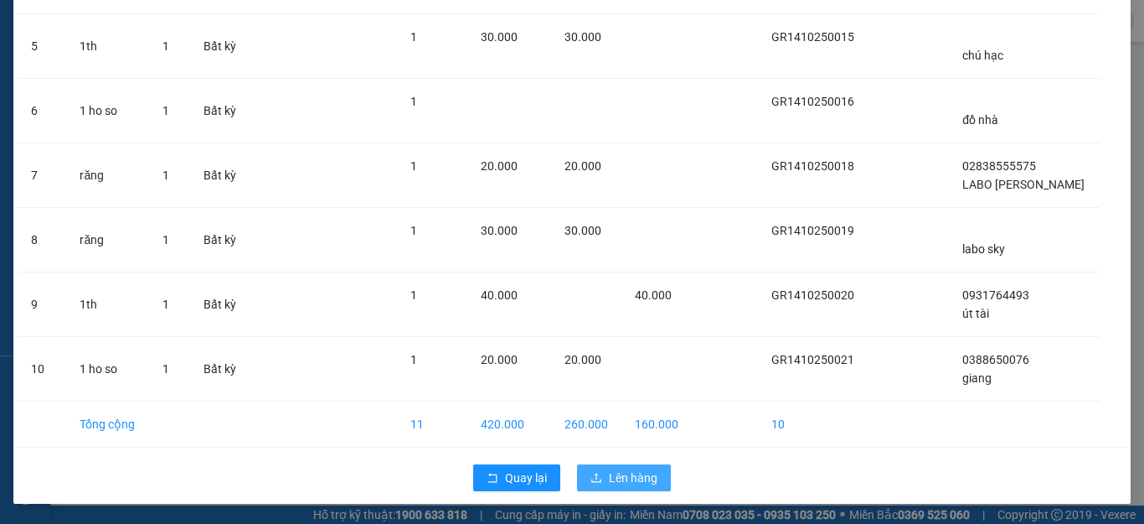
click at [642, 483] on span "Lên hàng" at bounding box center [633, 477] width 49 height 18
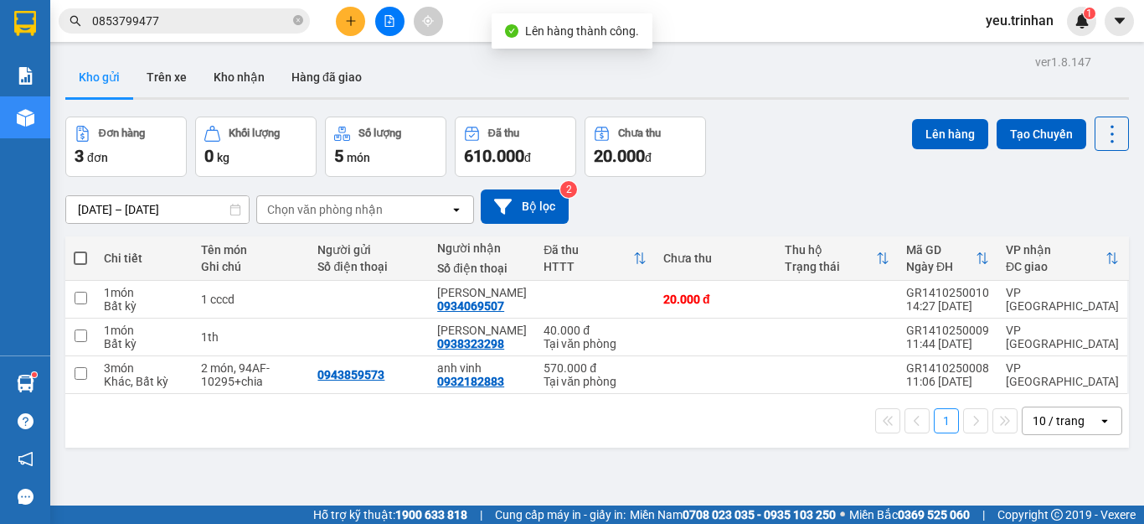
click at [75, 254] on span at bounding box center [80, 257] width 13 height 13
click at [80, 250] on input "checkbox" at bounding box center [80, 250] width 0 height 0
checkbox input "true"
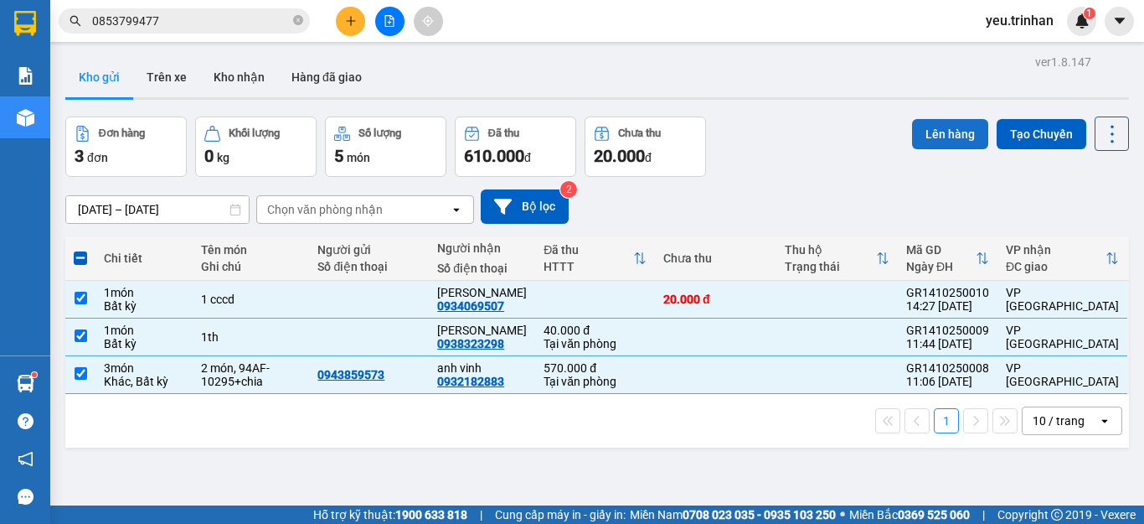
click at [965, 132] on button "Lên hàng" at bounding box center [950, 134] width 76 height 30
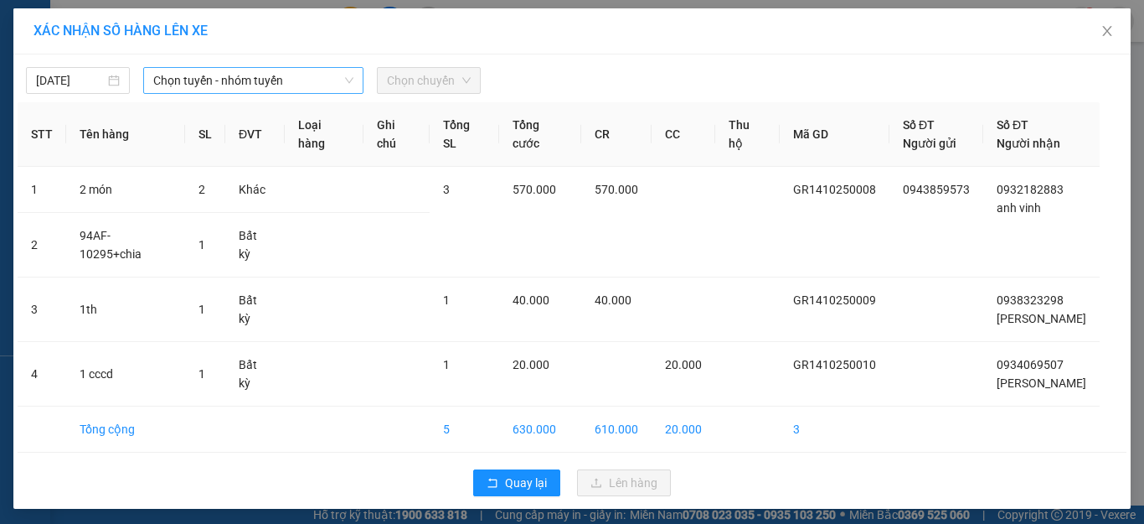
click at [216, 70] on span "Chọn tuyến - nhóm tuyến" at bounding box center [253, 80] width 200 height 25
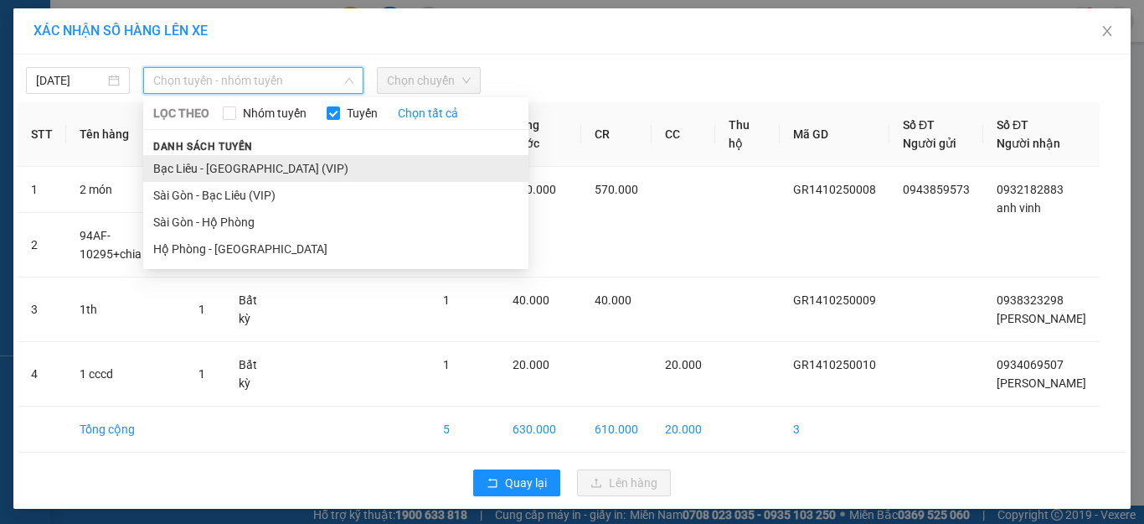
click at [178, 163] on li "Bạc Liêu - [GEOGRAPHIC_DATA] (VIP)" at bounding box center [335, 168] width 385 height 27
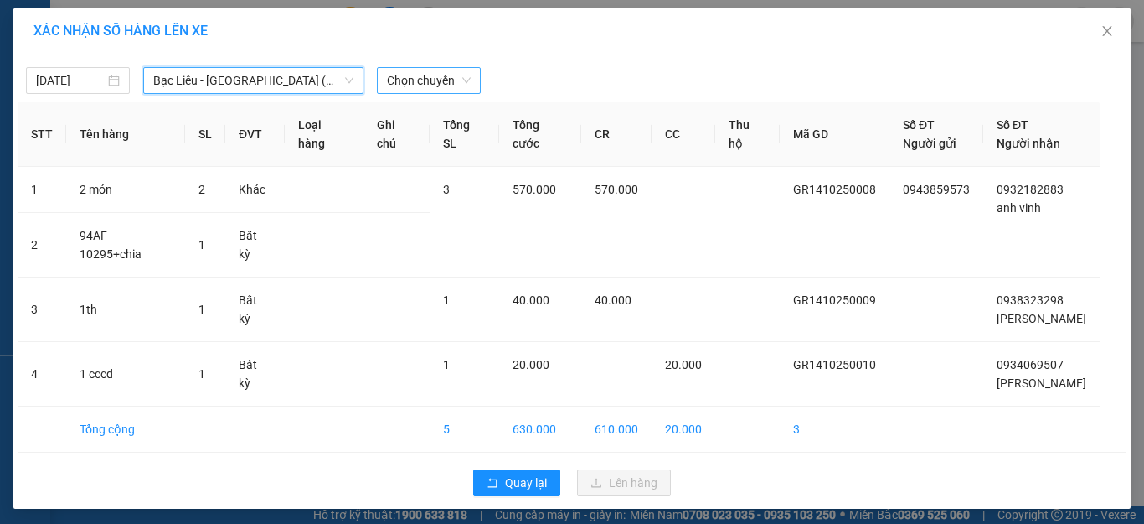
click at [439, 85] on span "Chọn chuyến" at bounding box center [429, 80] width 84 height 25
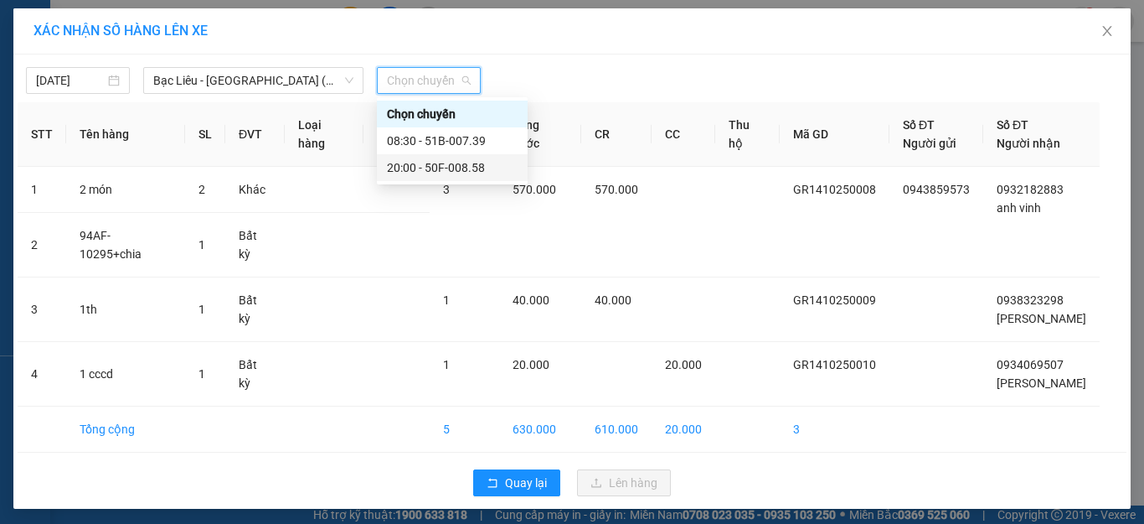
click at [415, 168] on div "20:00 - 50F-008.58" at bounding box center [452, 167] width 131 height 18
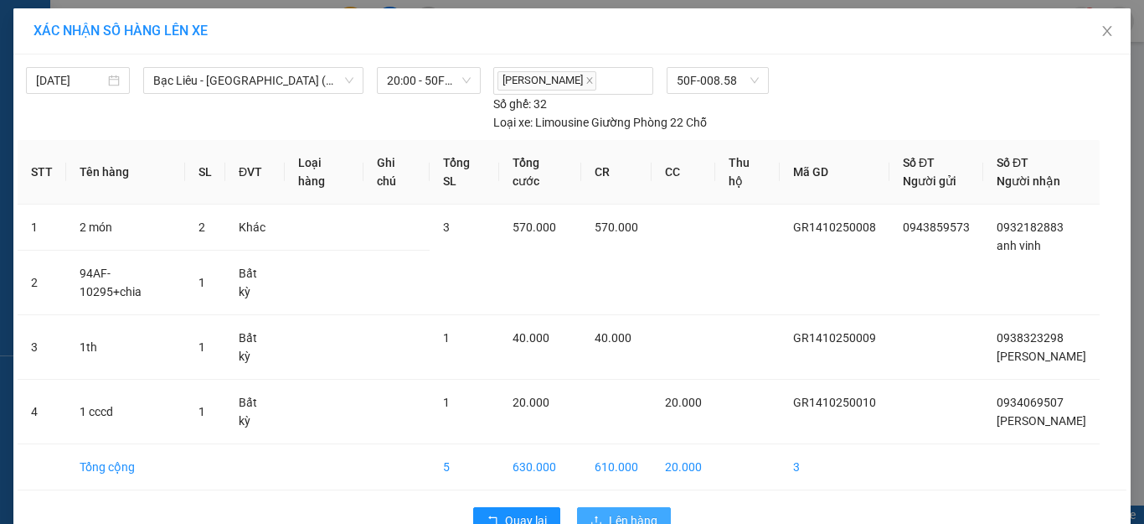
click at [633, 511] on span "Lên hàng" at bounding box center [633, 520] width 49 height 18
